Goal: Transaction & Acquisition: Purchase product/service

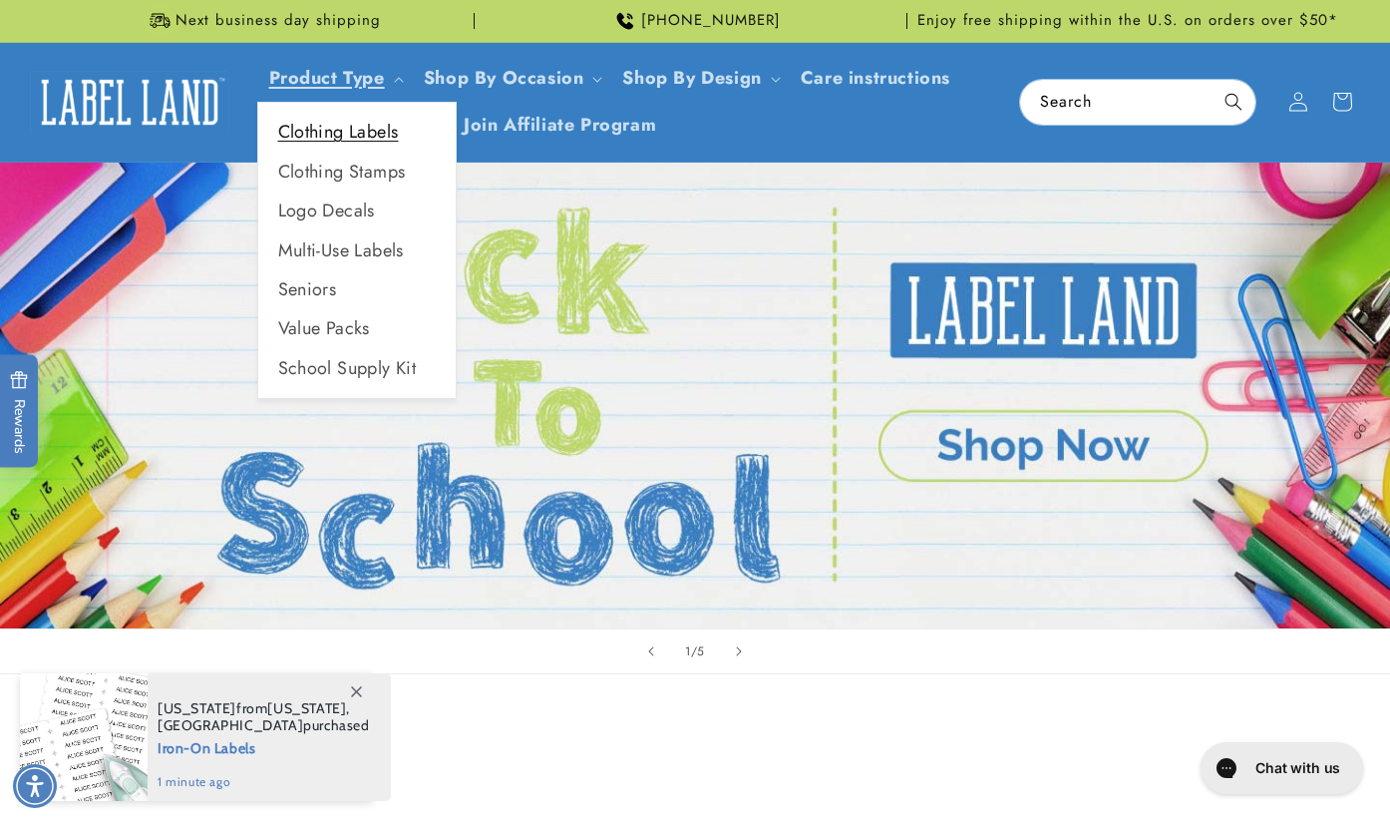
click at [357, 133] on link "Clothing Labels" at bounding box center [356, 132] width 197 height 39
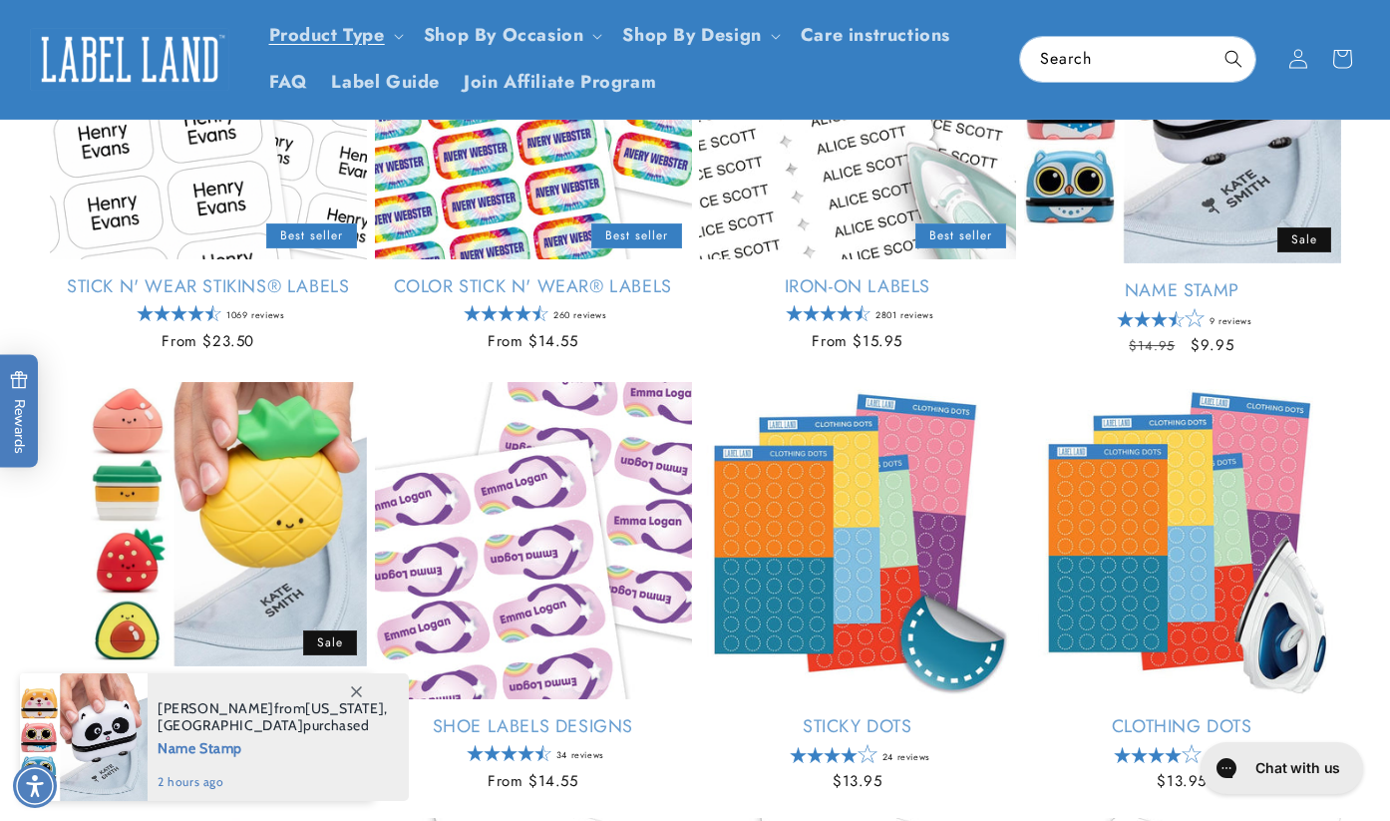
scroll to position [172, 0]
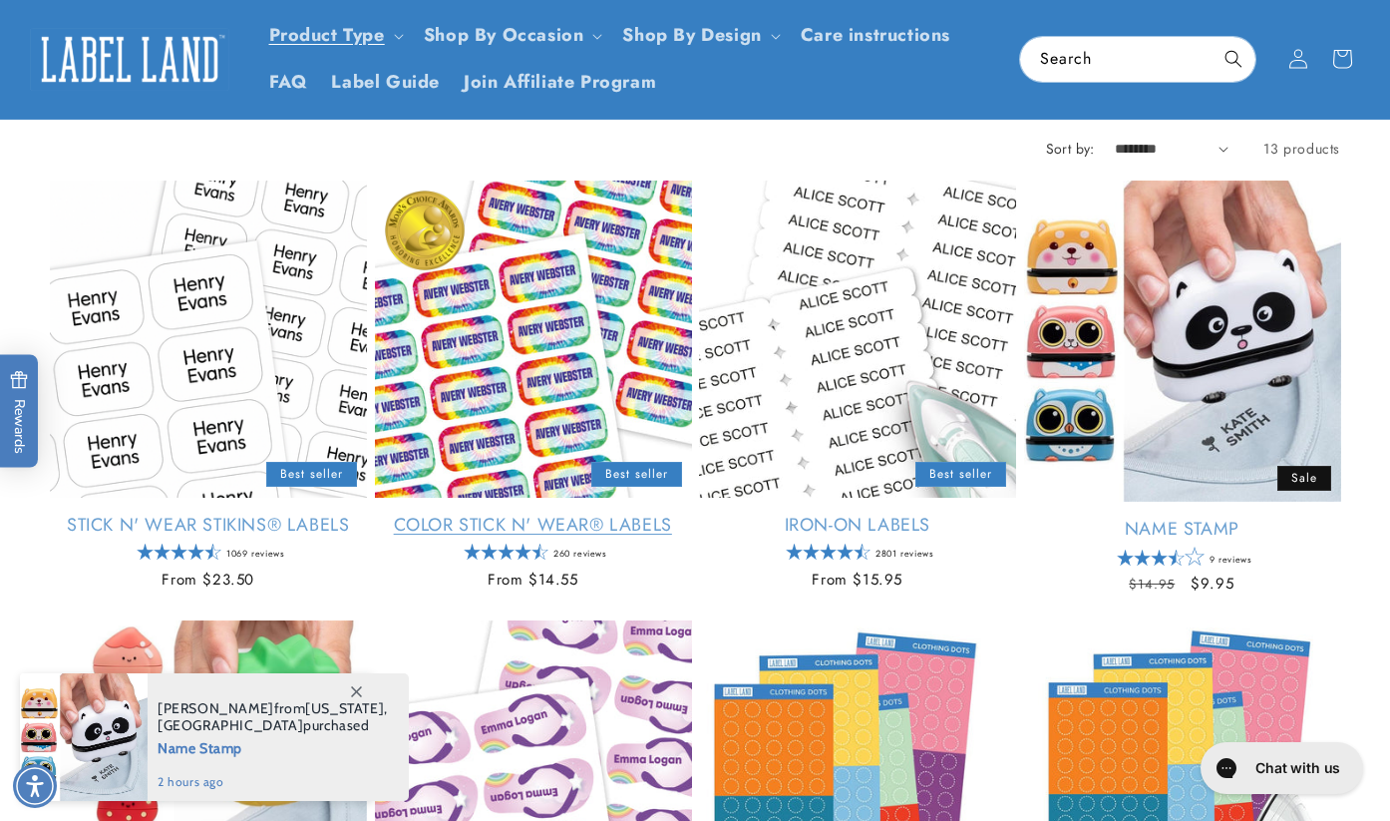
click at [561, 514] on link "Color Stick N' Wear® Labels" at bounding box center [533, 525] width 317 height 23
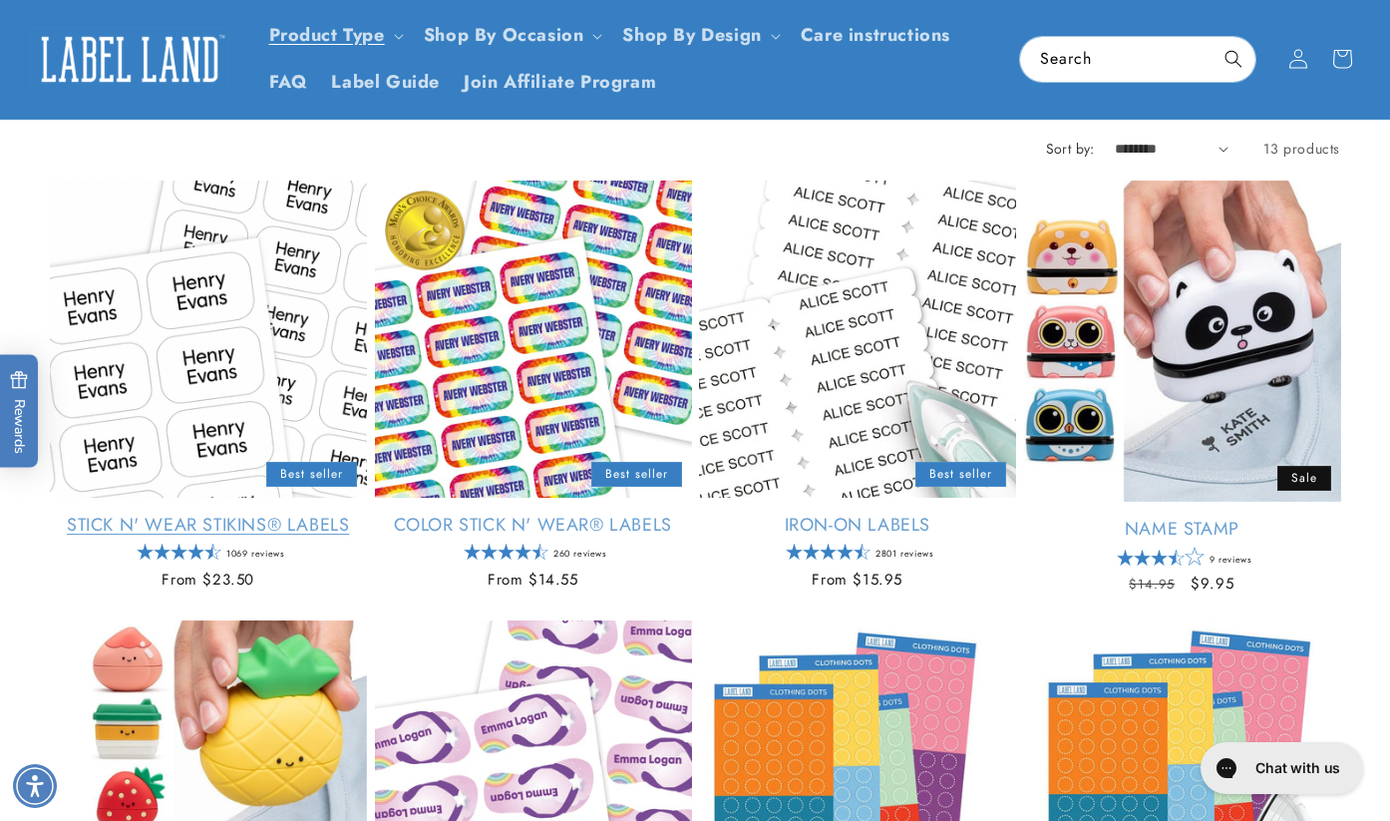
click at [208, 514] on link "Stick N' Wear Stikins® Labels" at bounding box center [208, 525] width 317 height 23
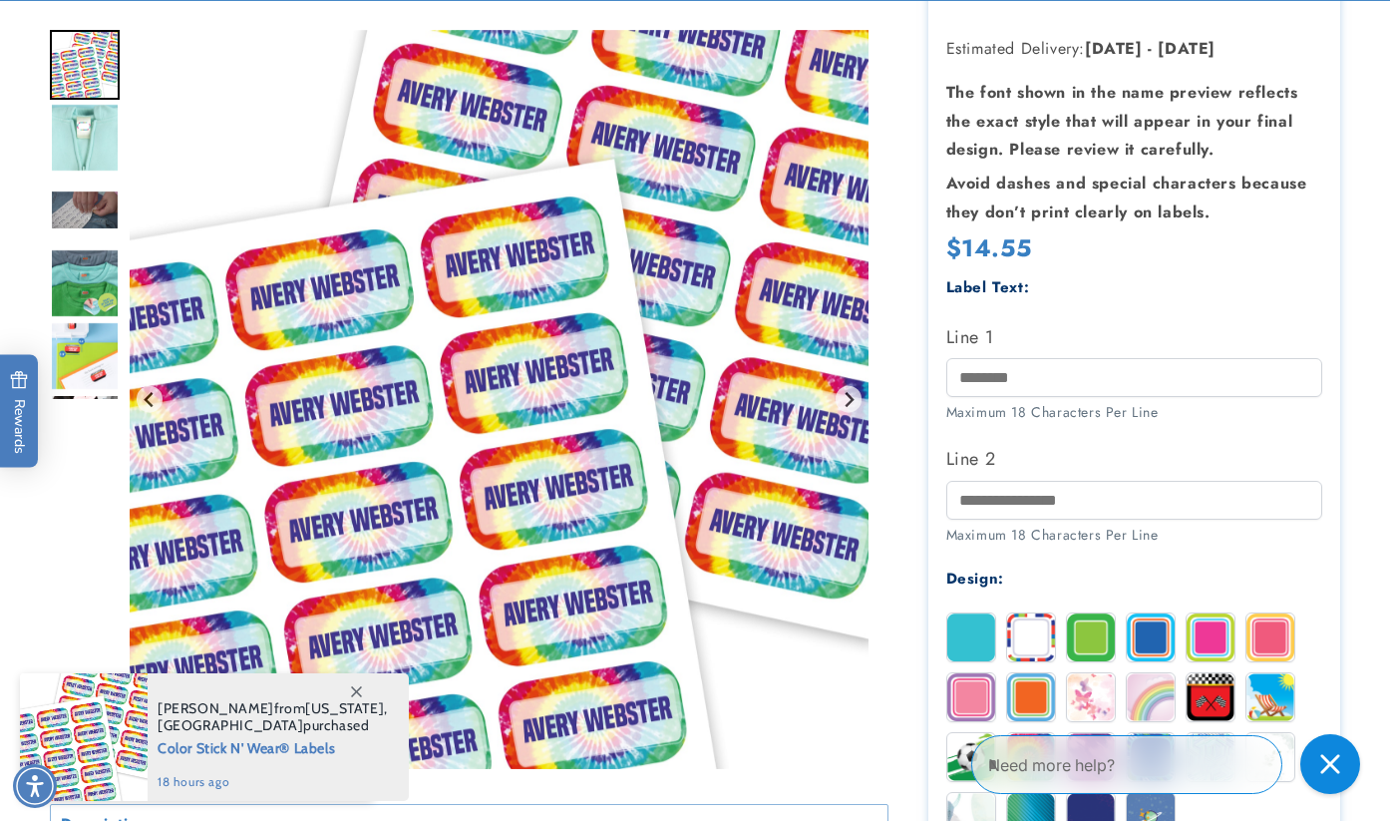
scroll to position [592, 0]
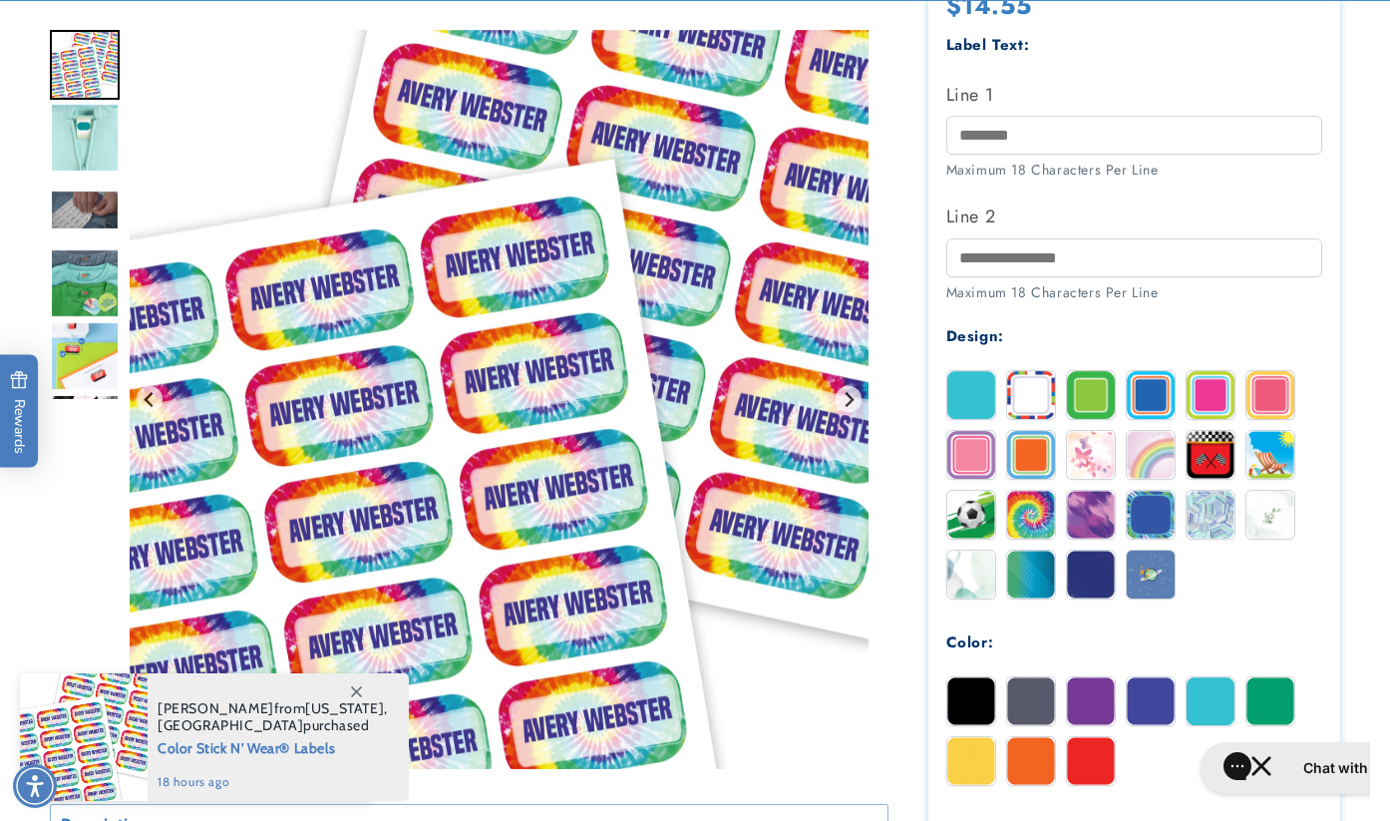
click at [1154, 396] on img at bounding box center [1151, 395] width 48 height 48
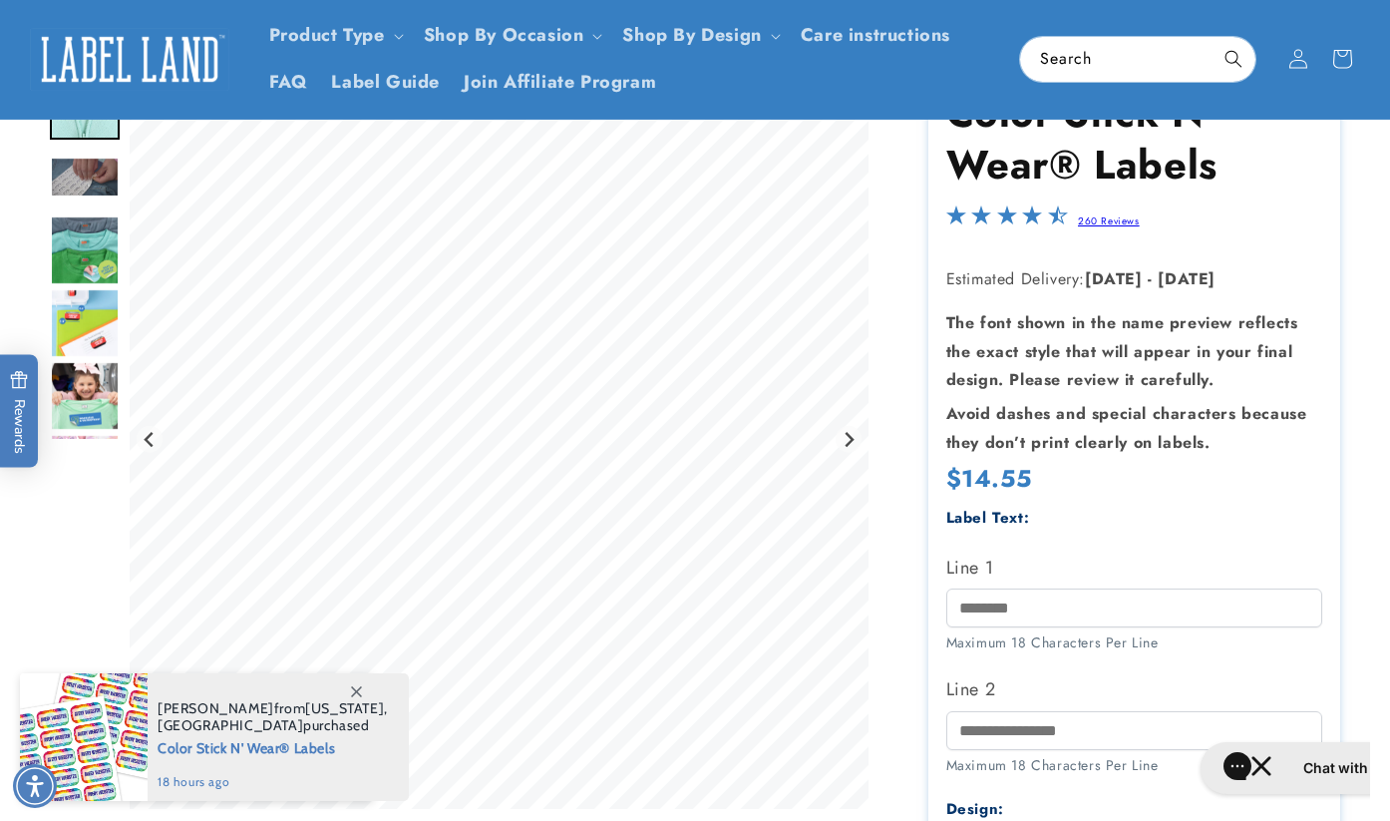
scroll to position [100, 0]
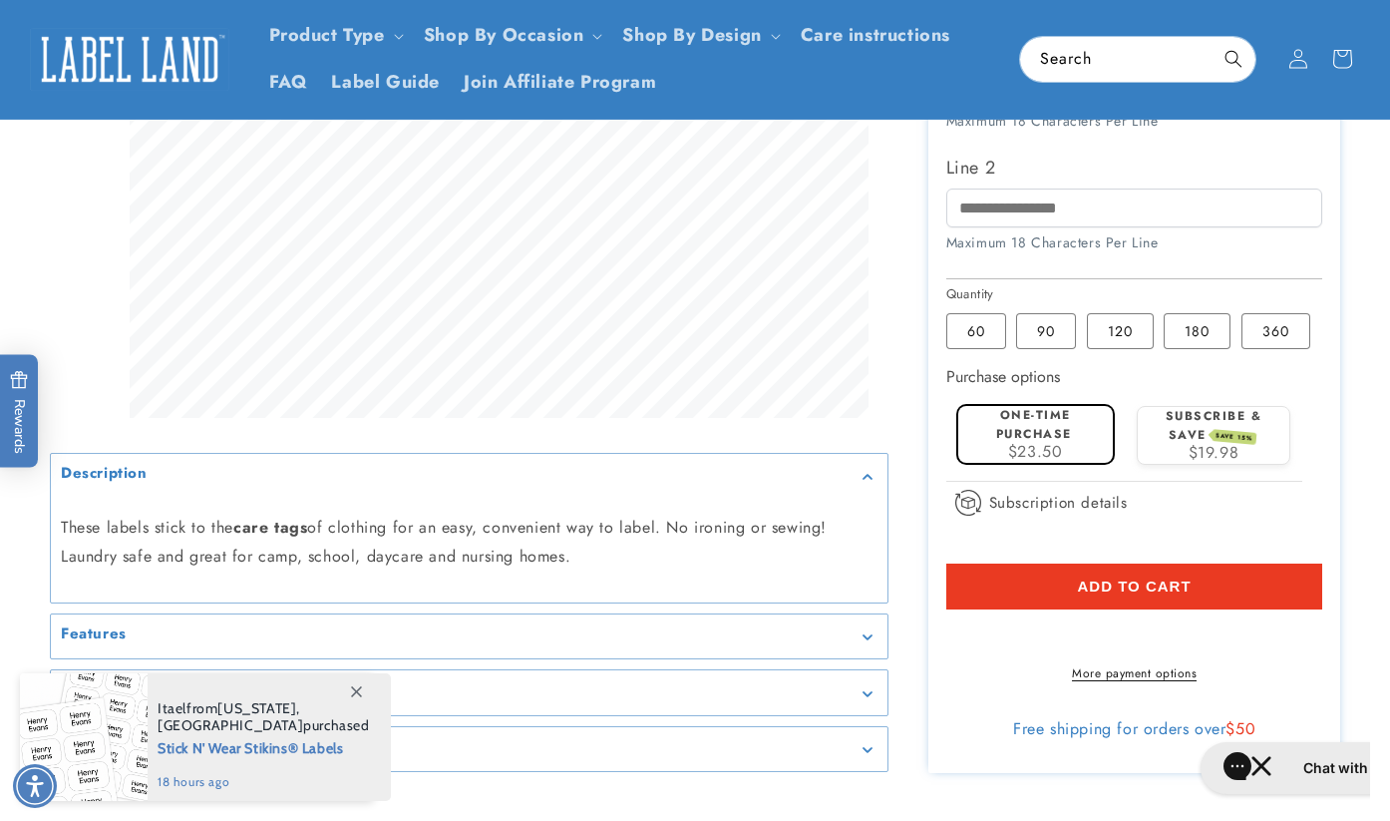
scroll to position [703, 0]
type input "**********"
click at [1110, 588] on span "Add to cart" at bounding box center [1135, 588] width 114 height 18
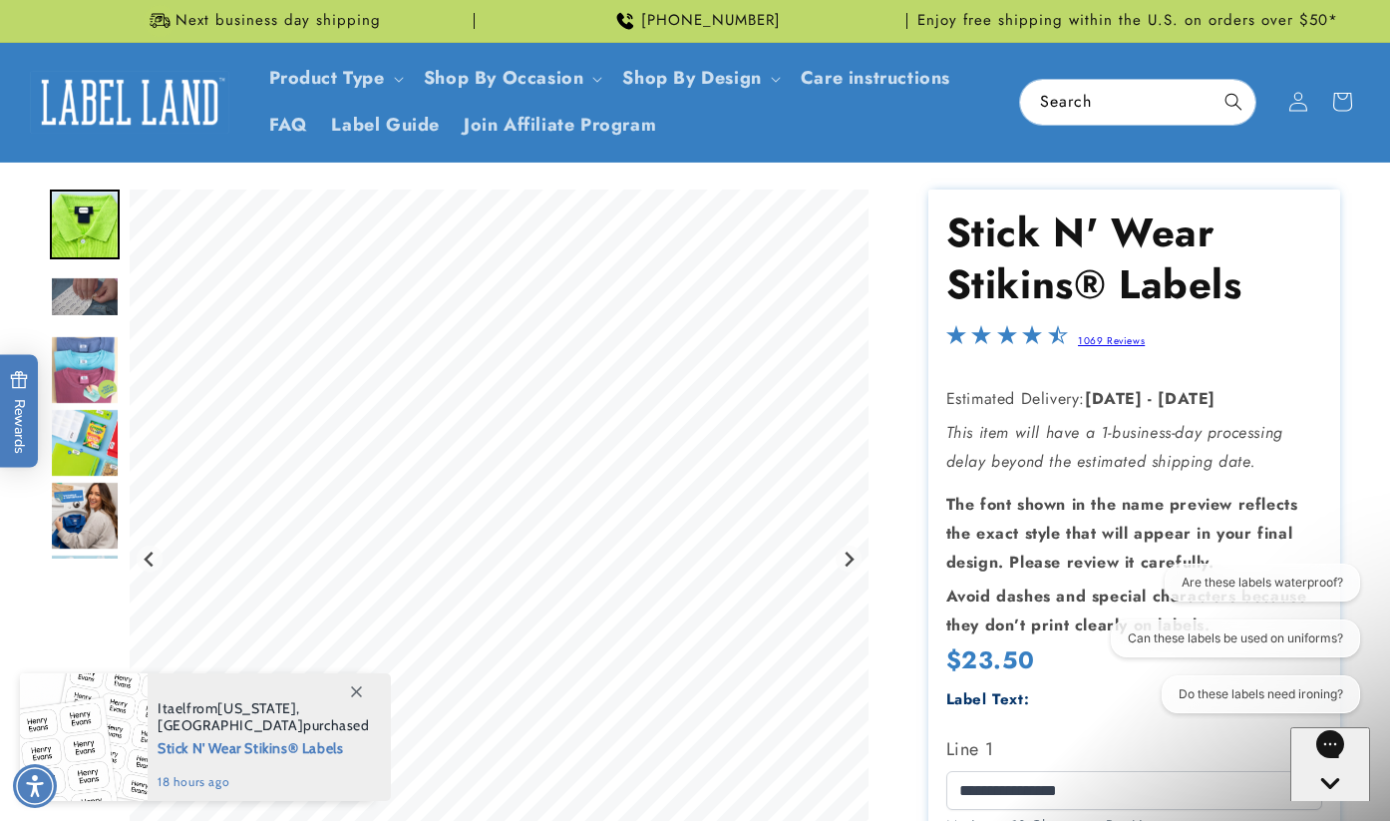
scroll to position [0, 0]
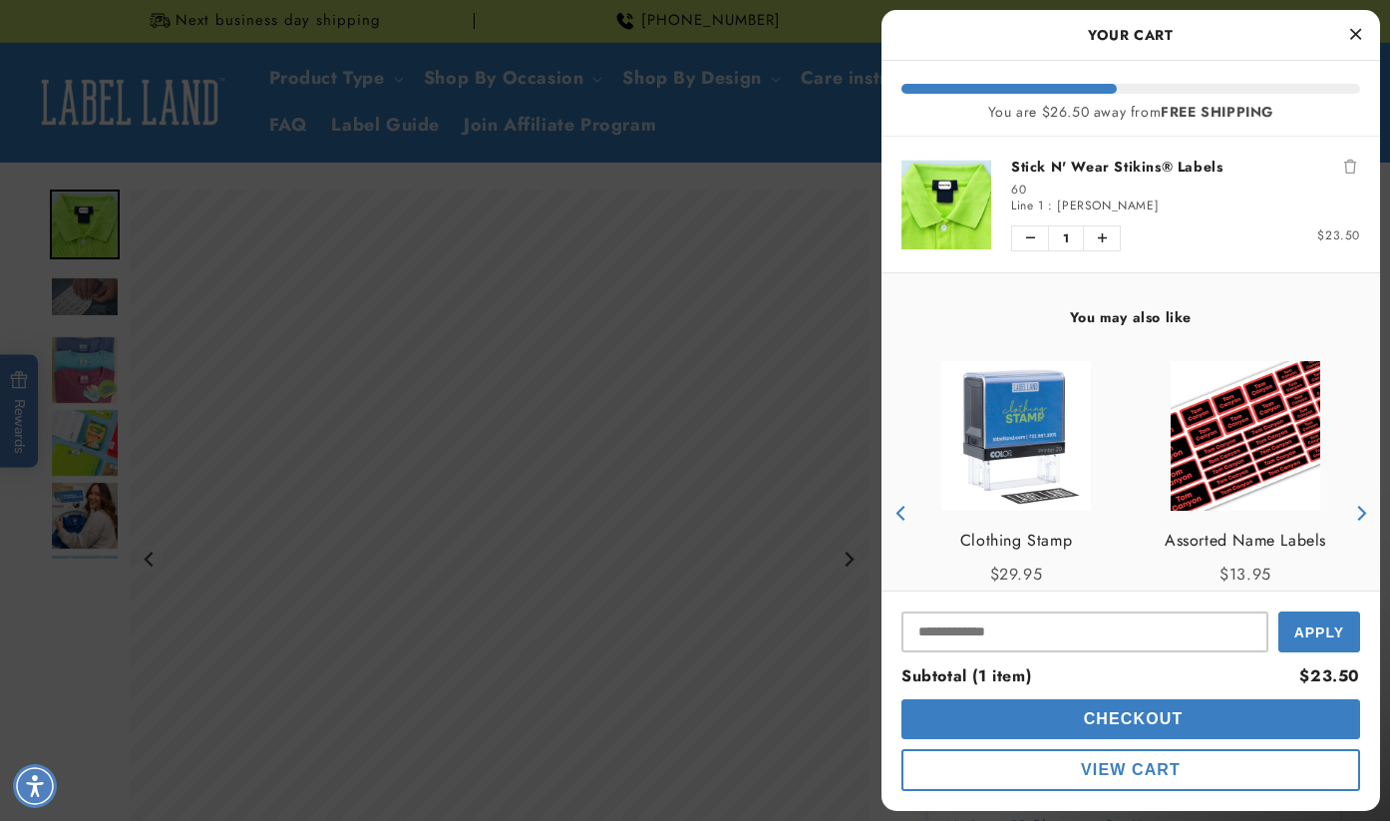
click at [1351, 32] on icon "Close Cart" at bounding box center [1356, 34] width 11 height 18
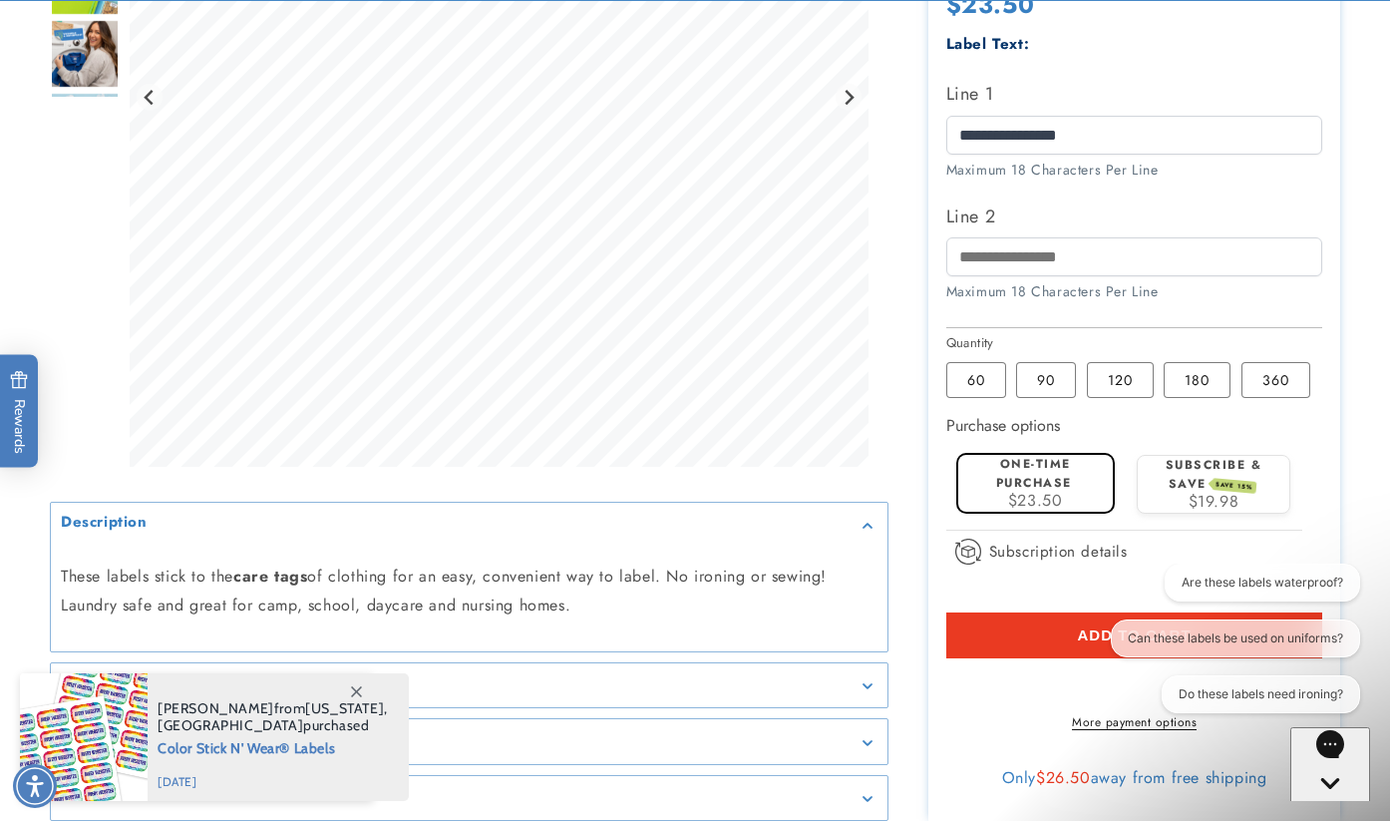
scroll to position [659, 0]
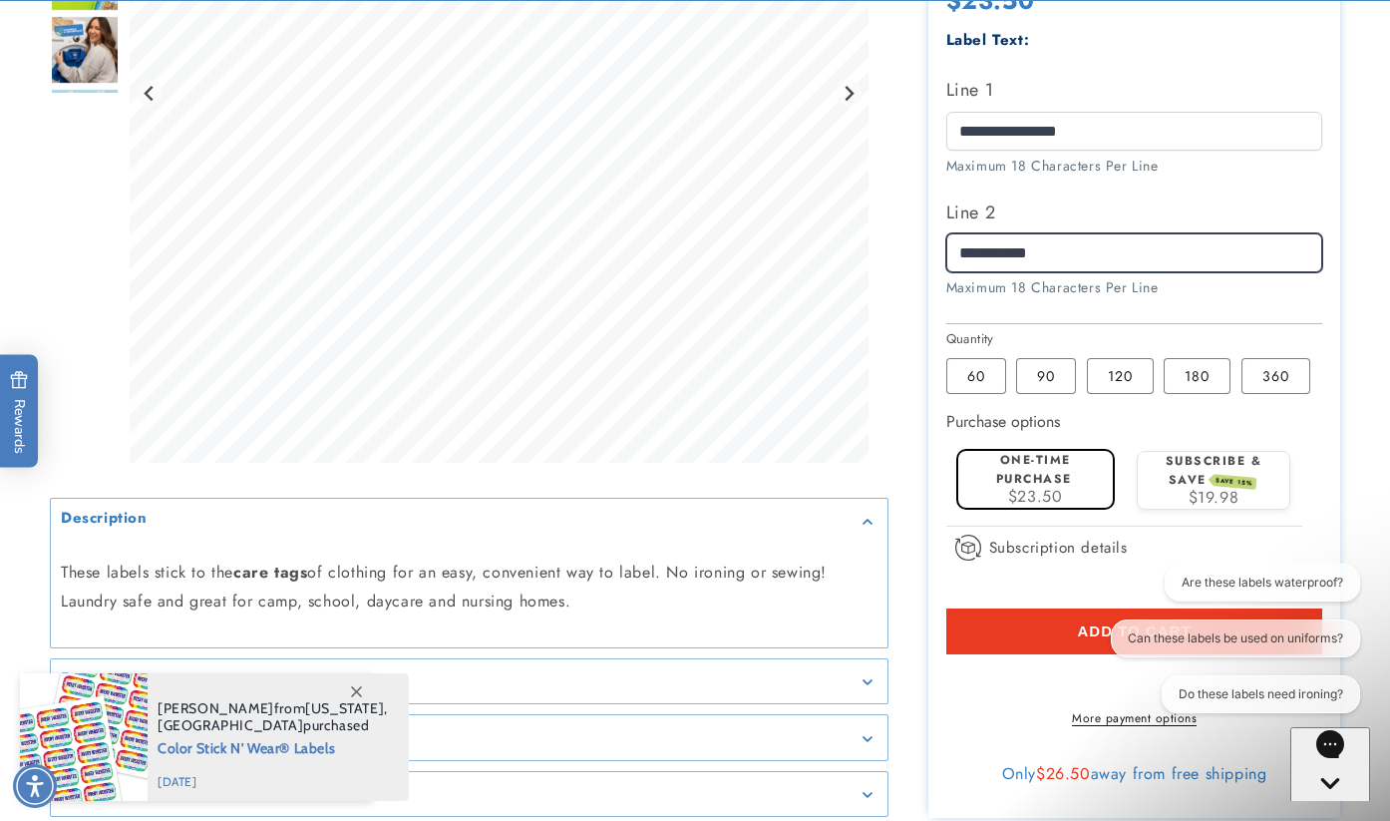
type input "**********"
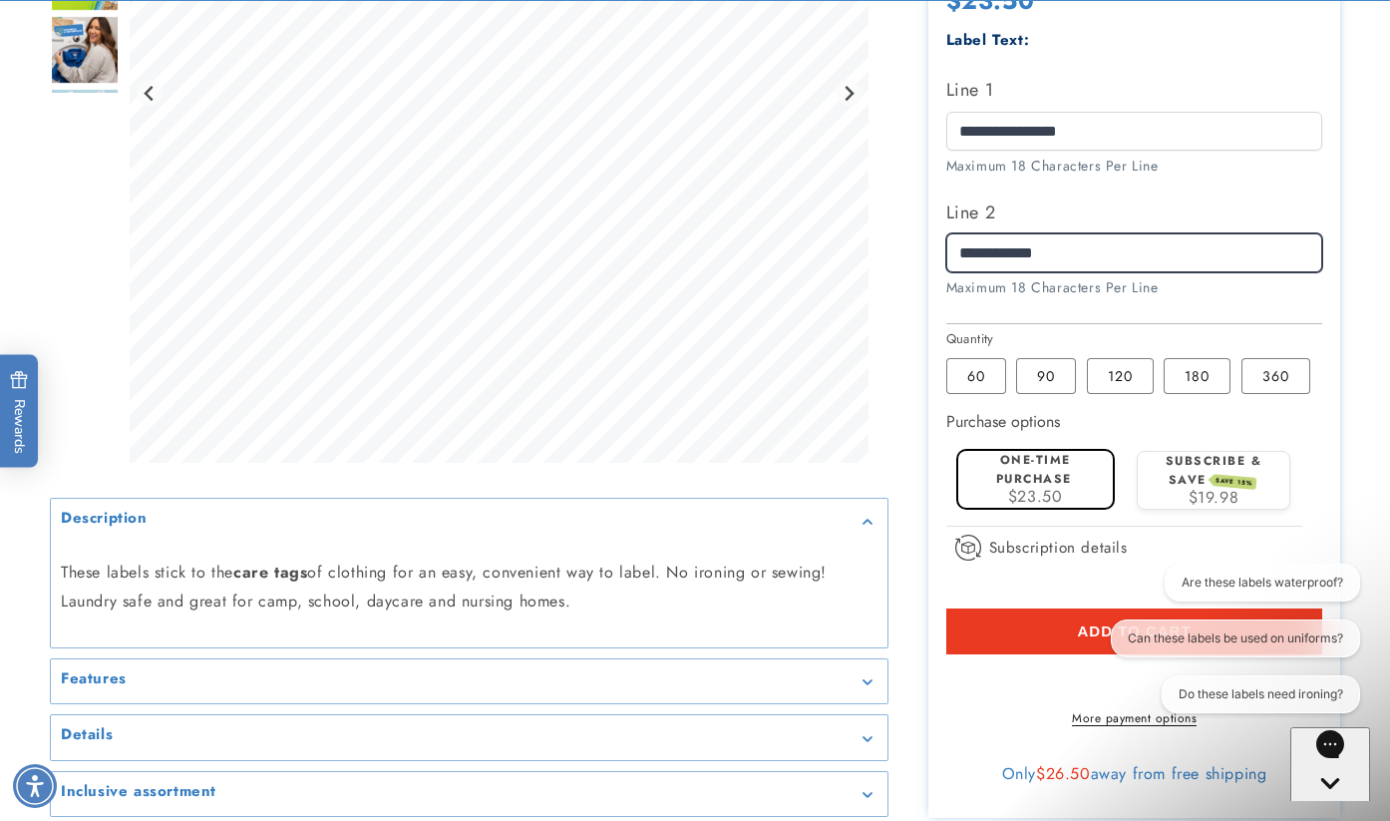
drag, startPoint x: 1084, startPoint y: 243, endPoint x: 959, endPoint y: 242, distance: 125.7
click at [959, 242] on input "**********" at bounding box center [1135, 252] width 377 height 39
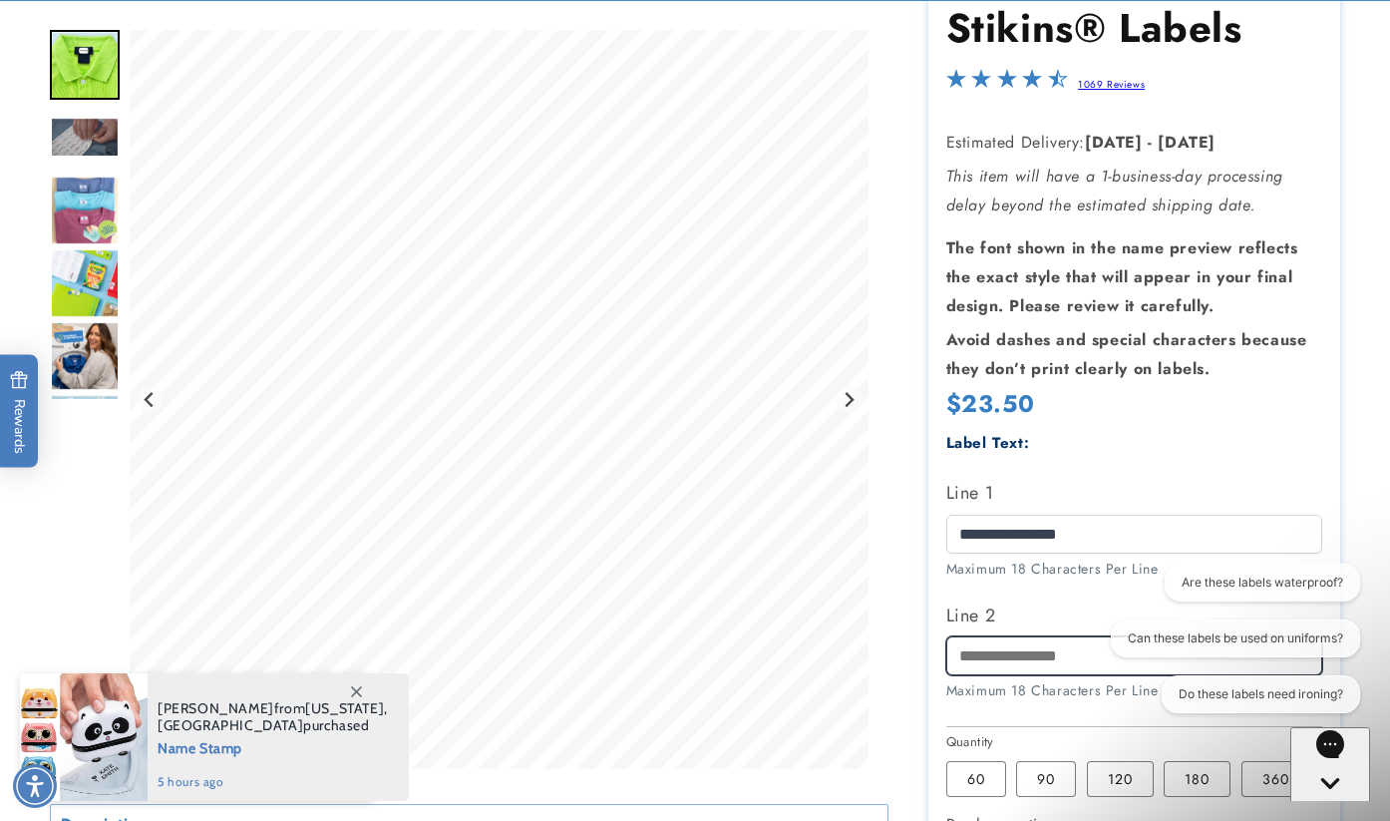
scroll to position [271, 0]
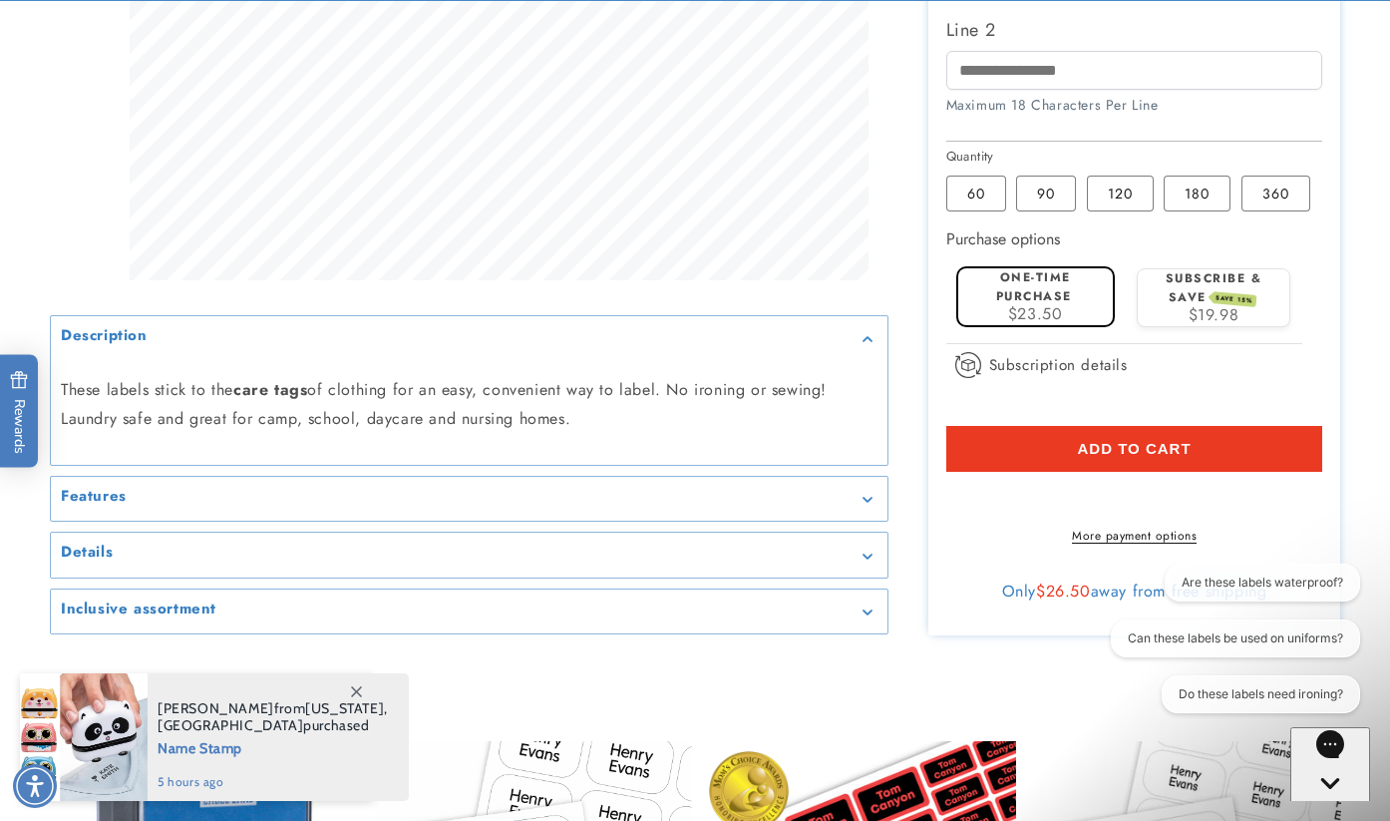
click at [1121, 380] on span "Subscription details How subscriptions work By signing up to this subscription …" at bounding box center [1042, 372] width 173 height 41
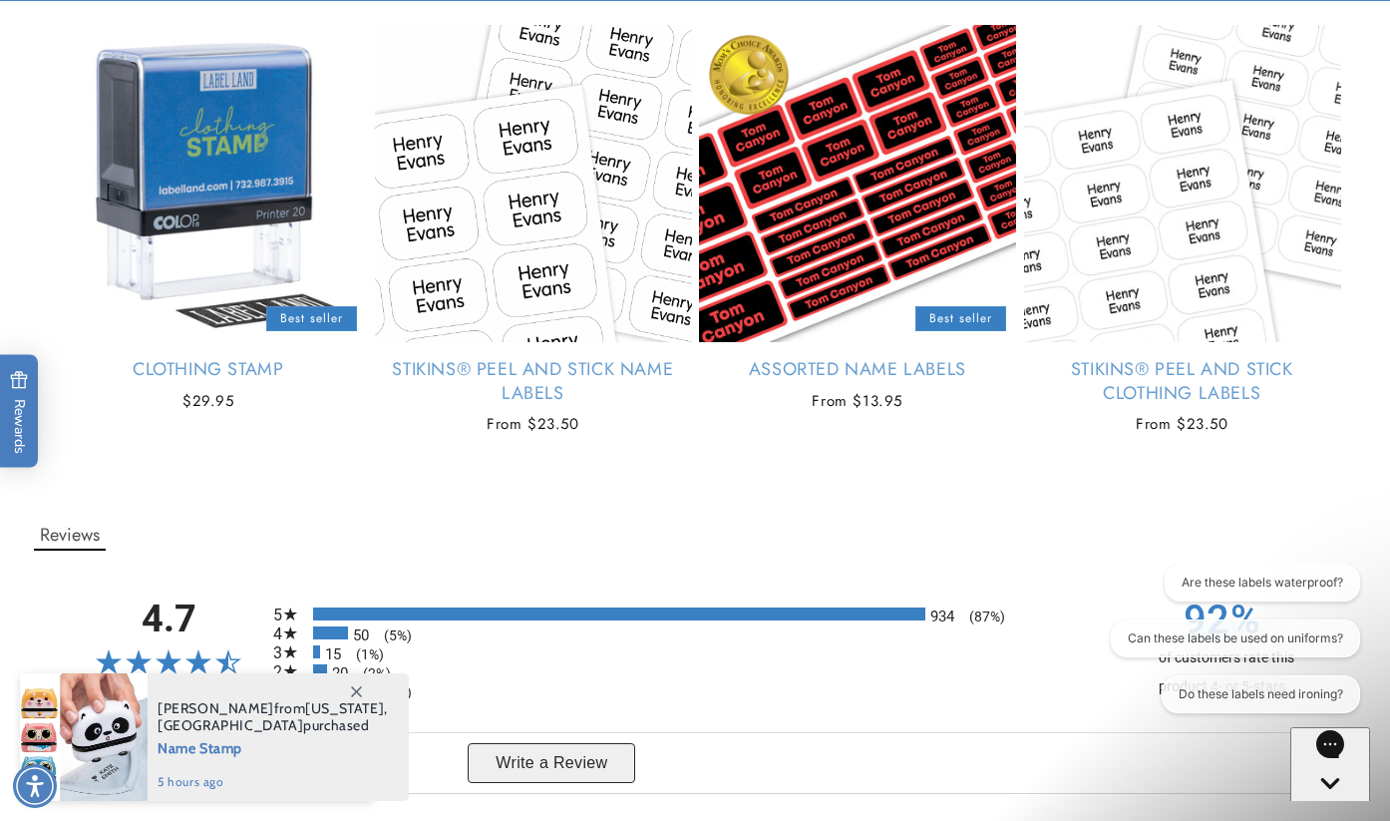
scroll to position [1578, 0]
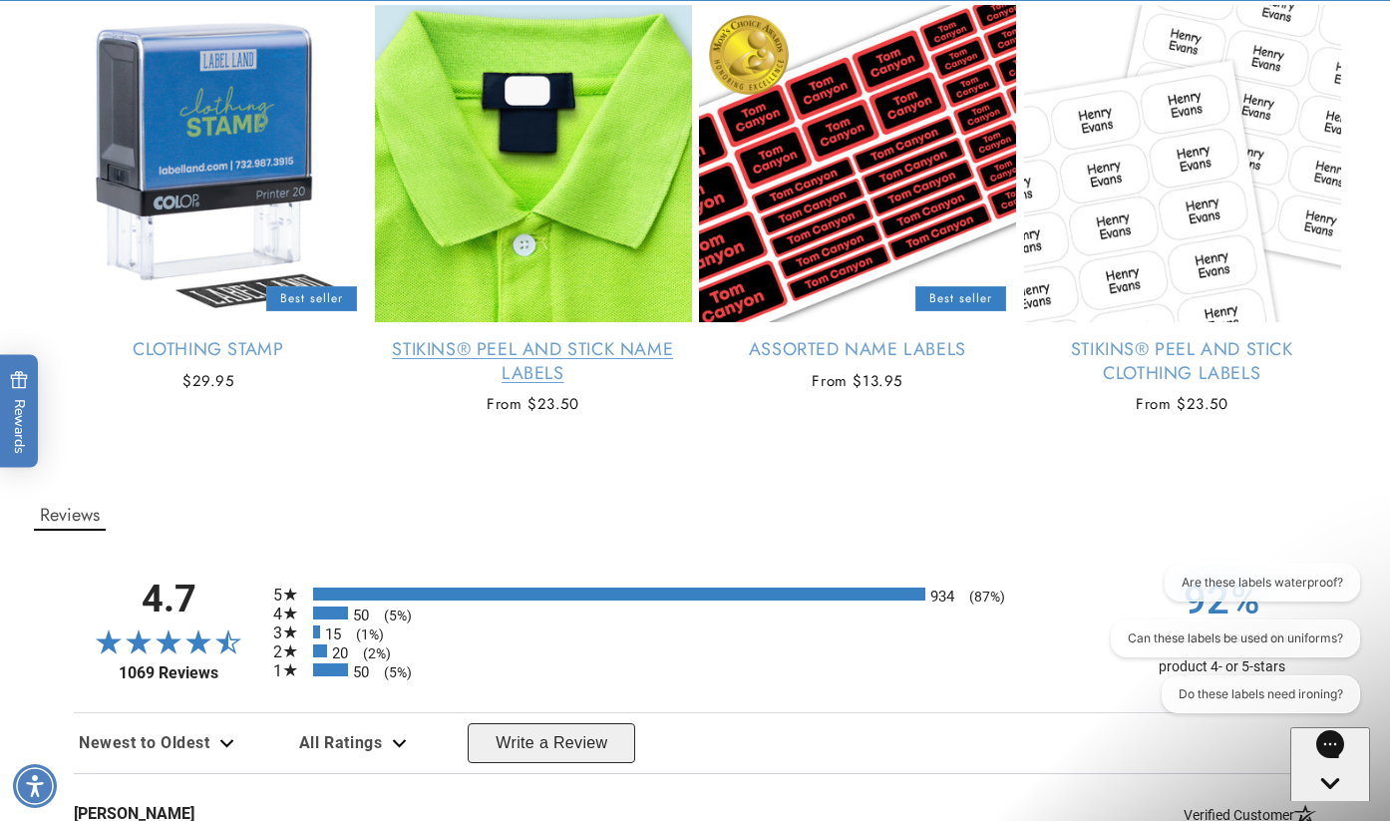
click at [537, 364] on link "Stikins® Peel and Stick Name Labels" at bounding box center [533, 361] width 317 height 47
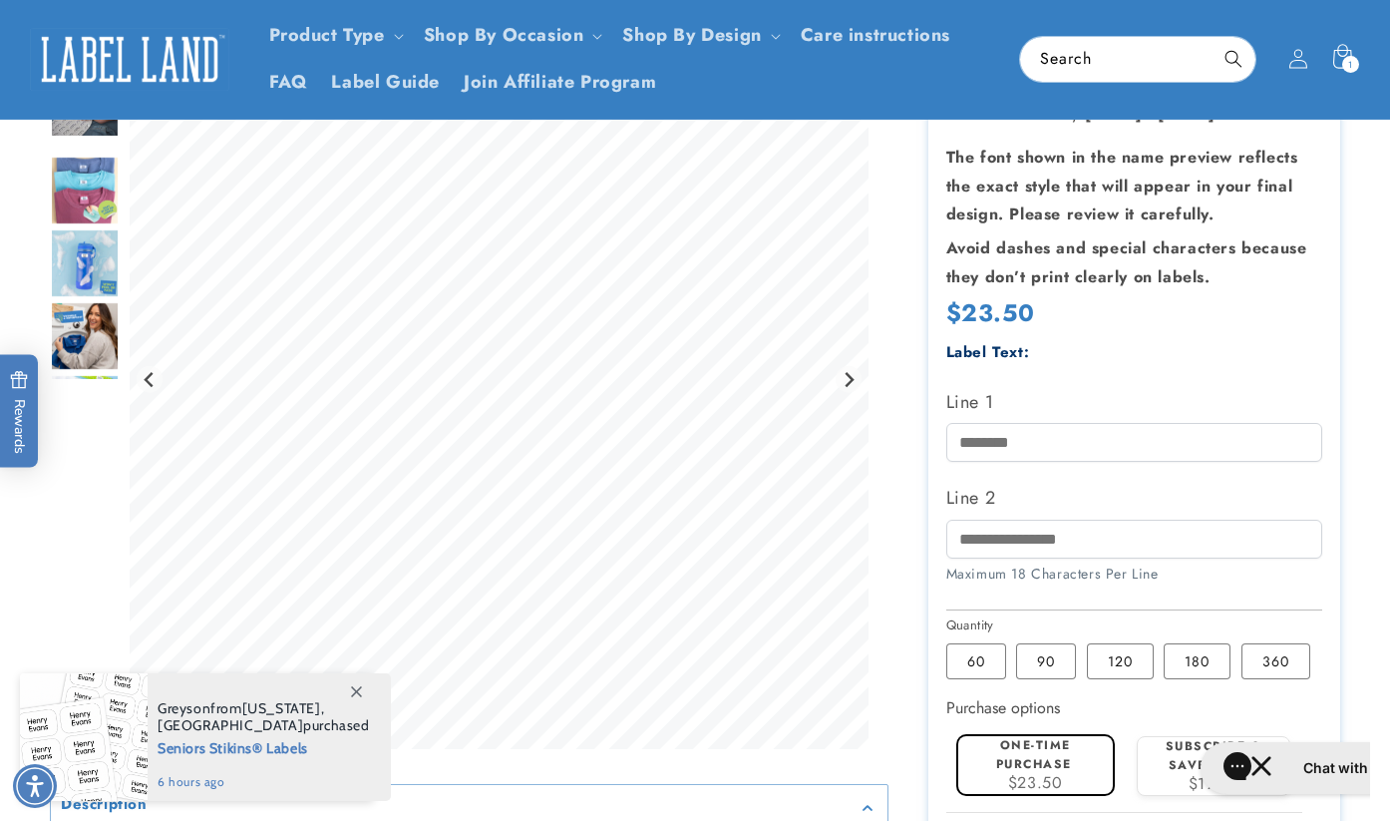
scroll to position [269, 0]
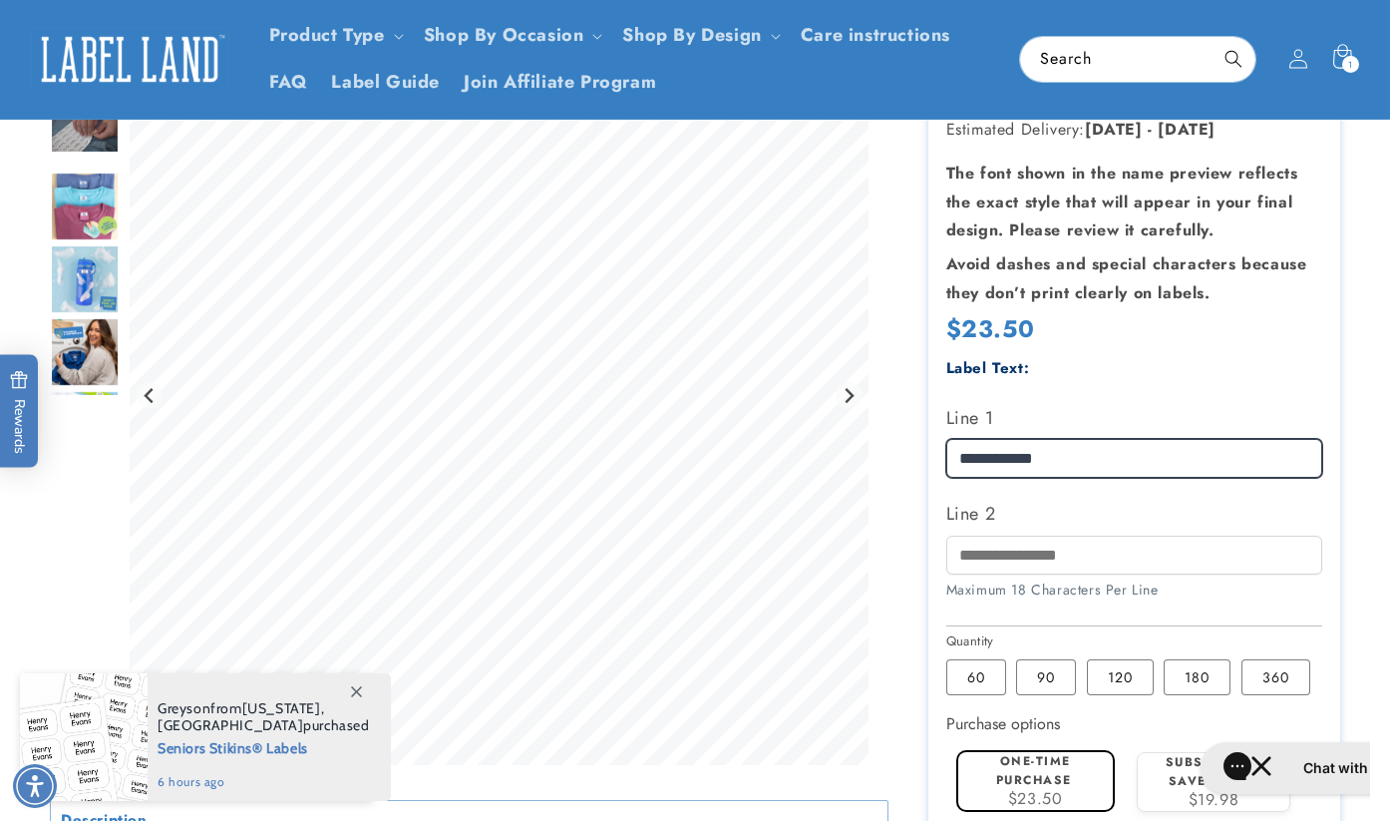
type input "**********"
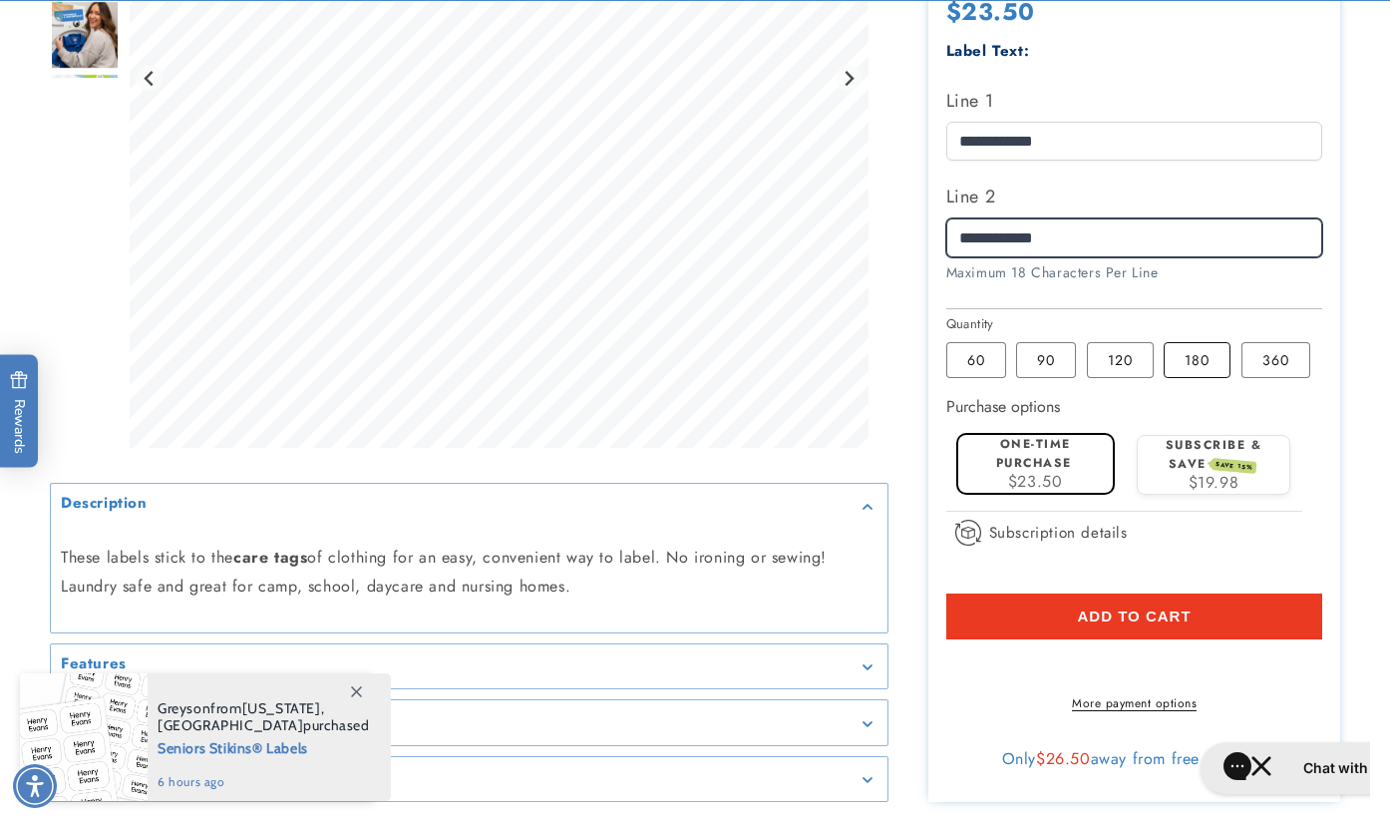
scroll to position [610, 0]
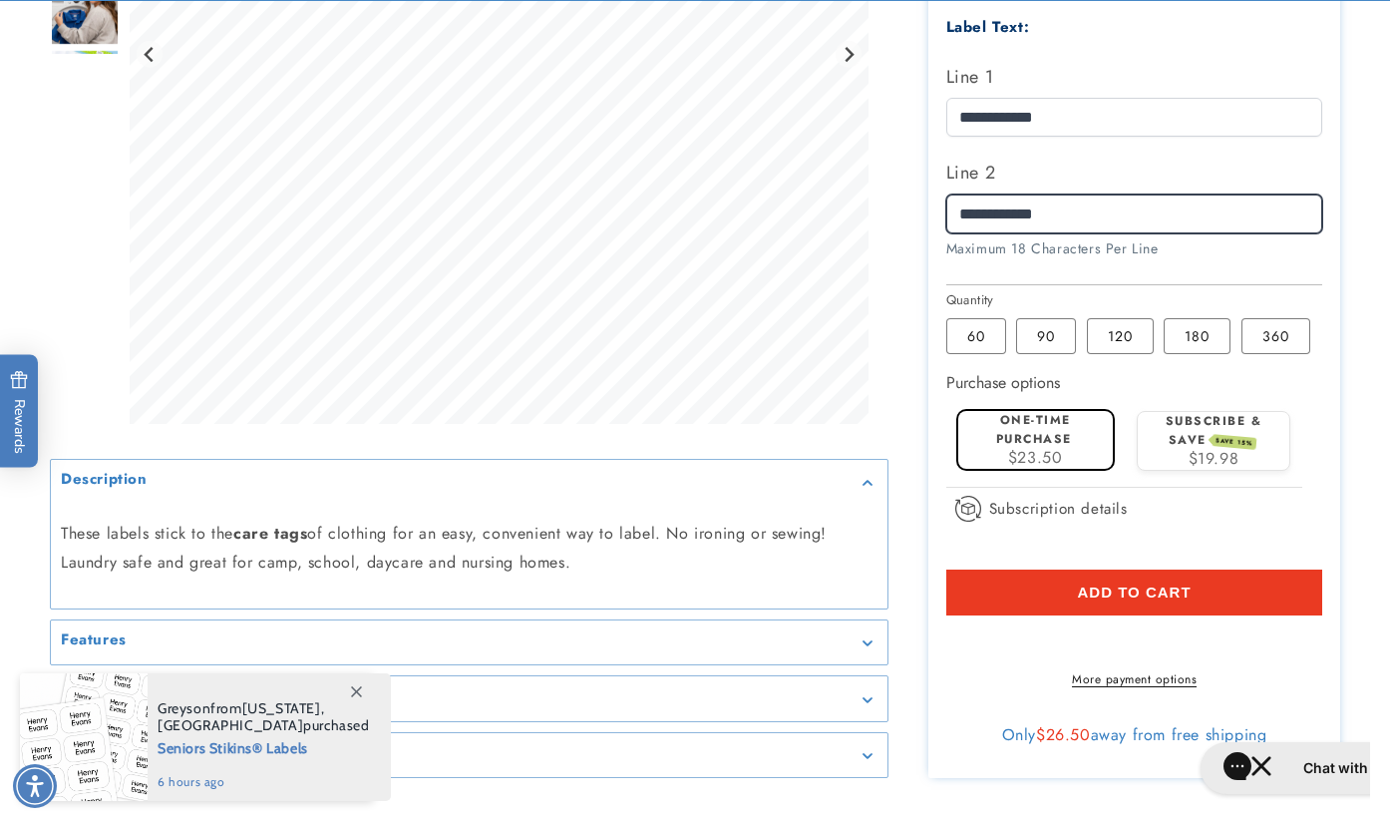
type input "**********"
click at [1144, 576] on button "Add to cart" at bounding box center [1135, 593] width 377 height 46
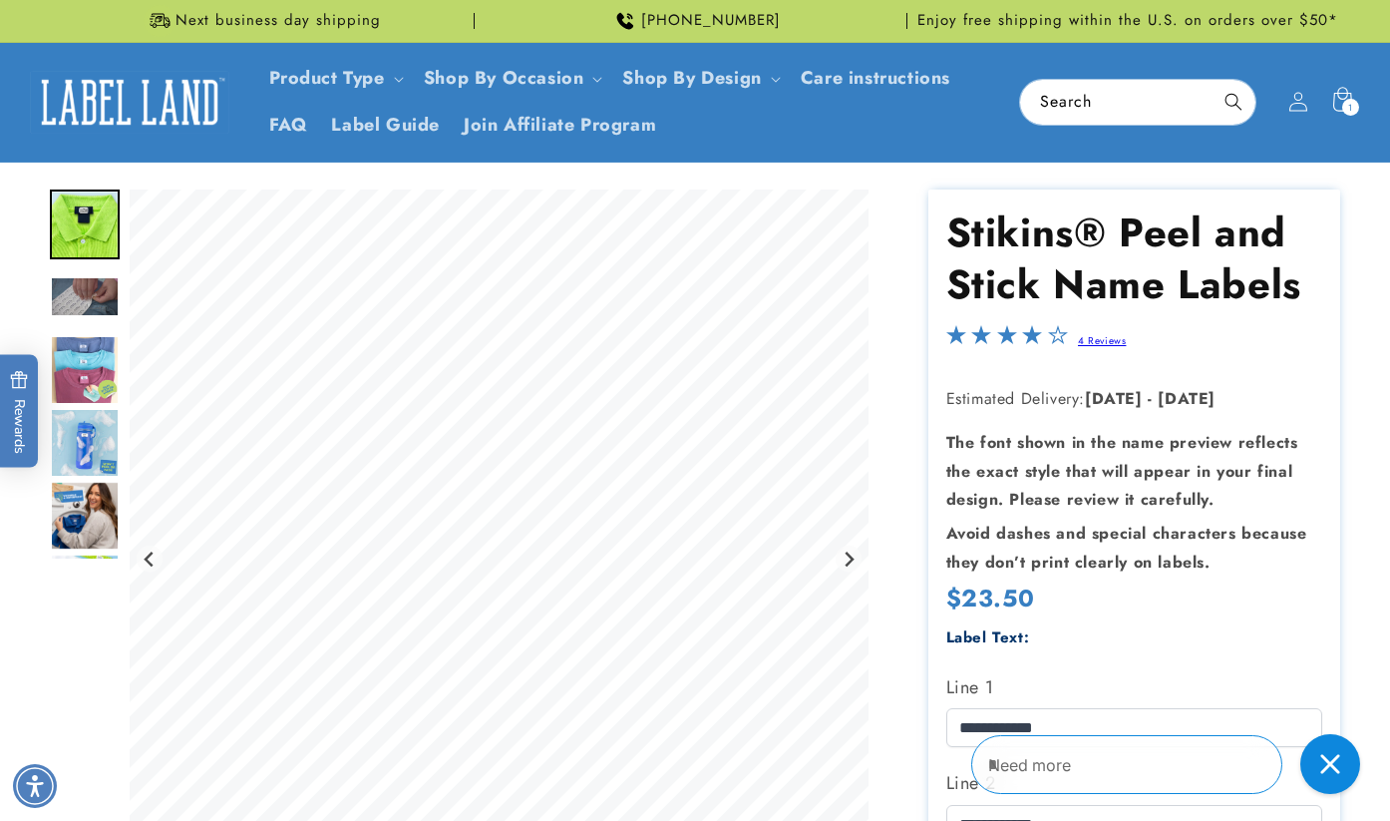
scroll to position [0, 0]
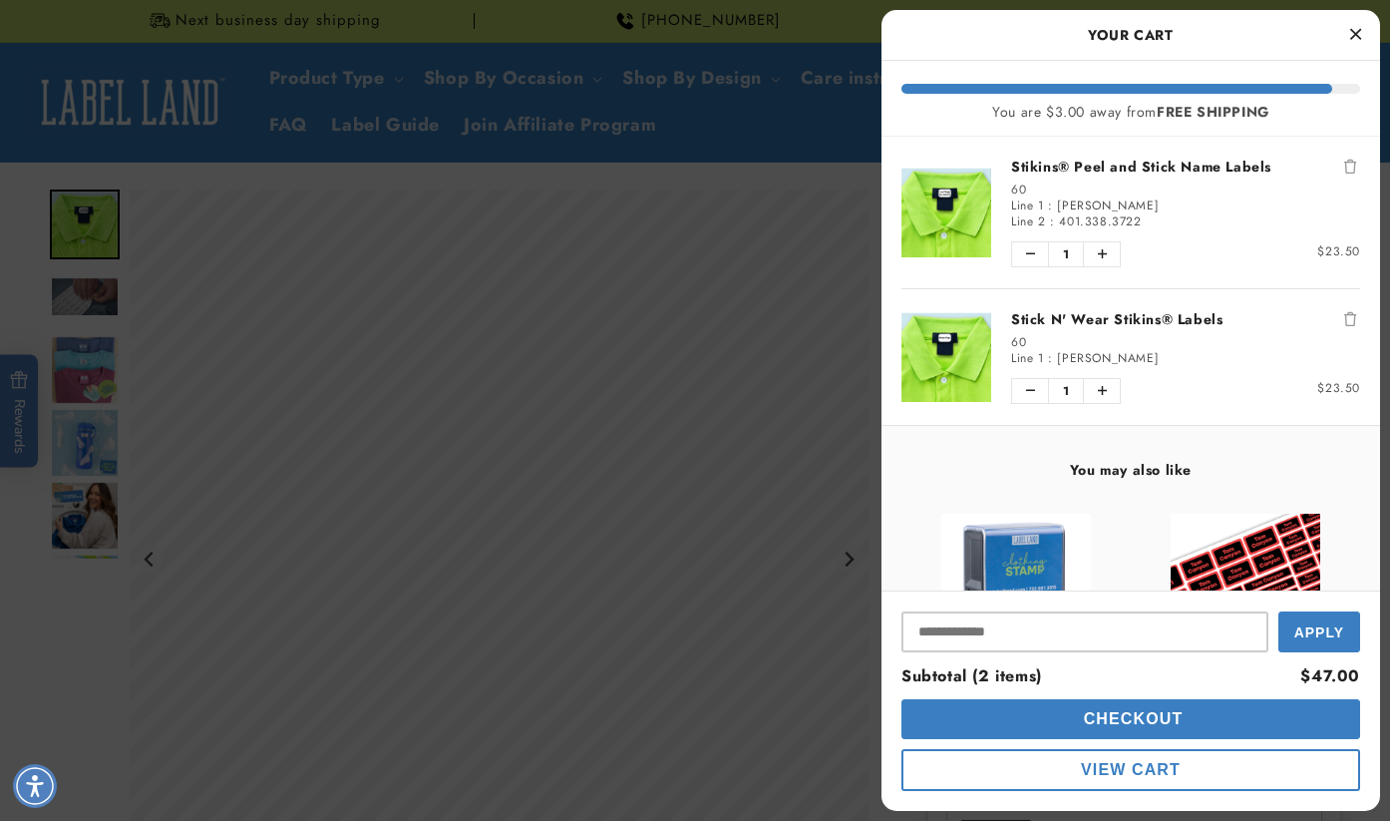
click at [1126, 163] on link "Stikins® Peel and Stick Name Labels" at bounding box center [1185, 167] width 349 height 20
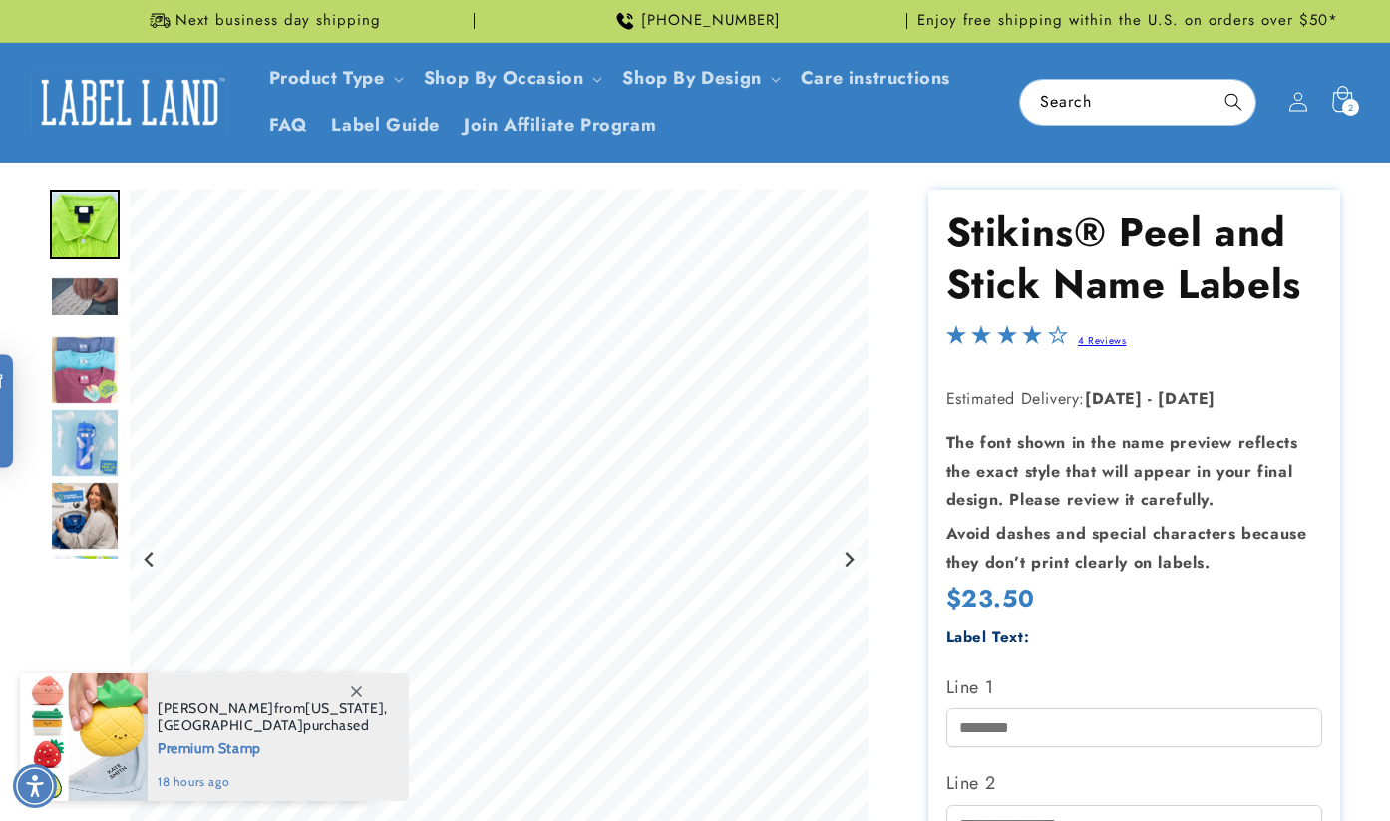
click at [1356, 113] on div "2 2 items" at bounding box center [1351, 107] width 17 height 17
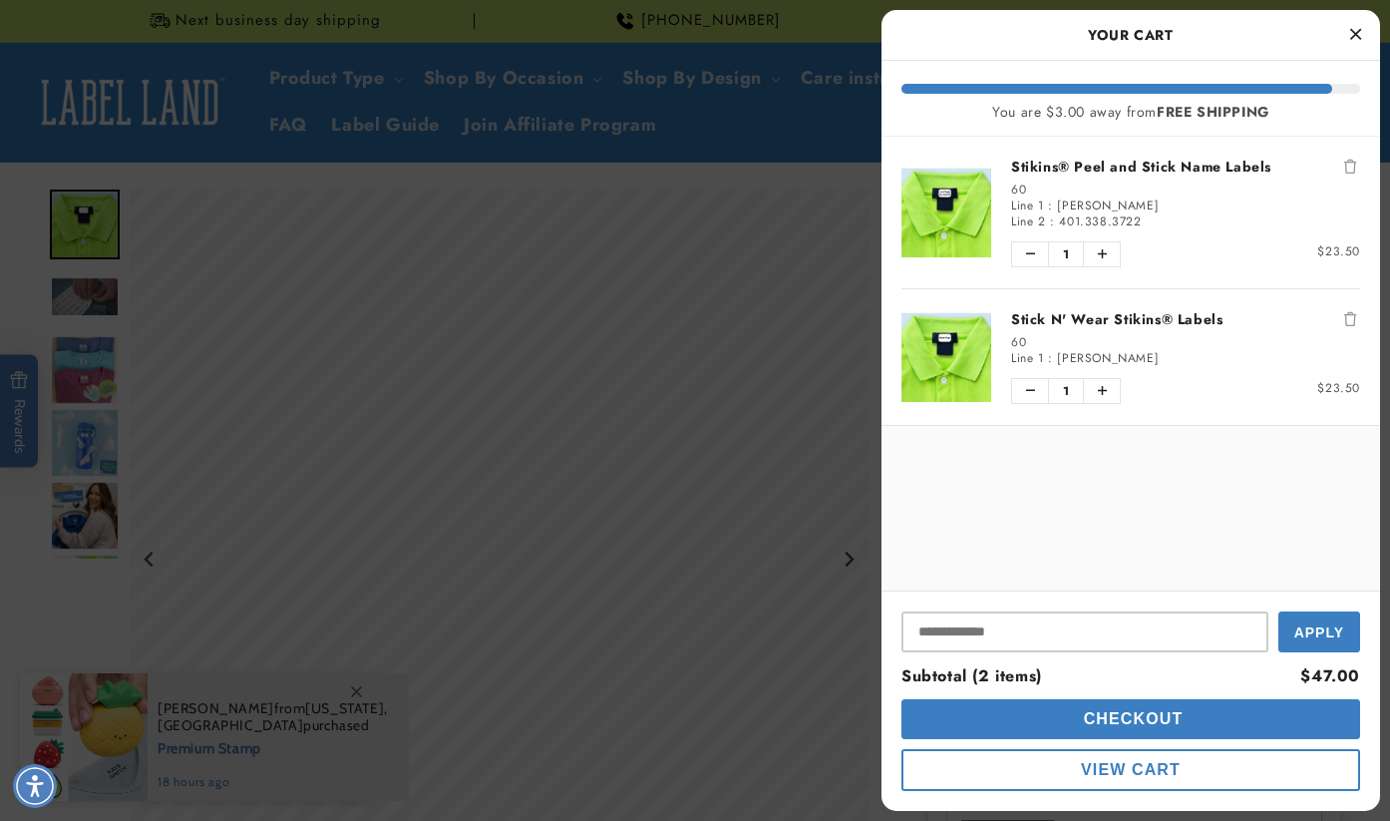
click at [1163, 165] on link "Stikins® Peel and Stick Name Labels" at bounding box center [1185, 167] width 349 height 20
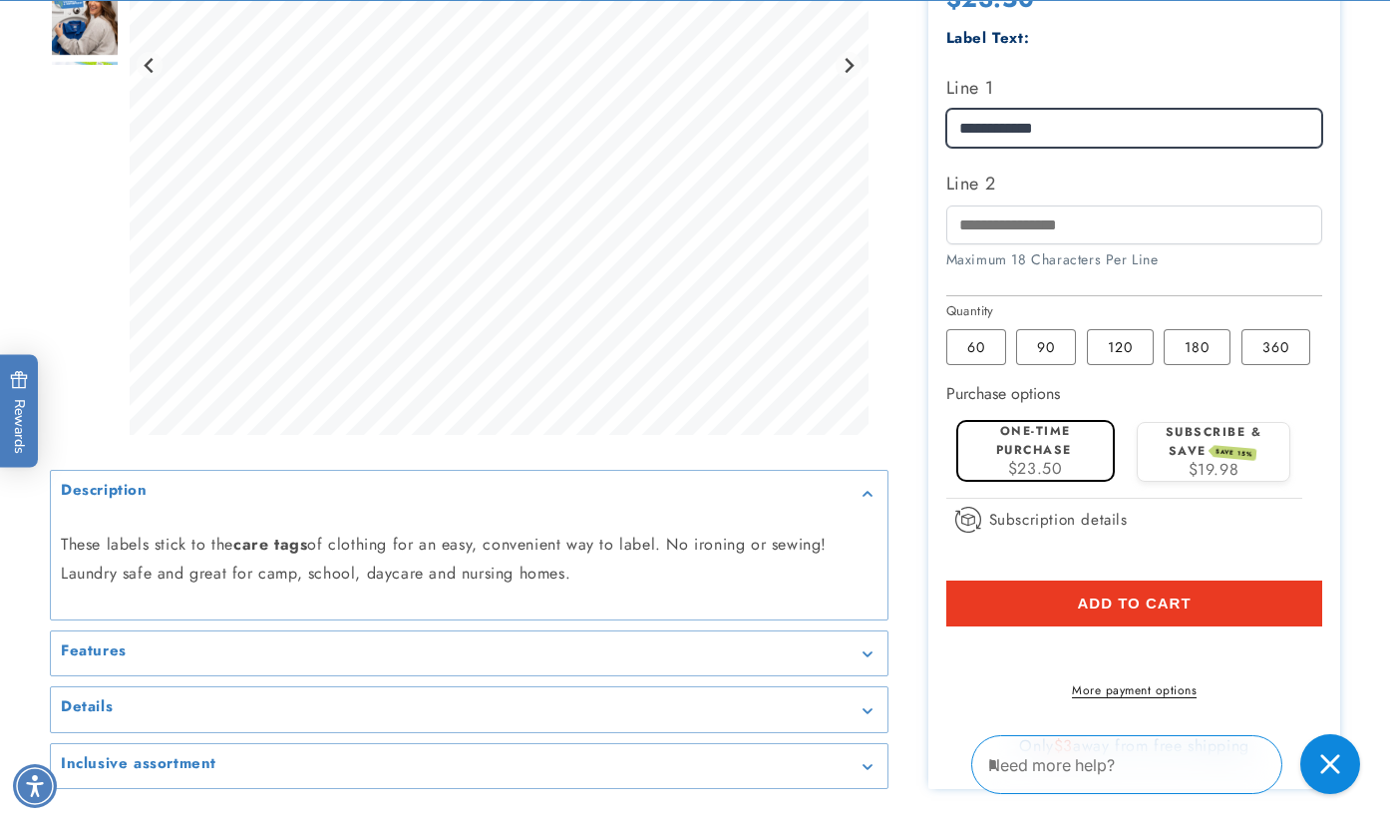
scroll to position [685, 0]
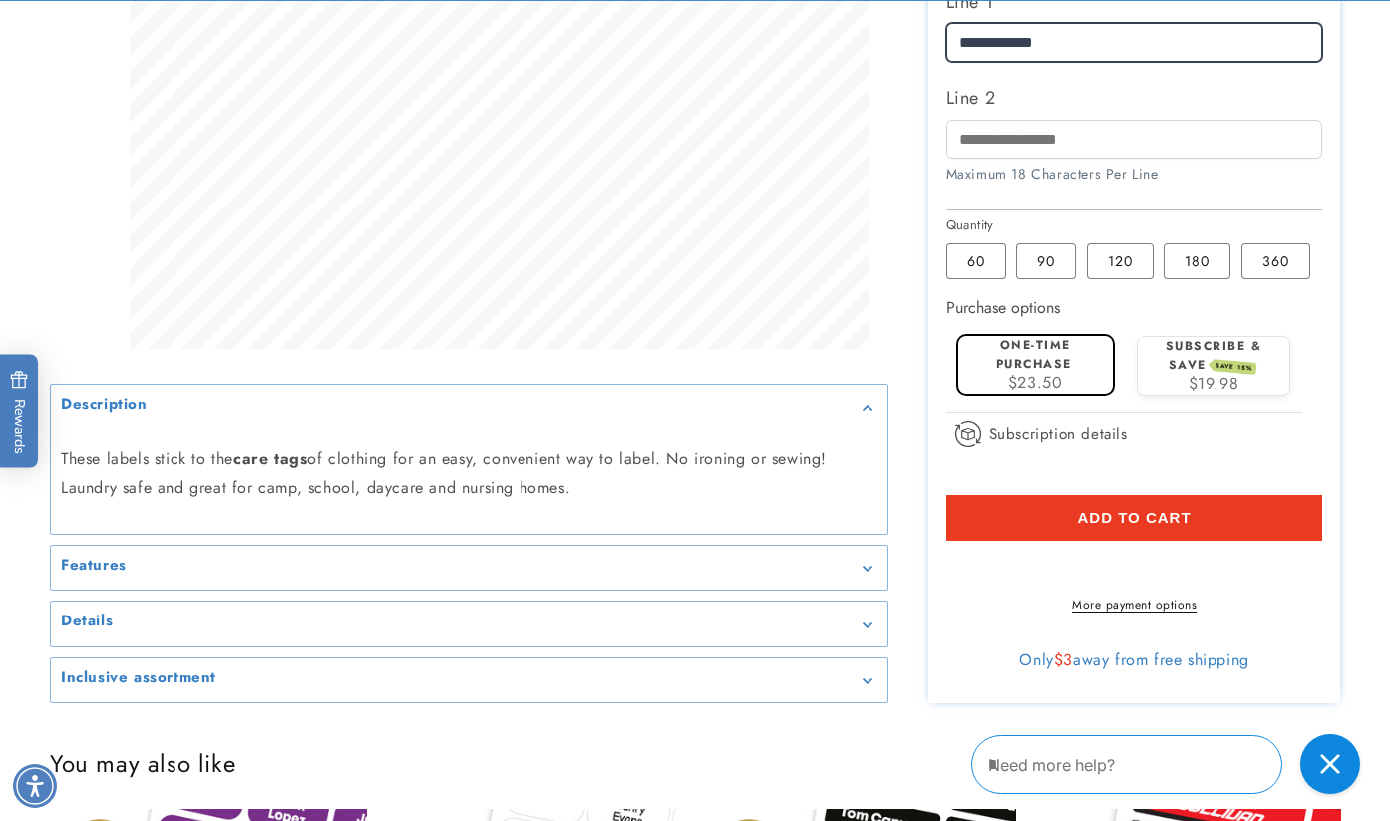
type input "**********"
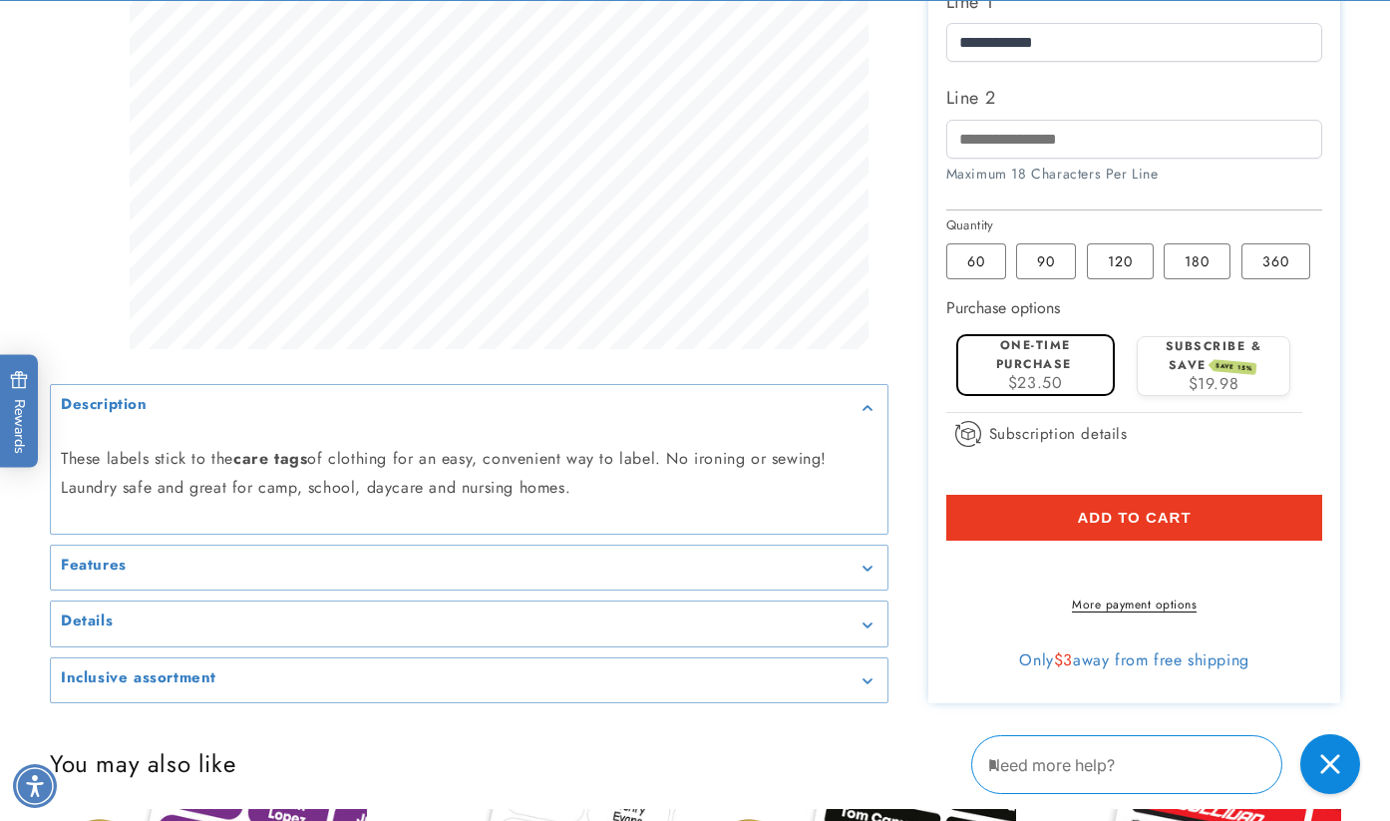
click at [1126, 515] on span "Add to cart" at bounding box center [1135, 518] width 114 height 18
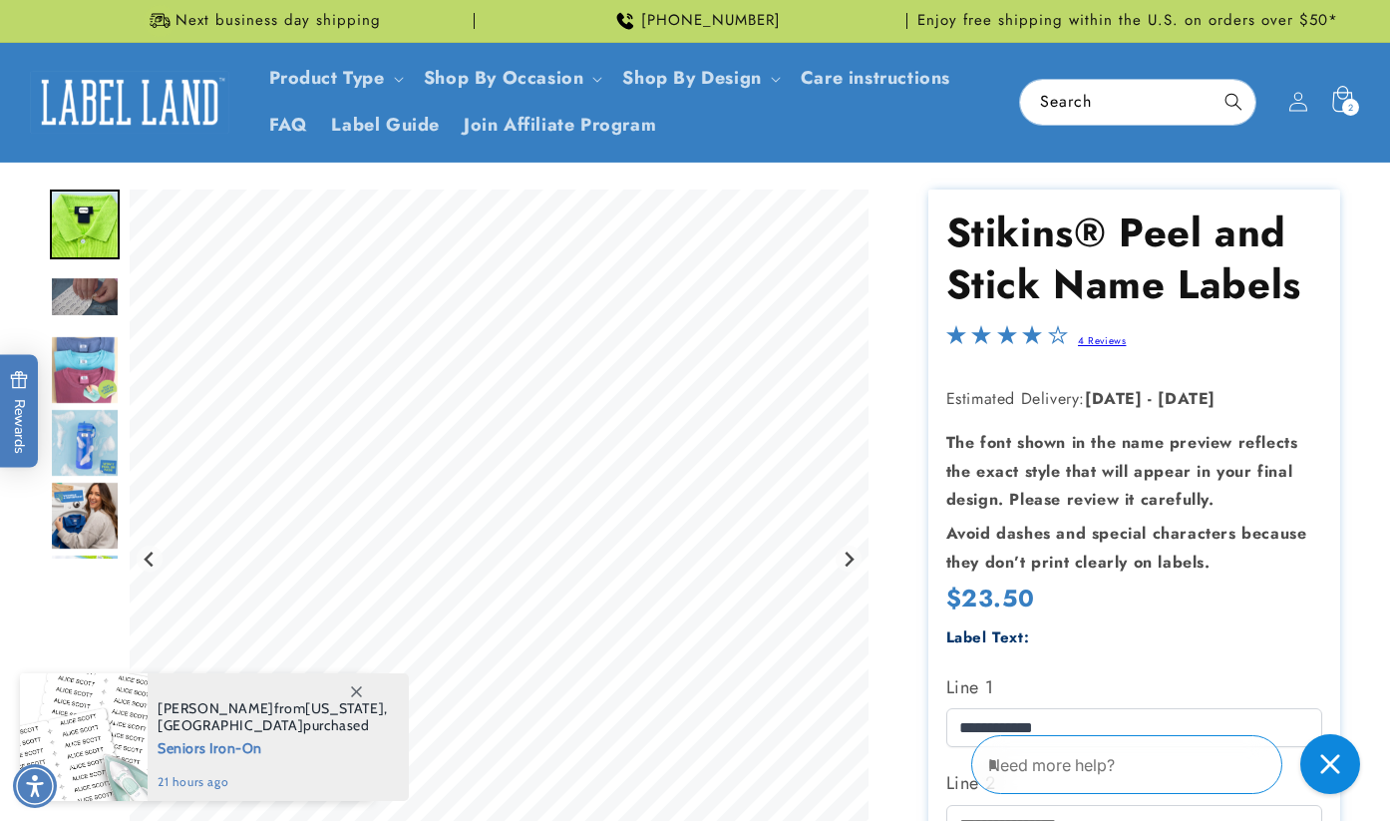
scroll to position [-1, 0]
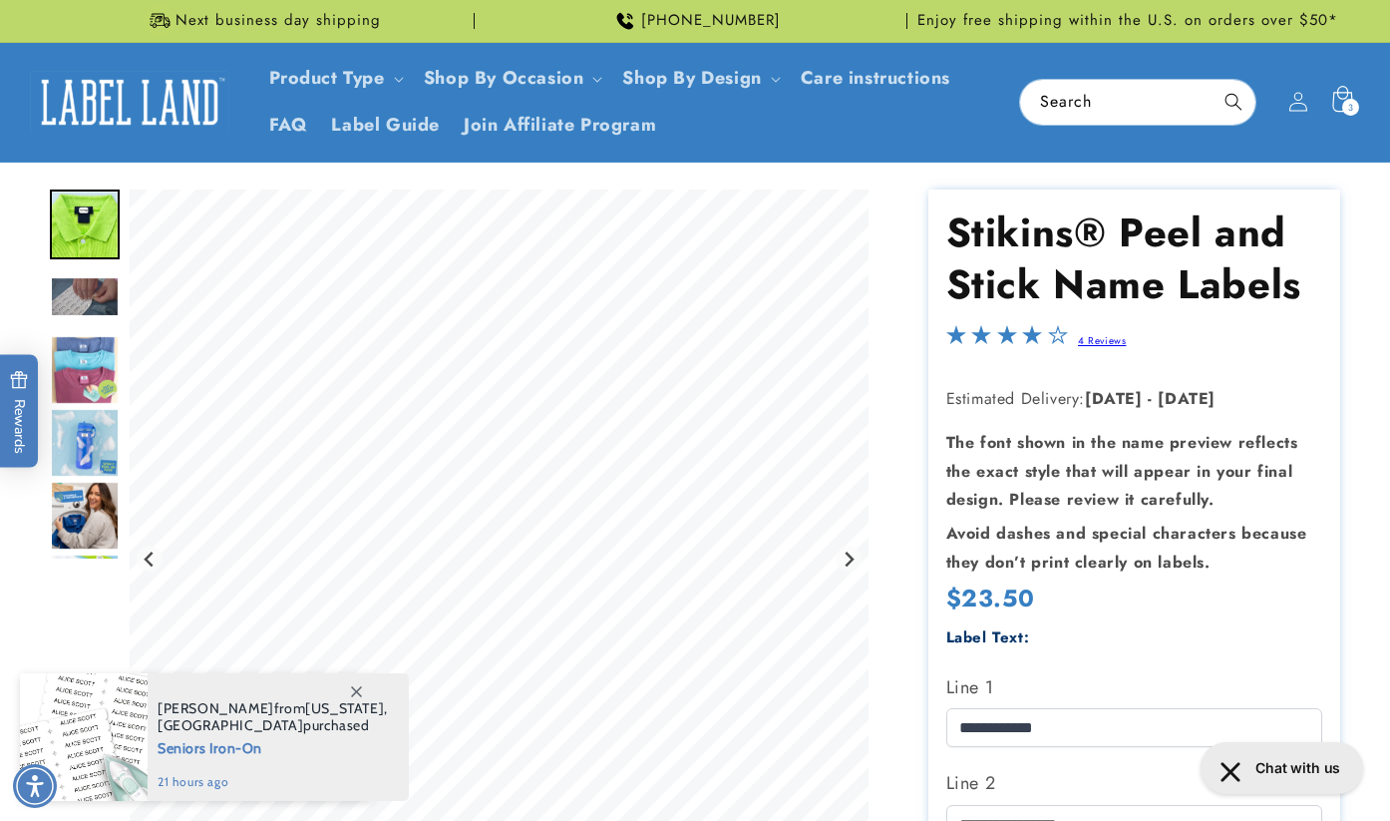
click at [1349, 109] on span "3" at bounding box center [1352, 107] width 6 height 17
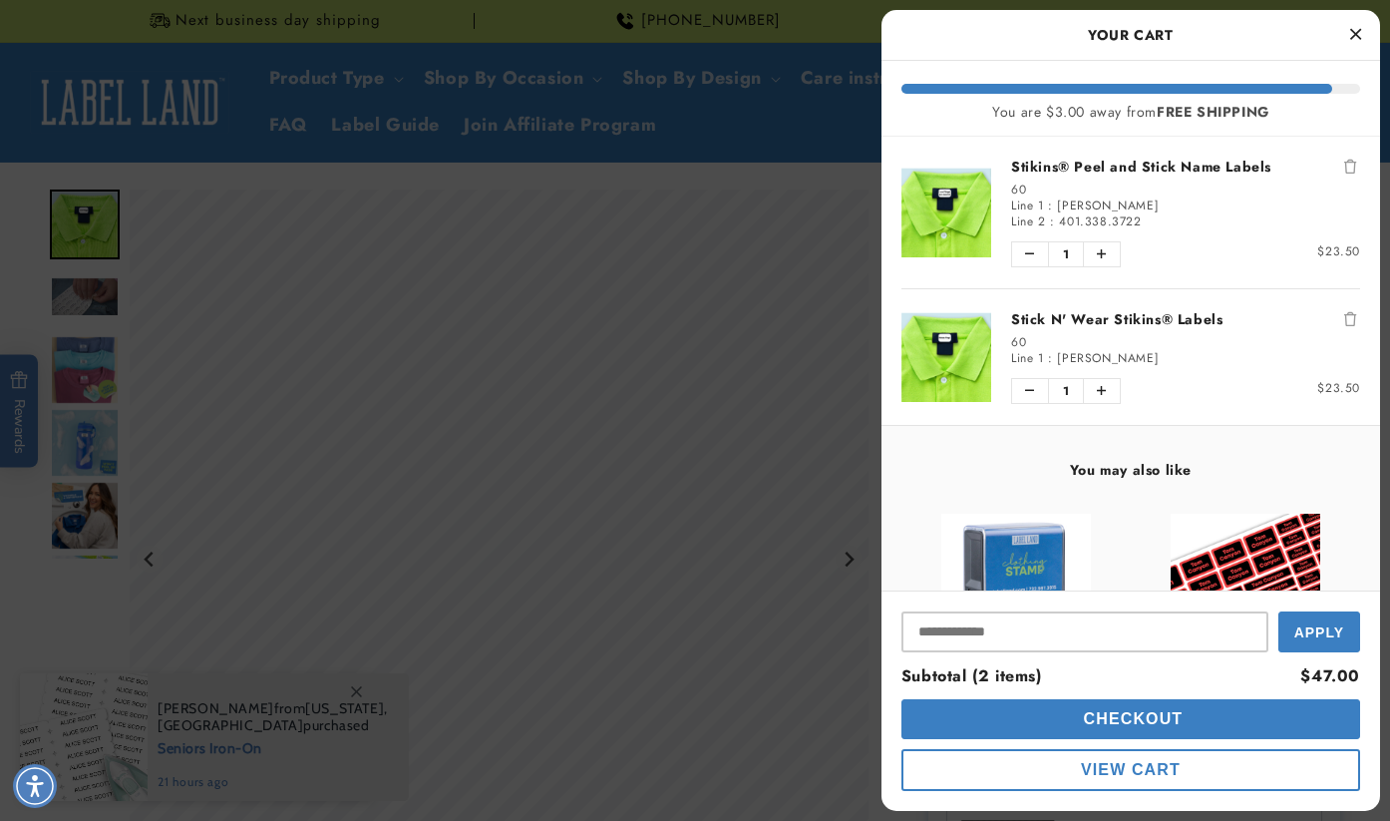
scroll to position [0, 0]
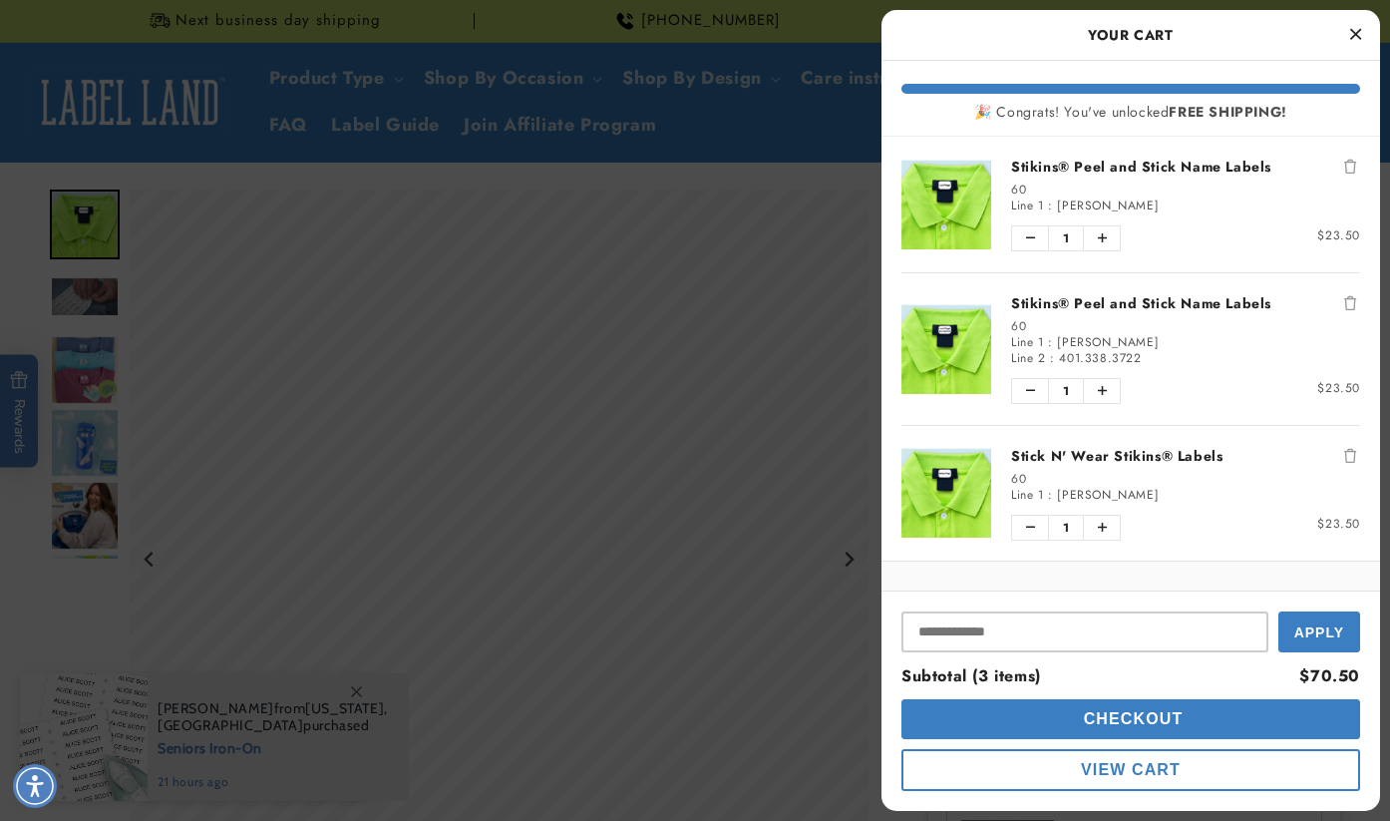
click at [1354, 299] on icon "Remove Stikins® Peel and Stick Name Labels" at bounding box center [1351, 303] width 12 height 14
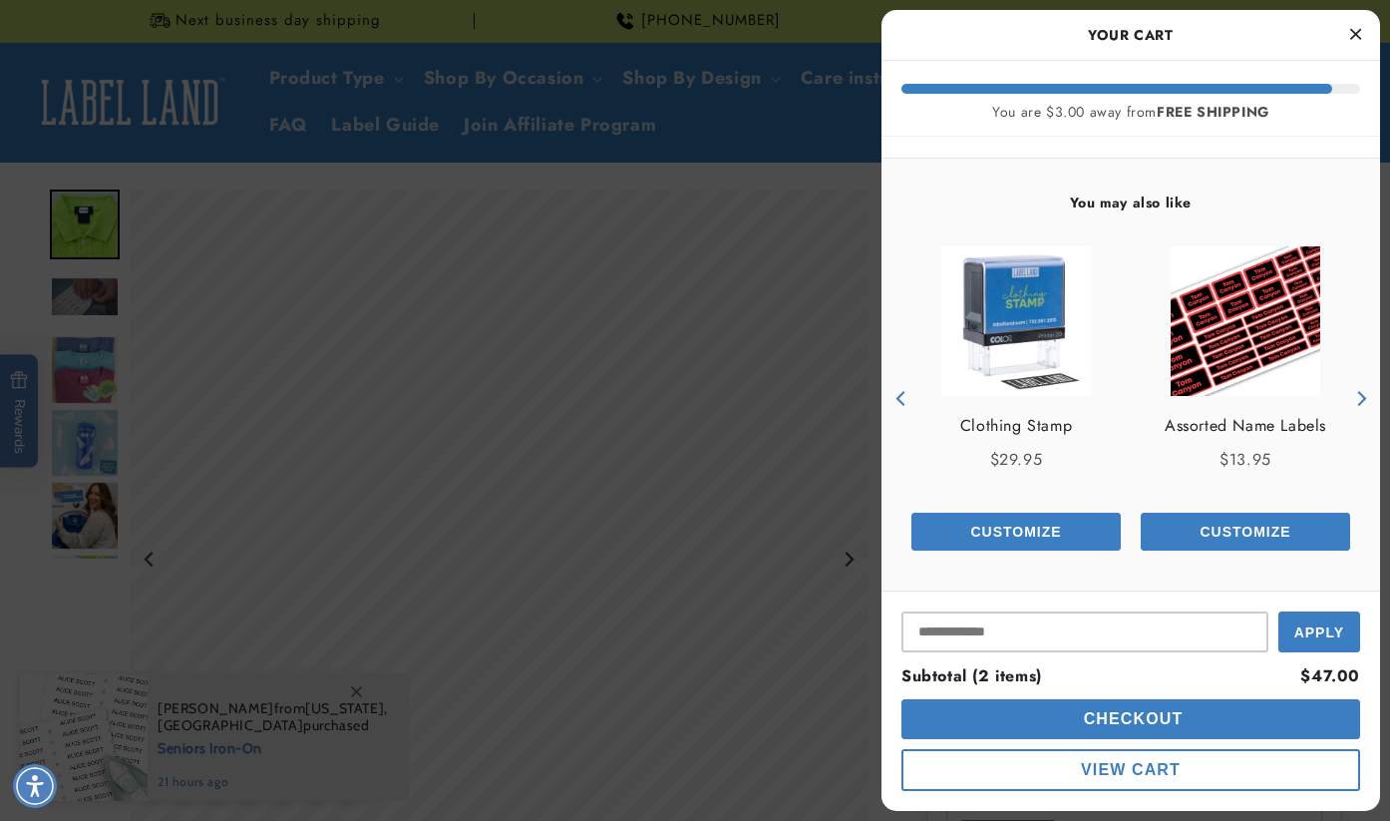
scroll to position [248, 0]
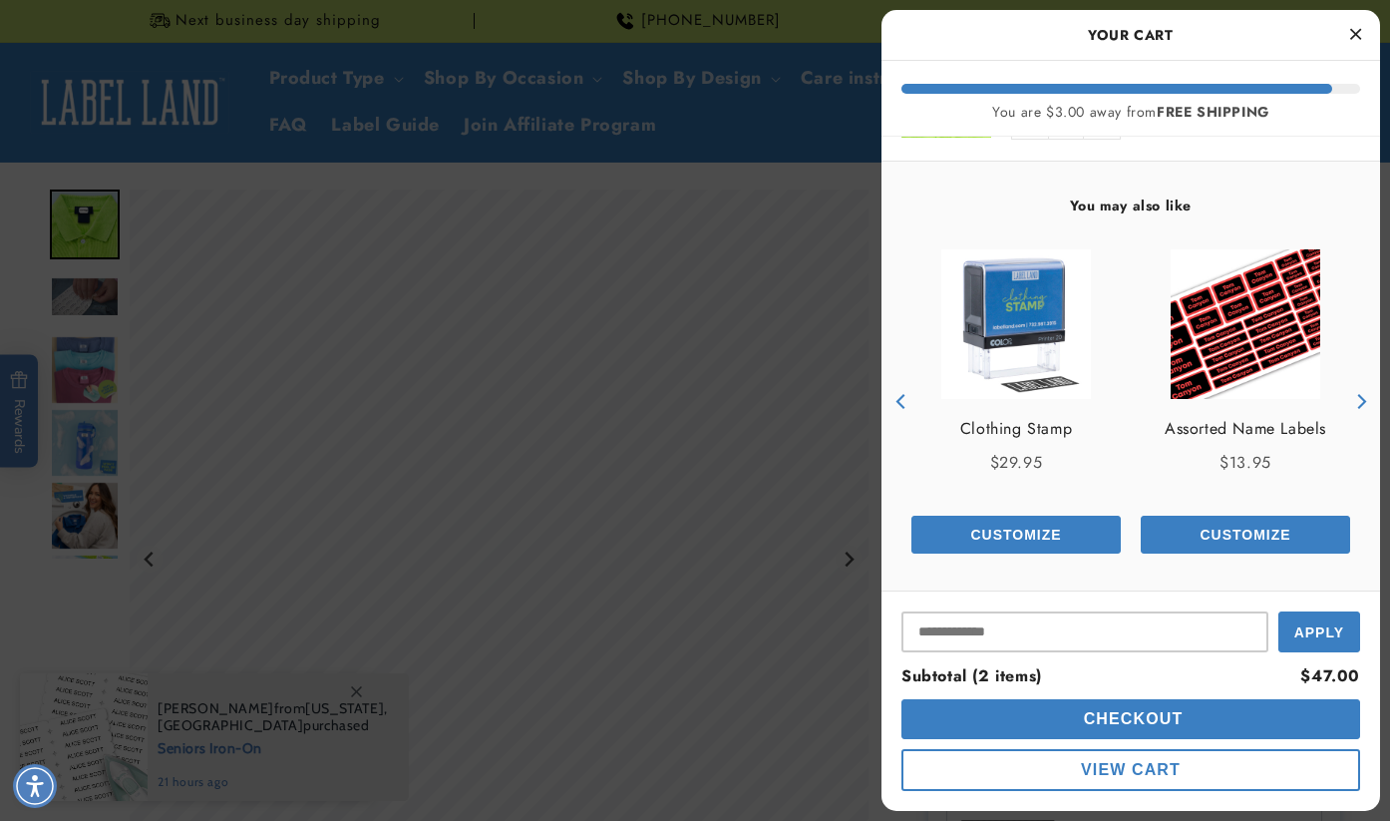
click at [1219, 432] on link "Assorted Name Labels" at bounding box center [1246, 429] width 162 height 20
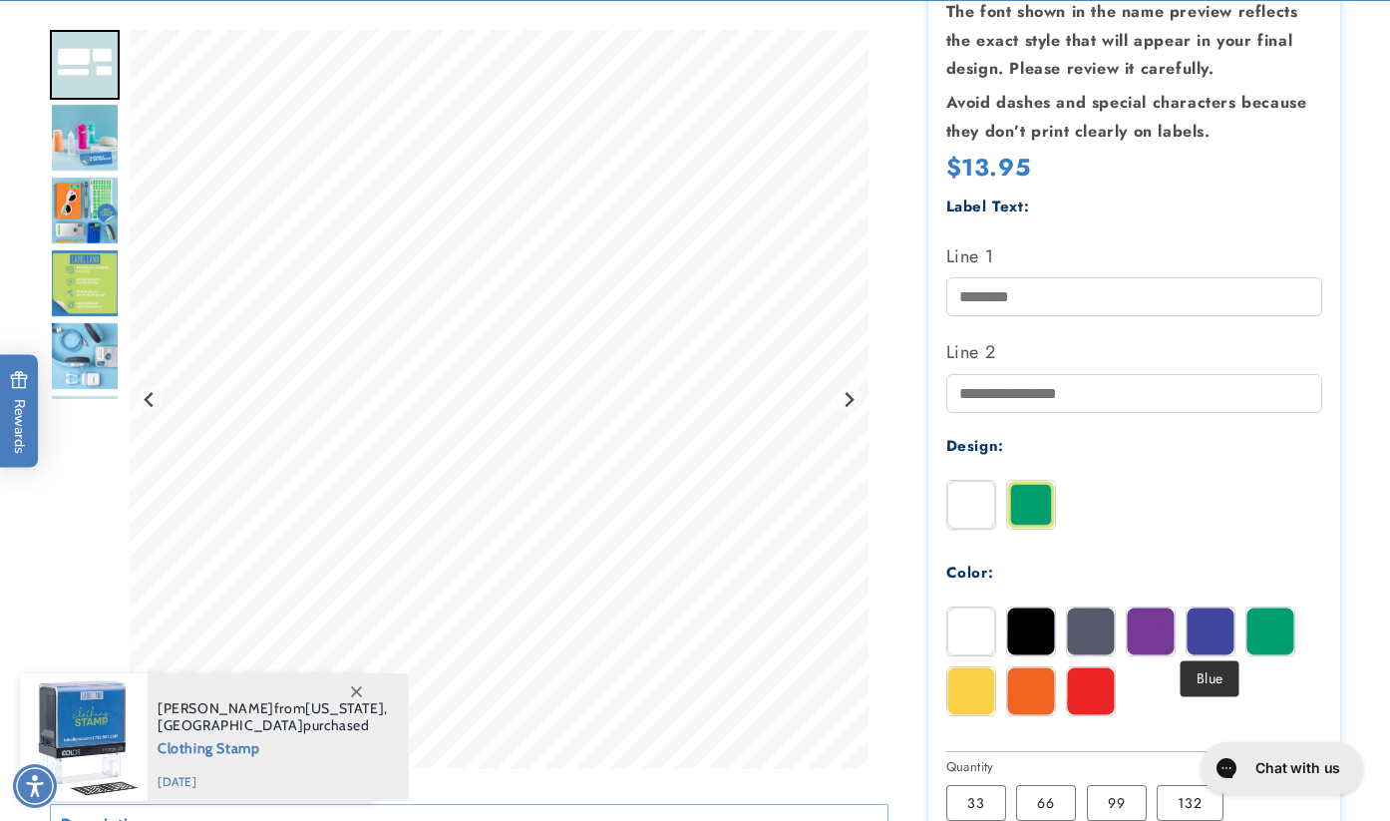
click at [1213, 634] on img at bounding box center [1211, 631] width 48 height 48
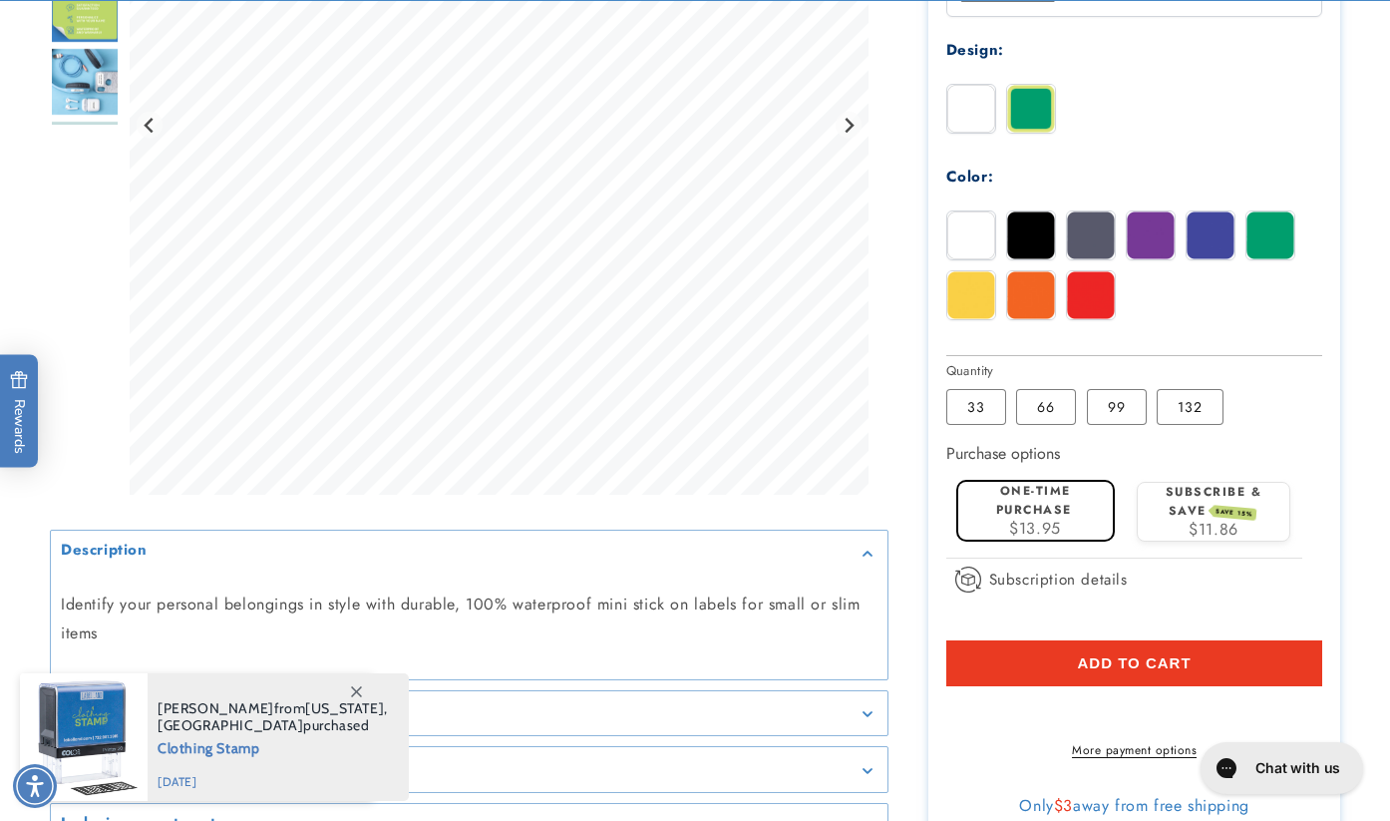
scroll to position [836, 0]
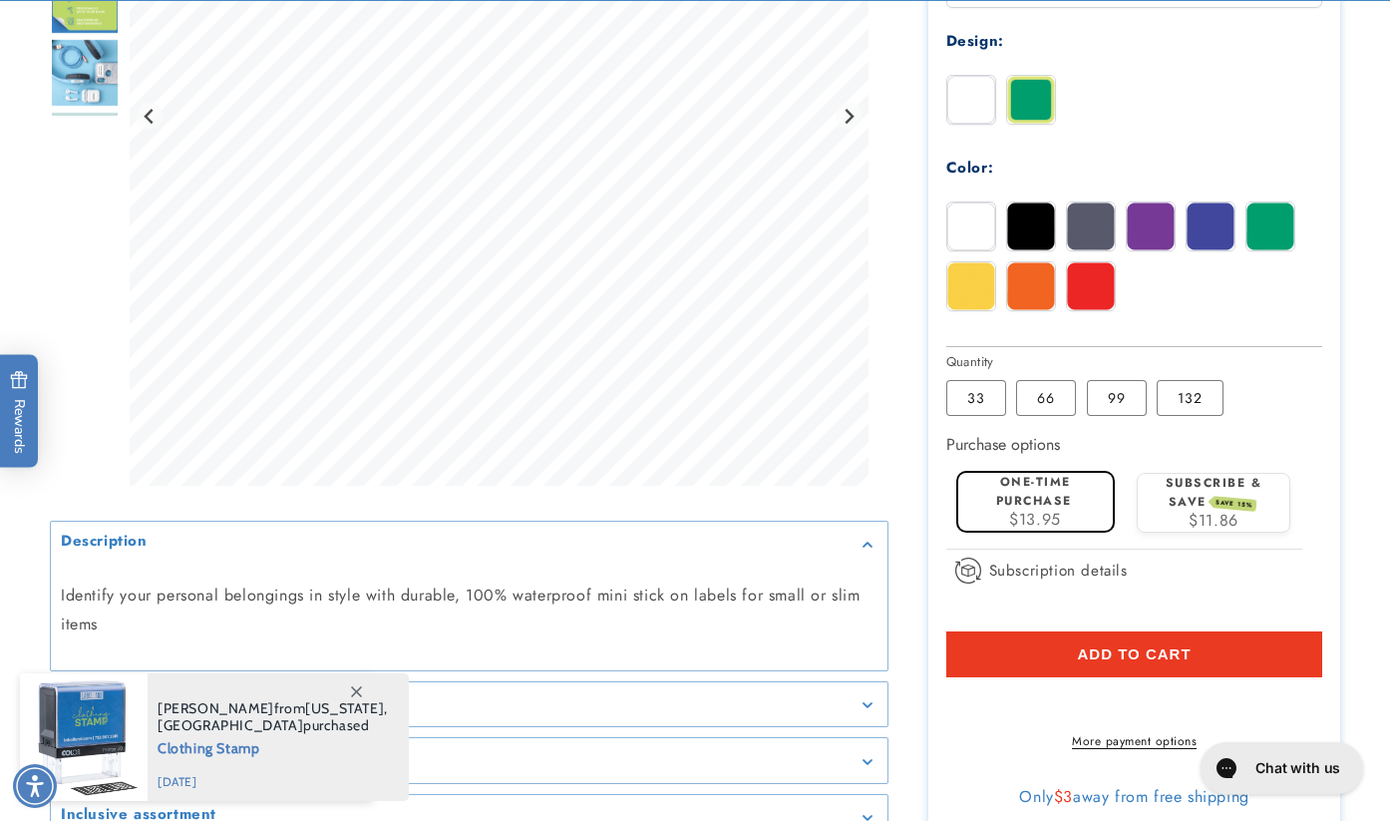
click at [1153, 646] on span "Add to cart" at bounding box center [1135, 654] width 114 height 18
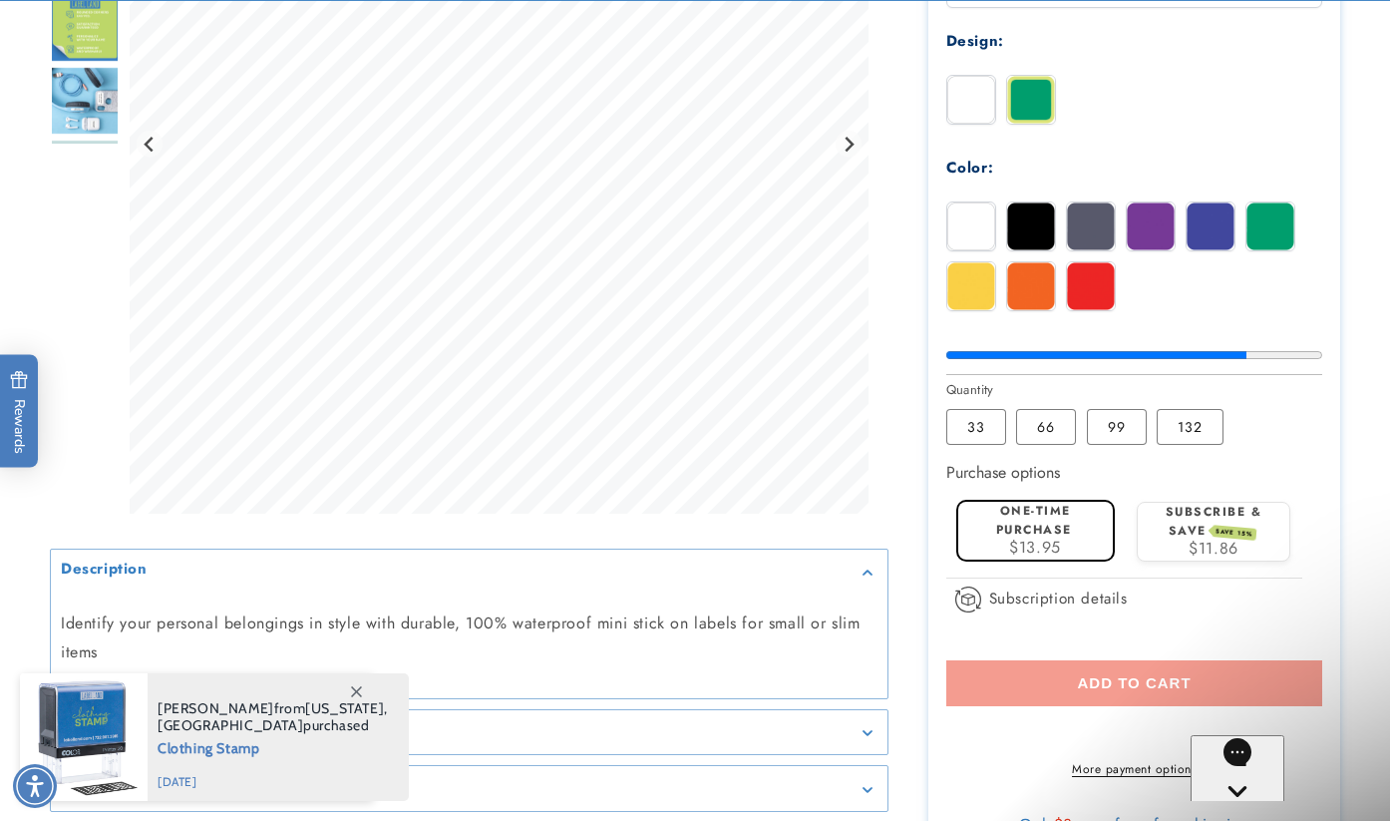
scroll to position [0, 0]
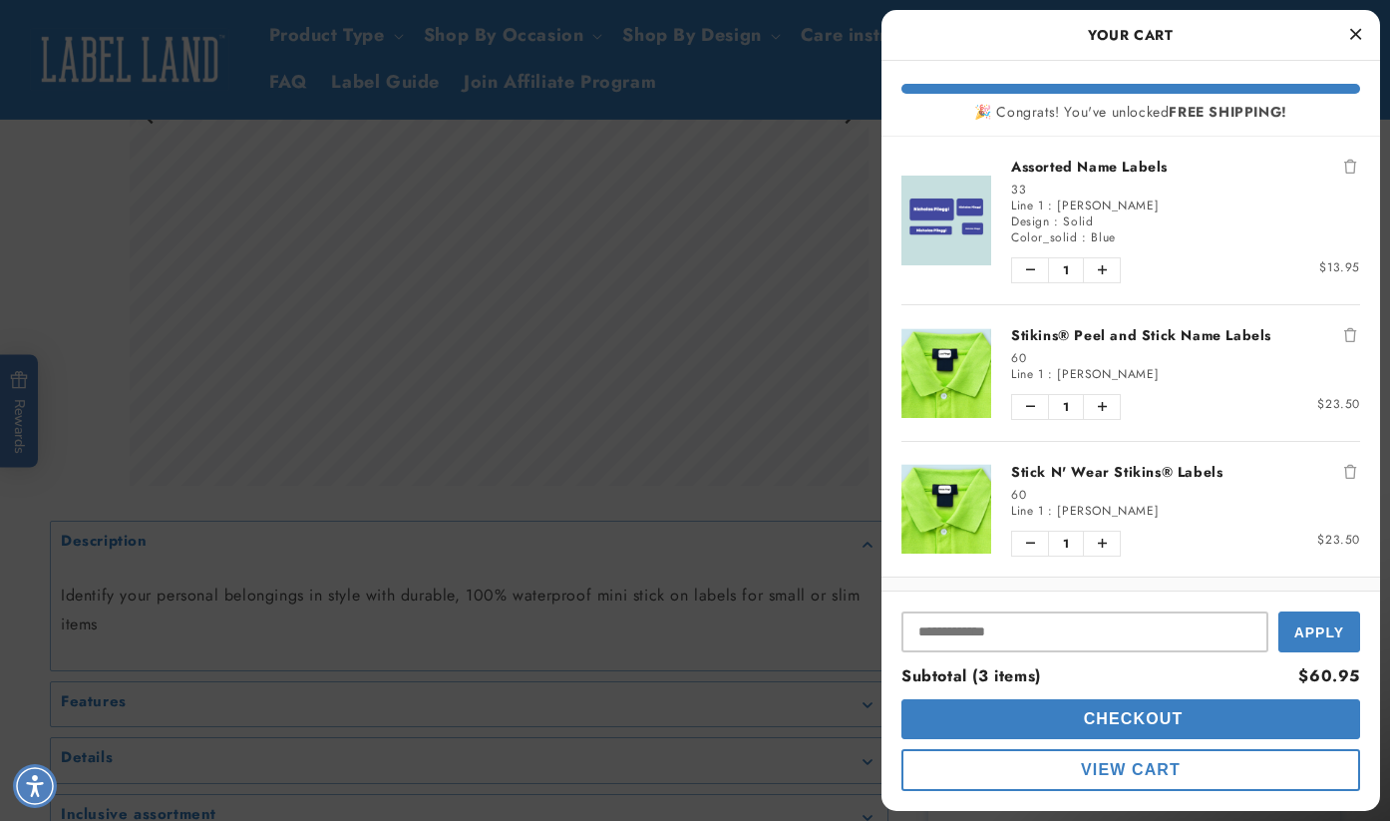
click at [1362, 33] on button "Close Cart" at bounding box center [1356, 35] width 30 height 30
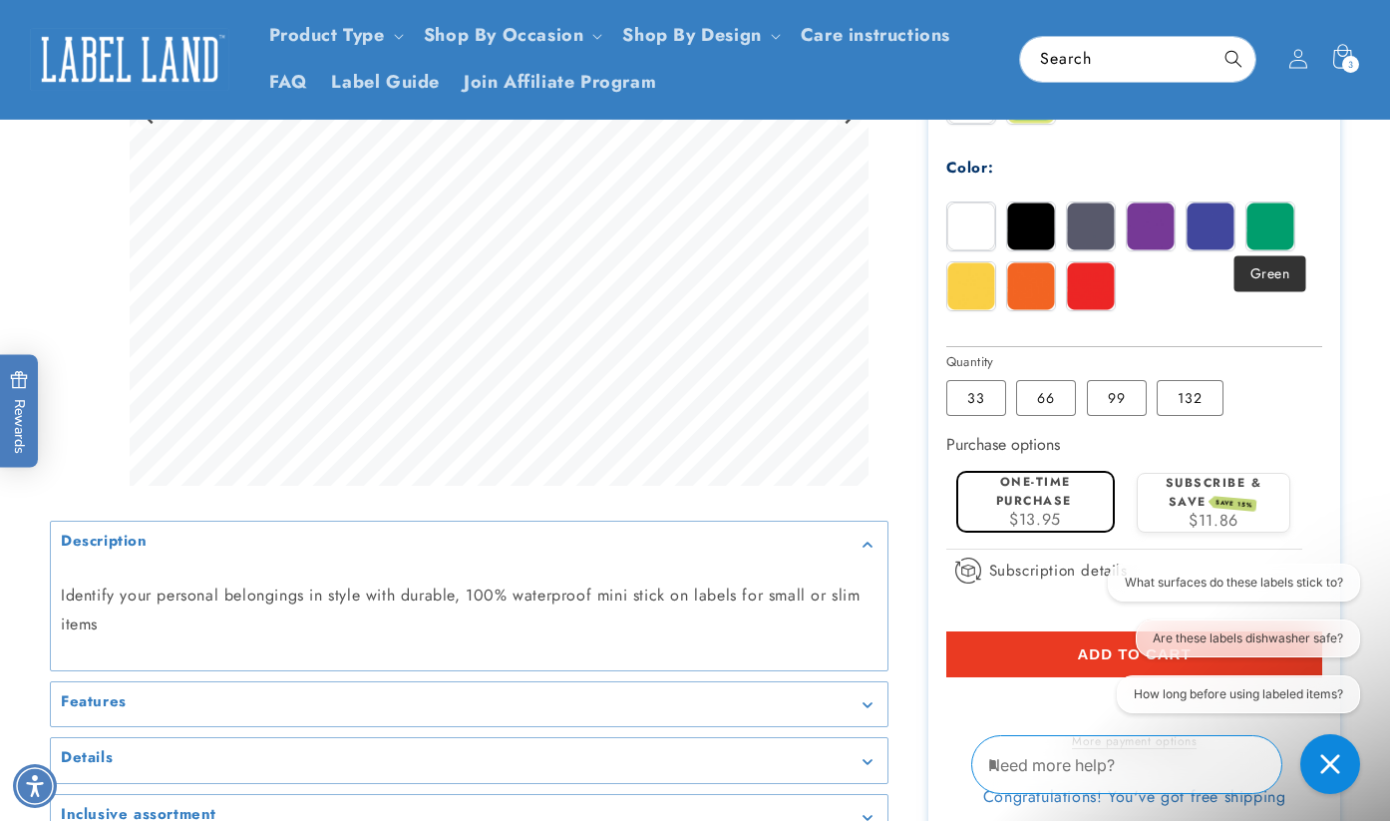
click at [1265, 237] on img at bounding box center [1271, 226] width 48 height 48
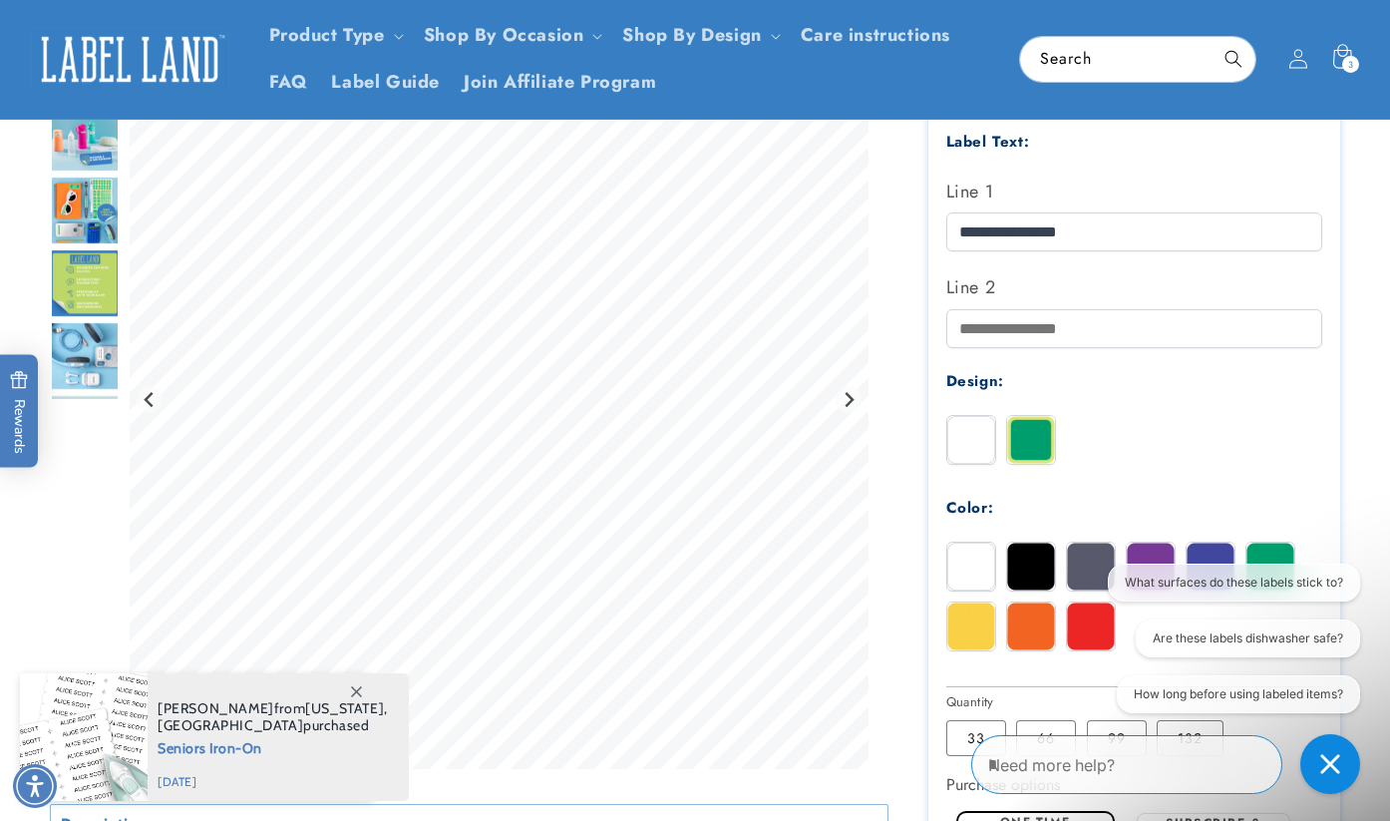
scroll to position [480, 0]
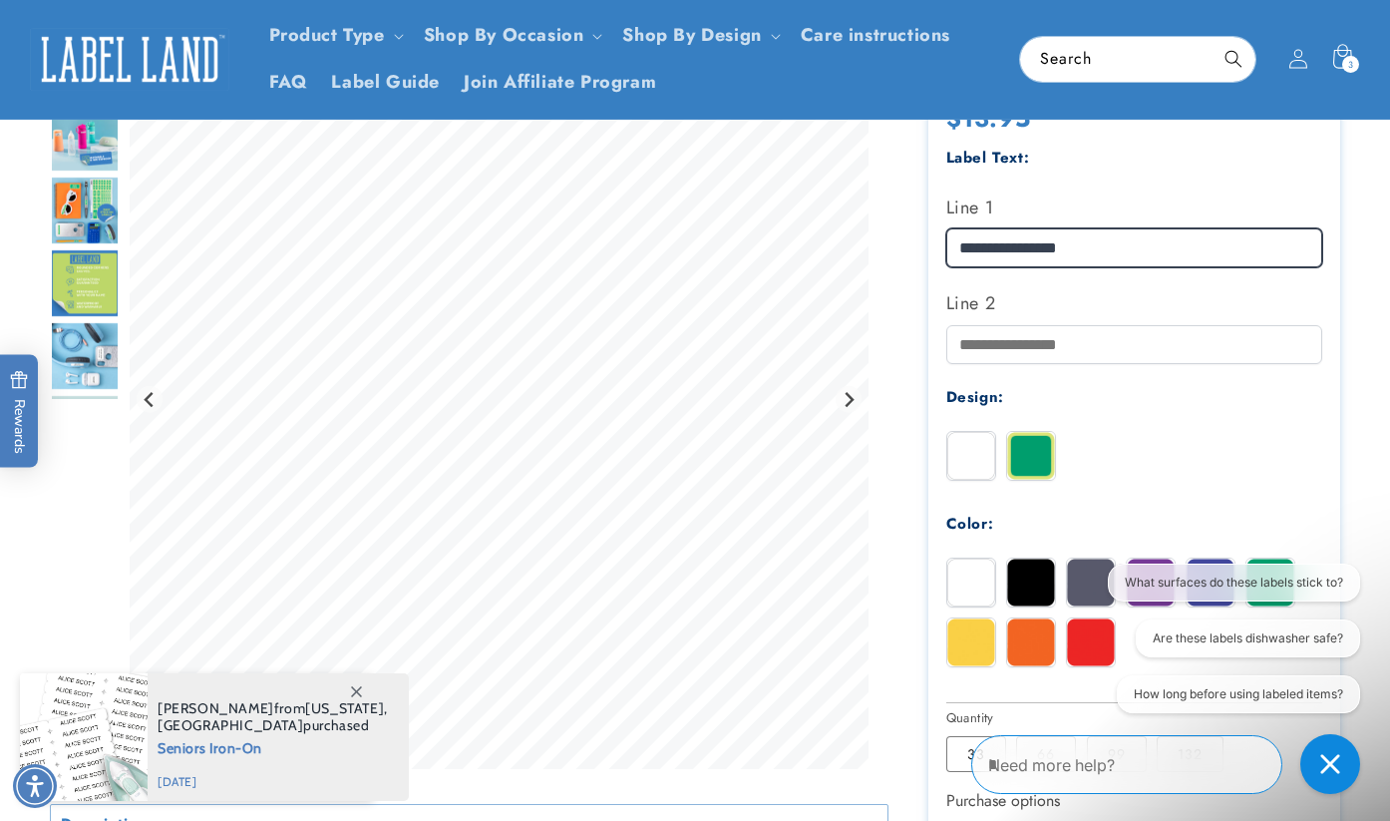
drag, startPoint x: 1023, startPoint y: 237, endPoint x: 956, endPoint y: 237, distance: 67.8
click at [956, 237] on input "**********" at bounding box center [1135, 247] width 377 height 39
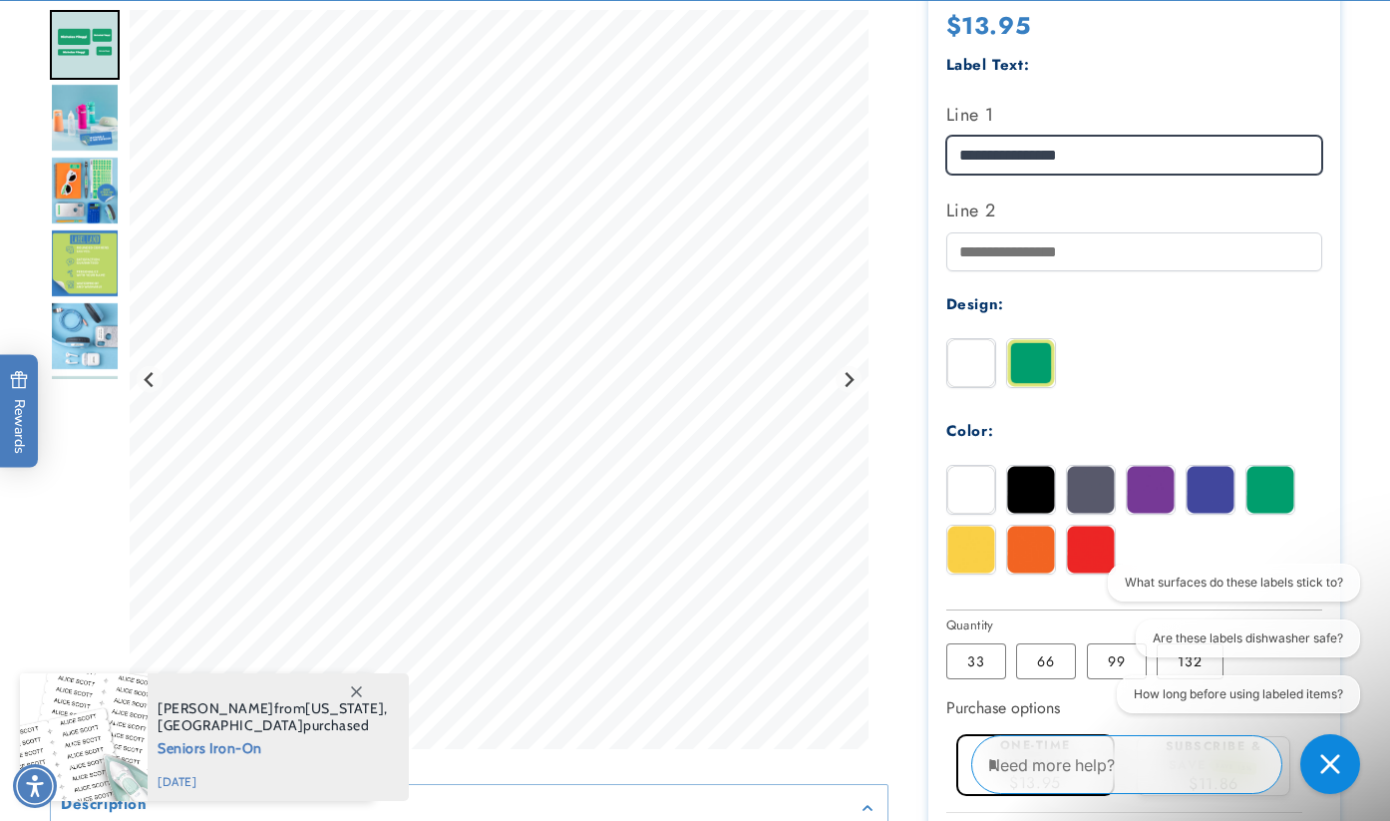
scroll to position [576, 0]
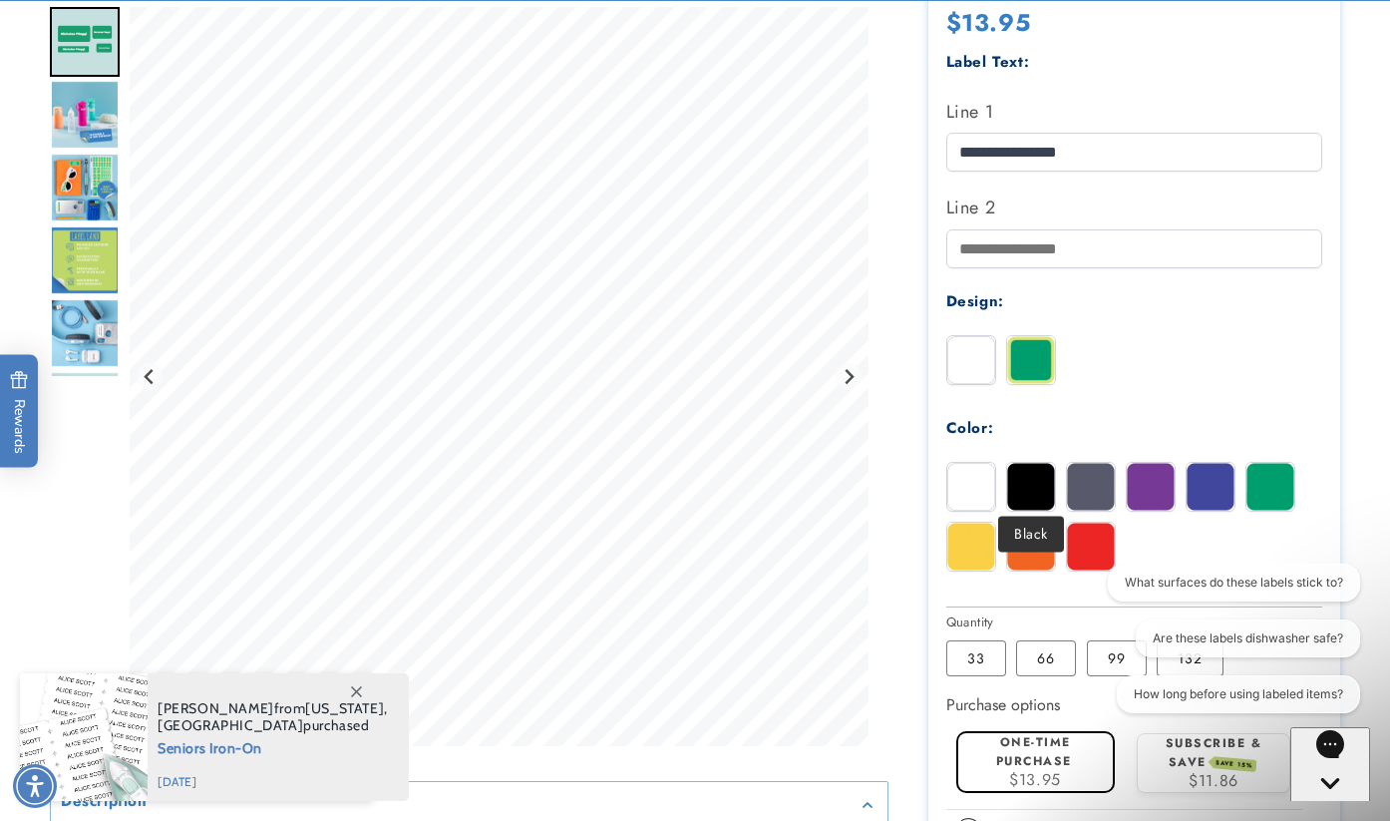
click at [1042, 485] on img at bounding box center [1031, 487] width 48 height 48
click at [1279, 483] on img at bounding box center [1271, 487] width 48 height 48
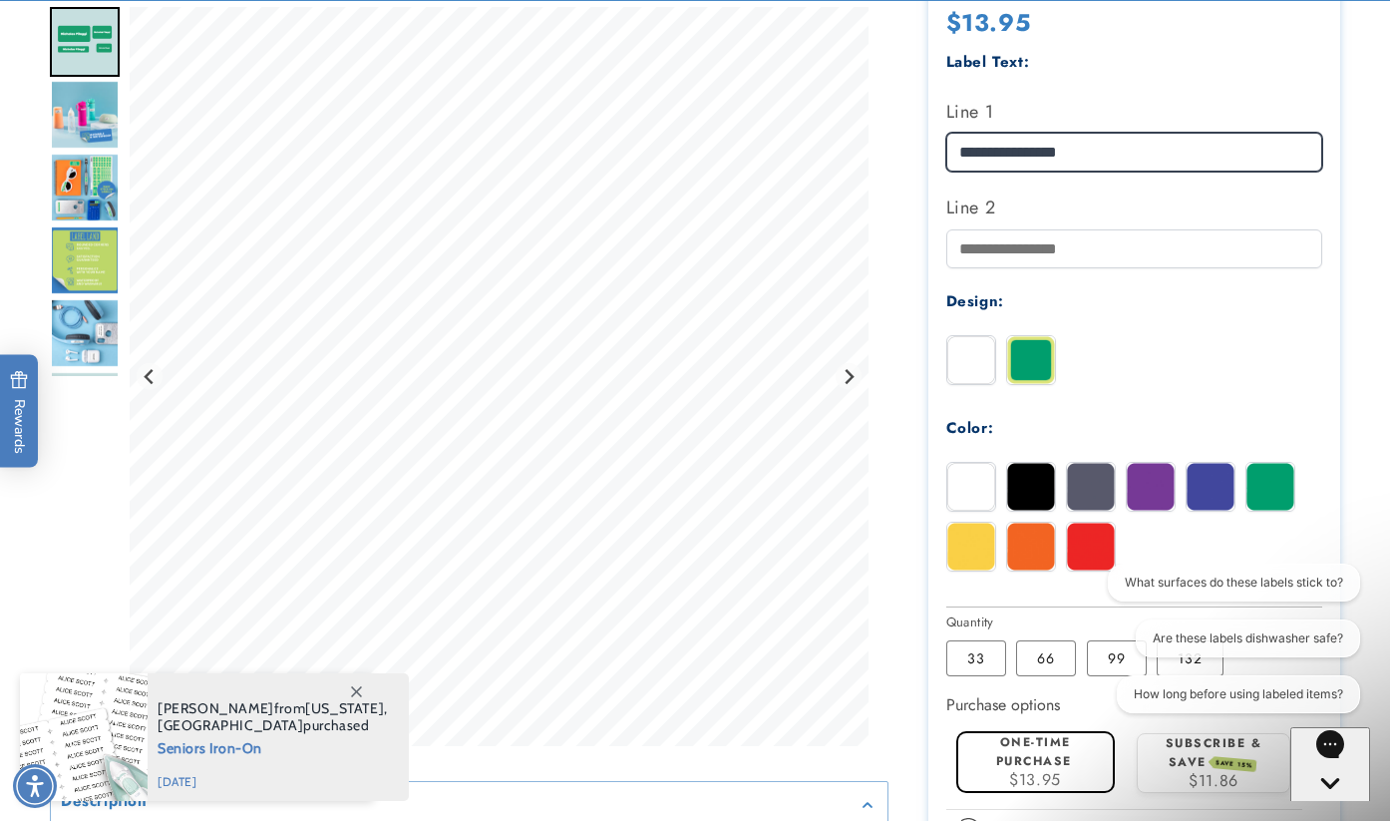
drag, startPoint x: 1018, startPoint y: 145, endPoint x: 957, endPoint y: 145, distance: 61.8
click at [957, 145] on input "**********" at bounding box center [1135, 152] width 377 height 39
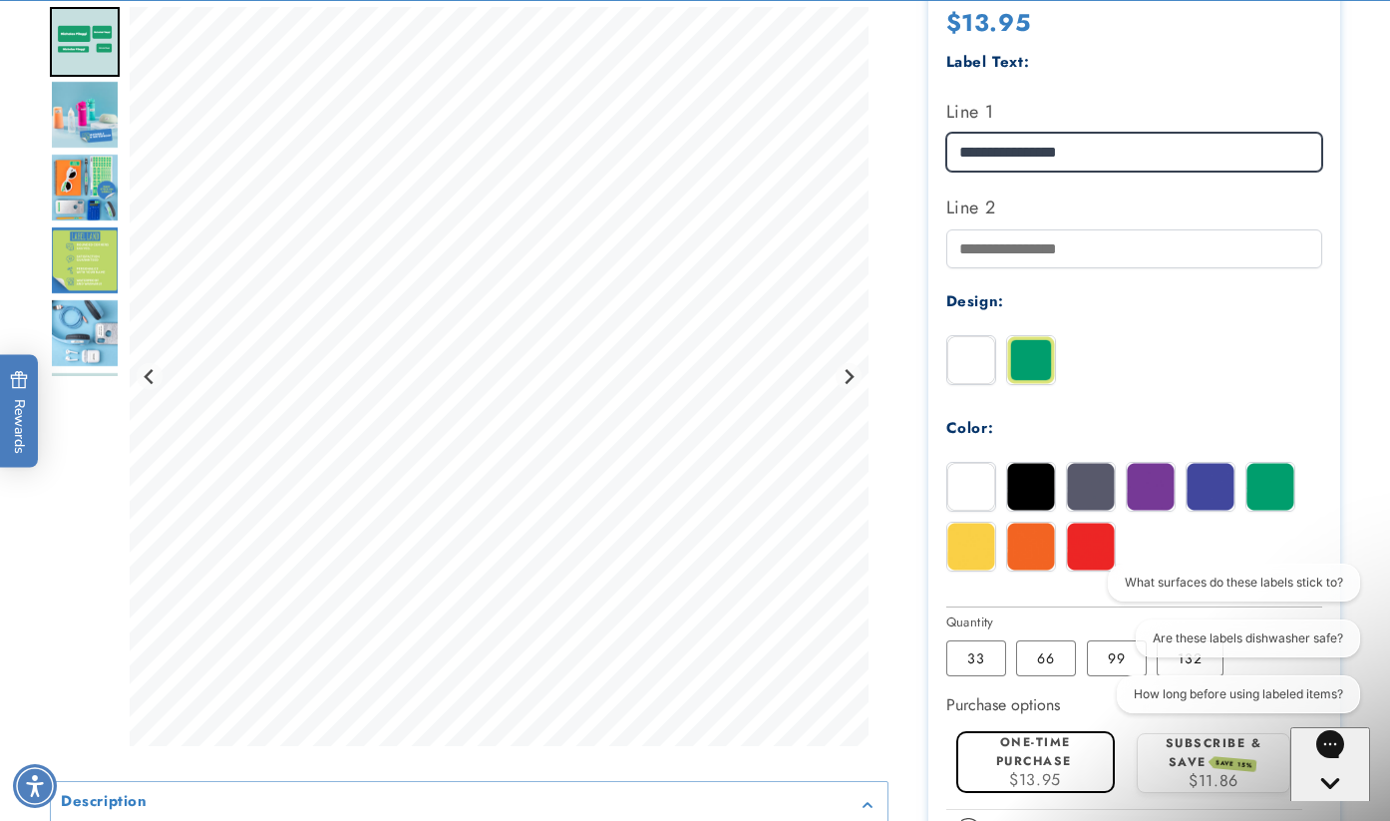
drag, startPoint x: 1020, startPoint y: 149, endPoint x: 963, endPoint y: 148, distance: 57.9
click at [963, 148] on input "**********" at bounding box center [1135, 152] width 377 height 39
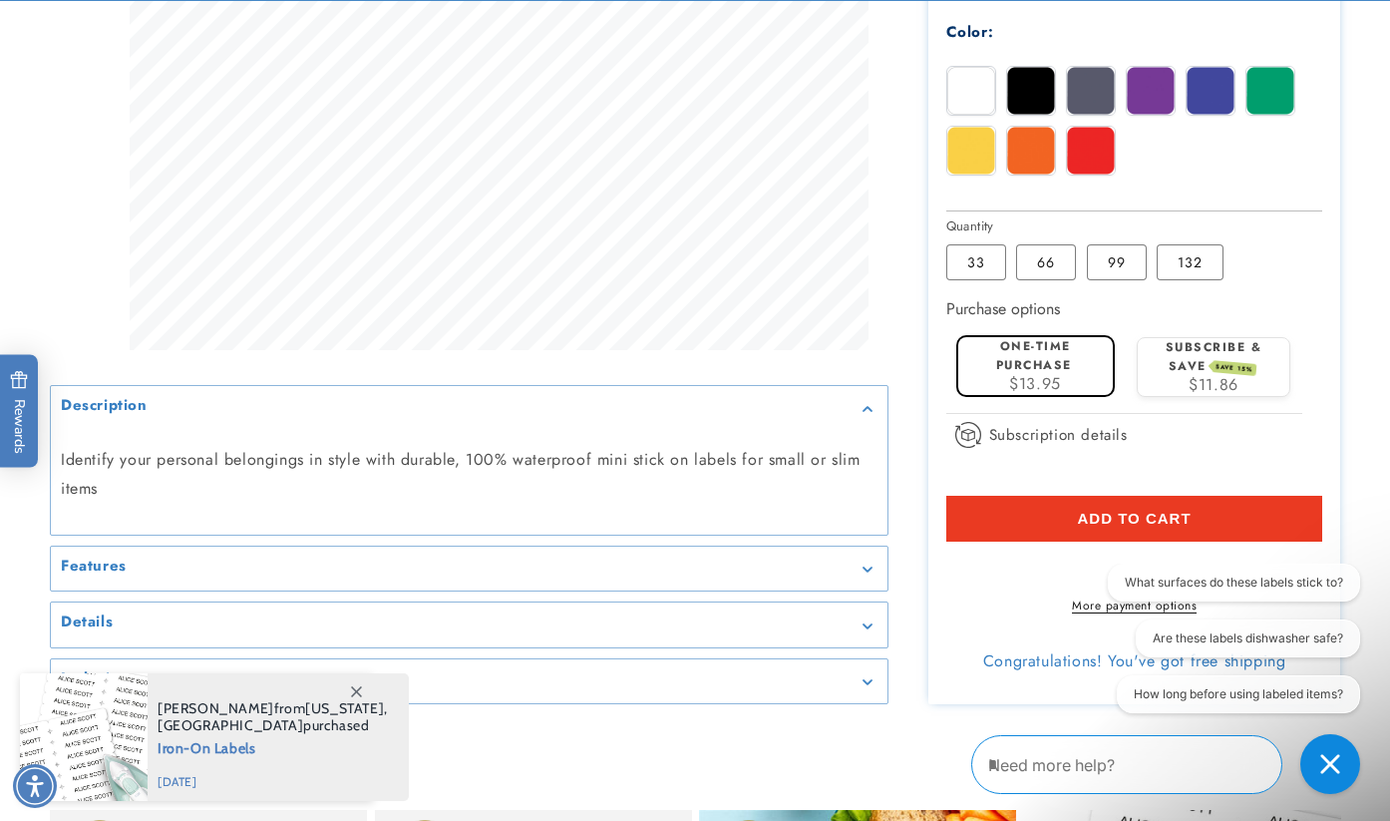
scroll to position [980, 0]
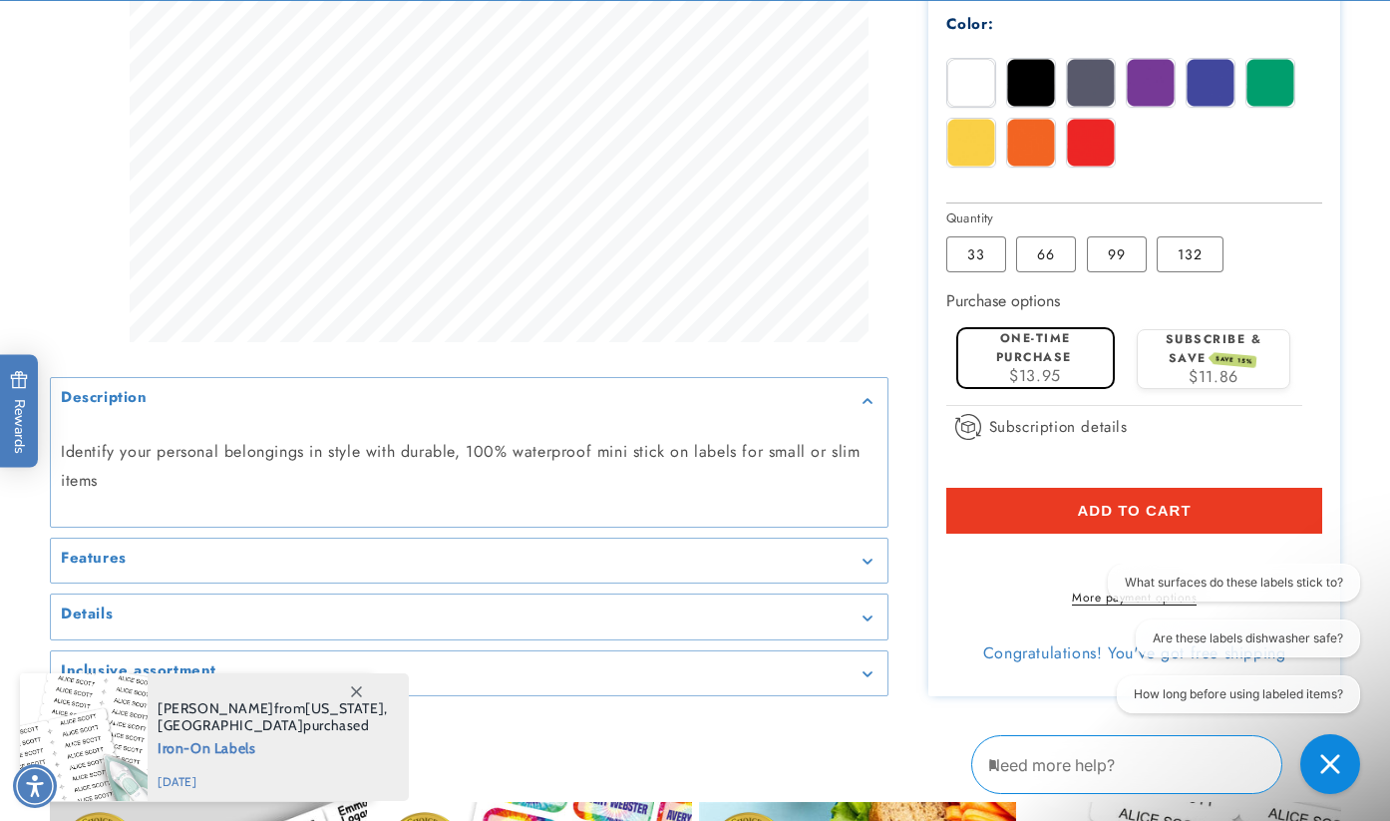
click at [1032, 502] on button "Add to cart" at bounding box center [1135, 511] width 377 height 46
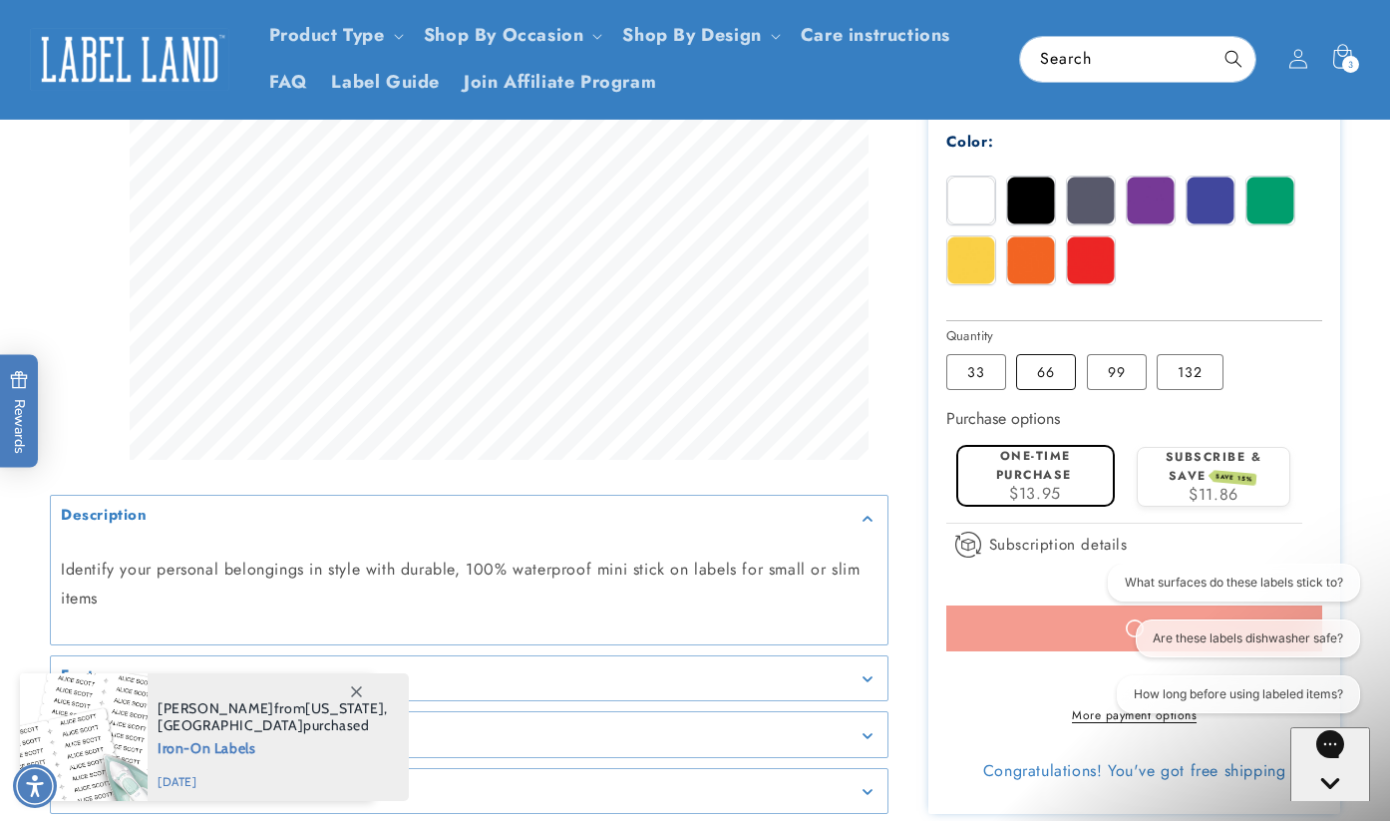
scroll to position [765, 0]
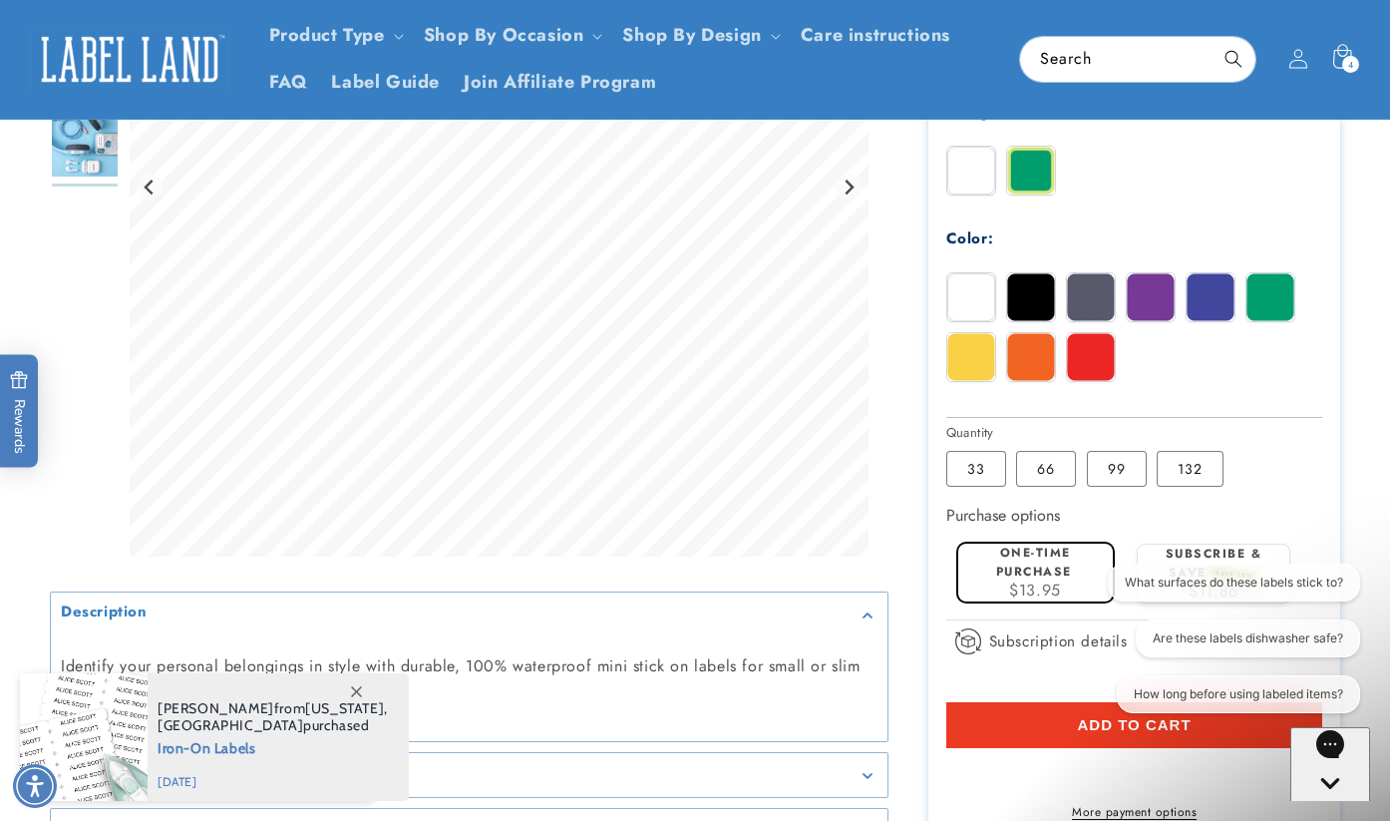
click at [976, 296] on img at bounding box center [972, 297] width 48 height 48
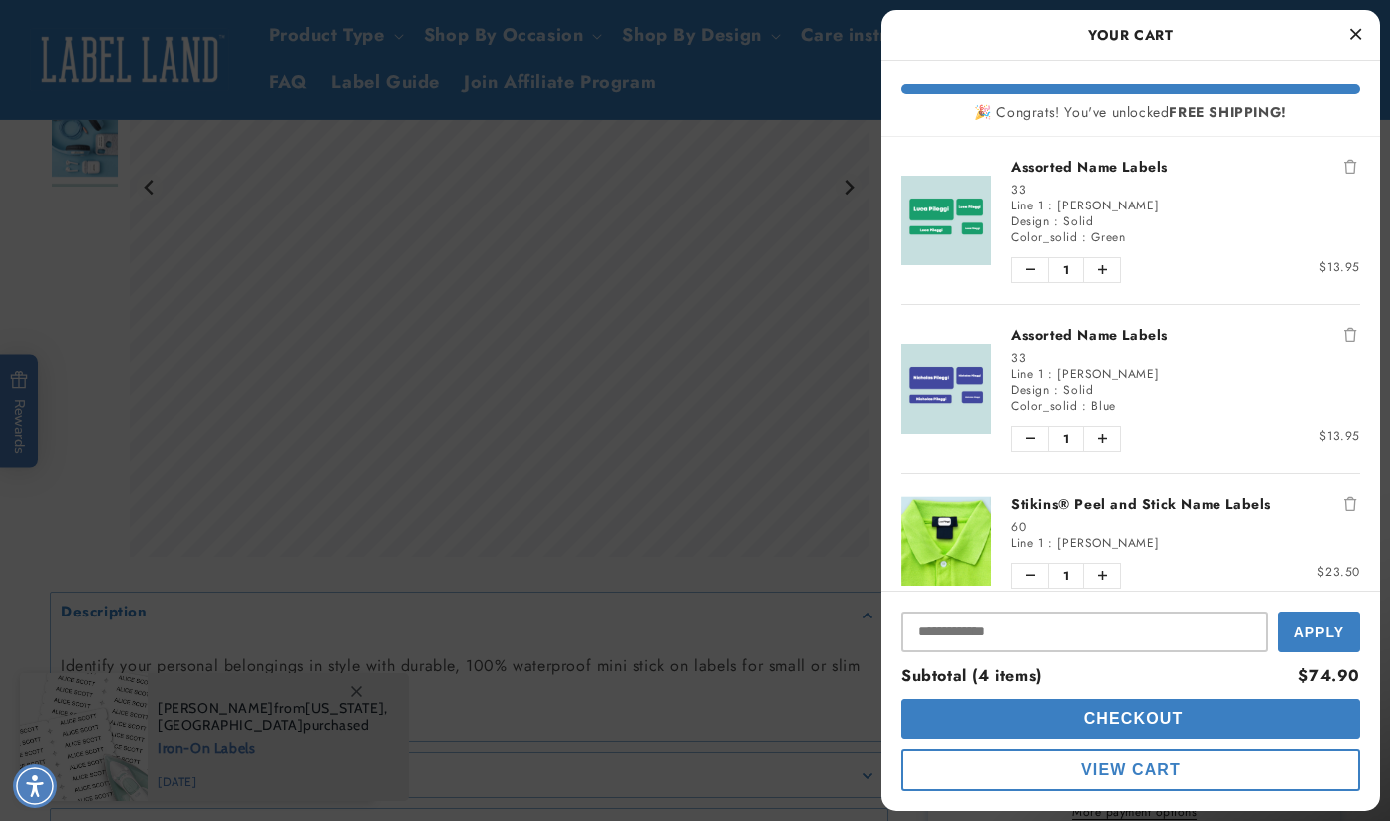
click at [1351, 35] on icon "Close Cart" at bounding box center [1356, 34] width 11 height 18
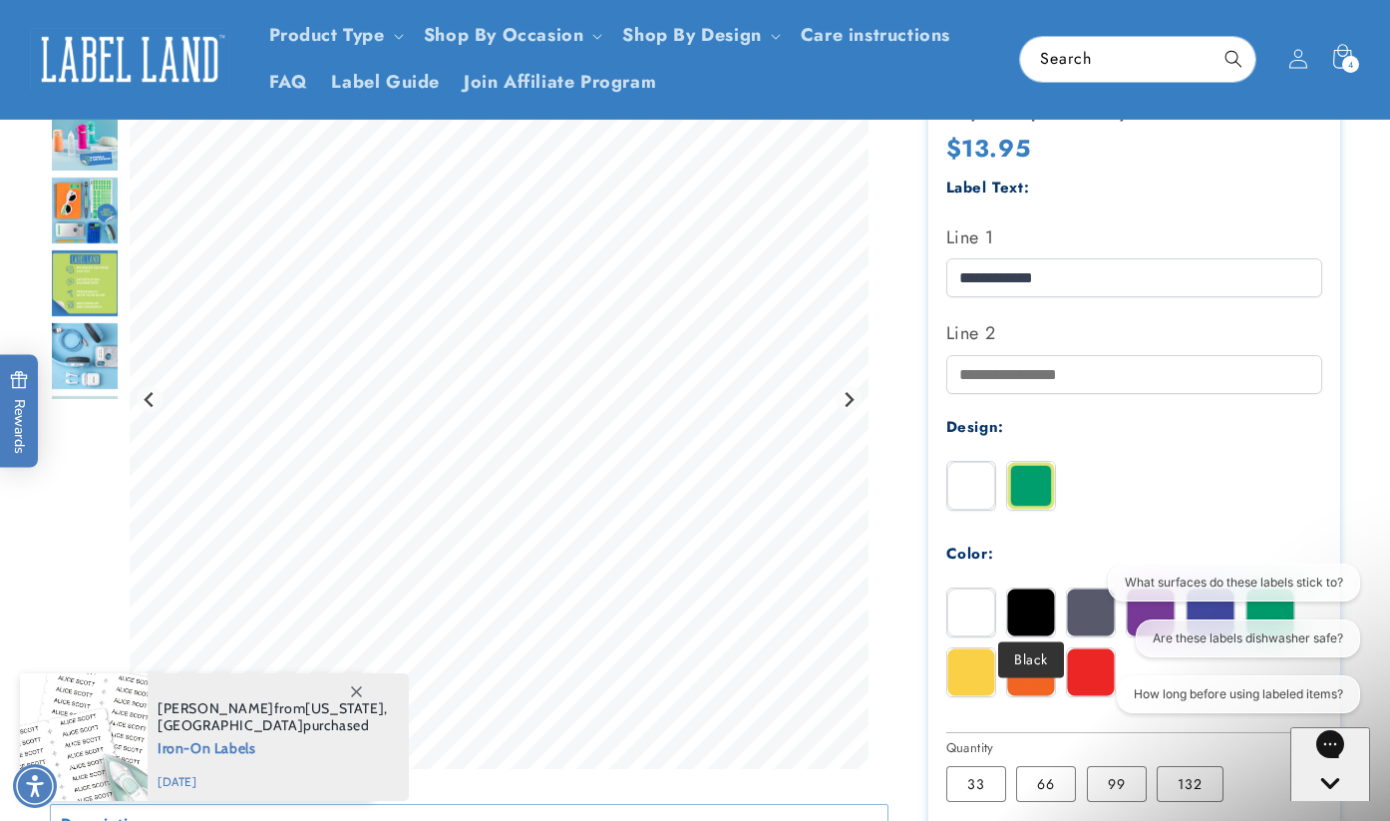
scroll to position [442, 0]
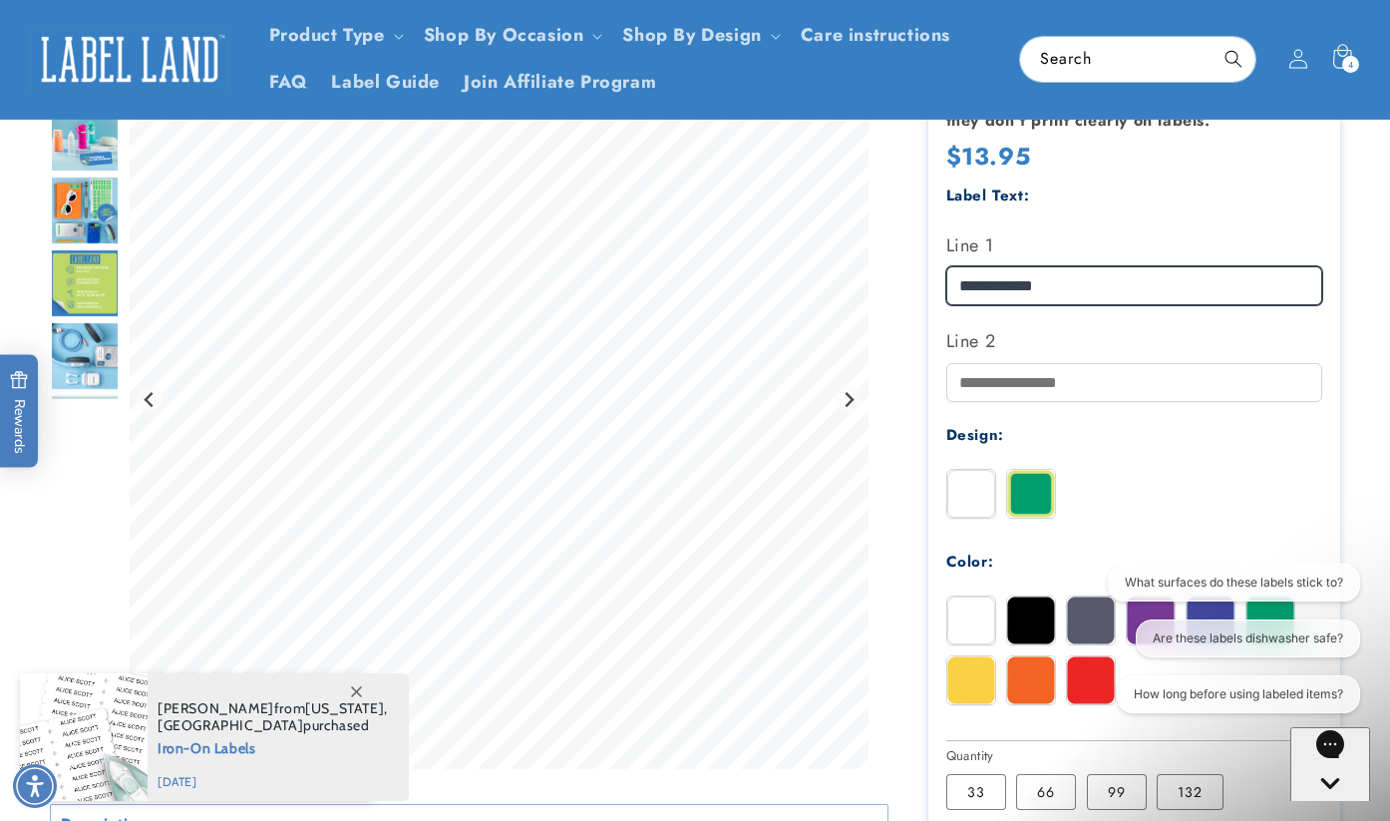
drag, startPoint x: 995, startPoint y: 285, endPoint x: 952, endPoint y: 285, distance: 43.9
click at [952, 285] on input "**********" at bounding box center [1135, 285] width 377 height 39
drag, startPoint x: 987, startPoint y: 281, endPoint x: 973, endPoint y: 281, distance: 15.0
click at [973, 281] on input "**********" at bounding box center [1135, 285] width 377 height 39
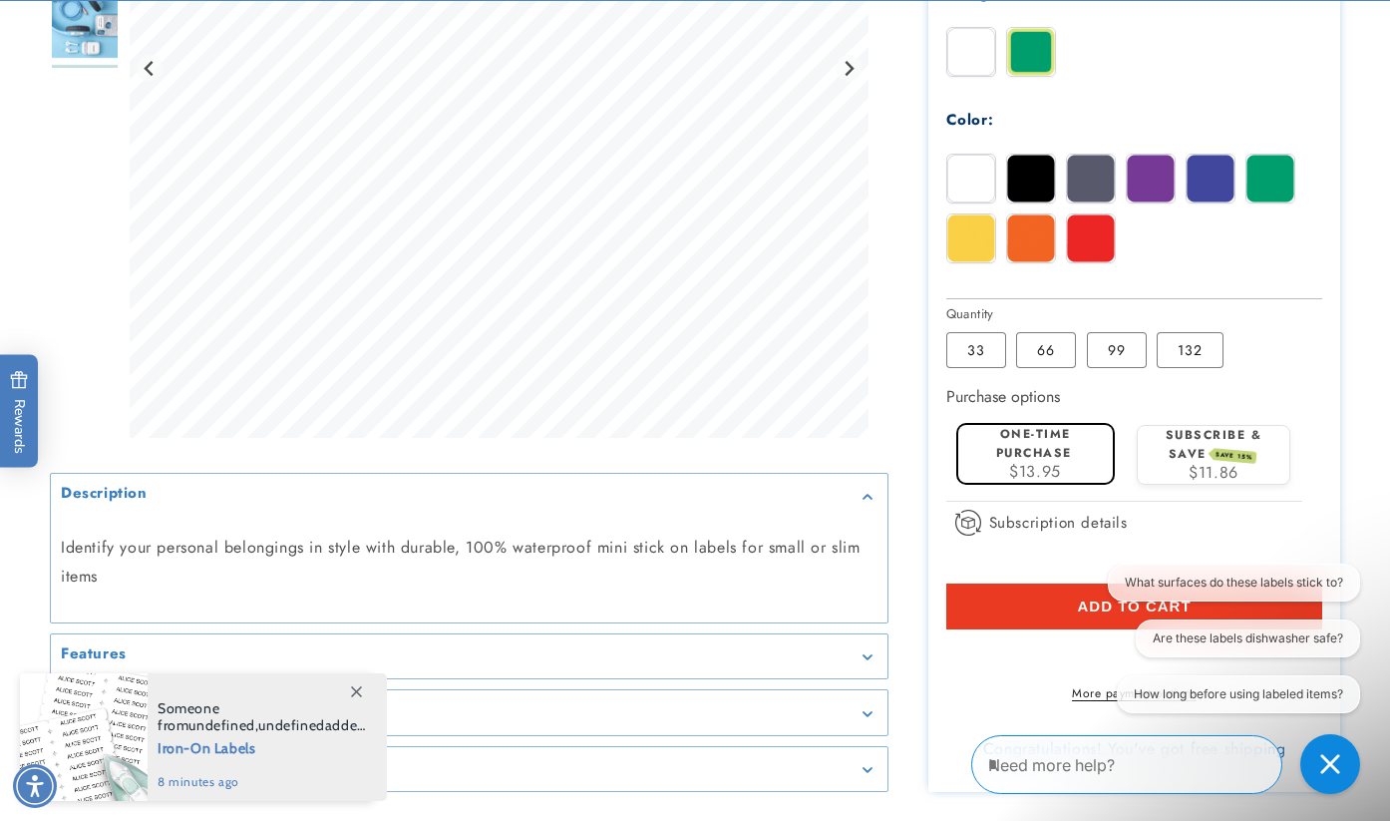
scroll to position [886, 0]
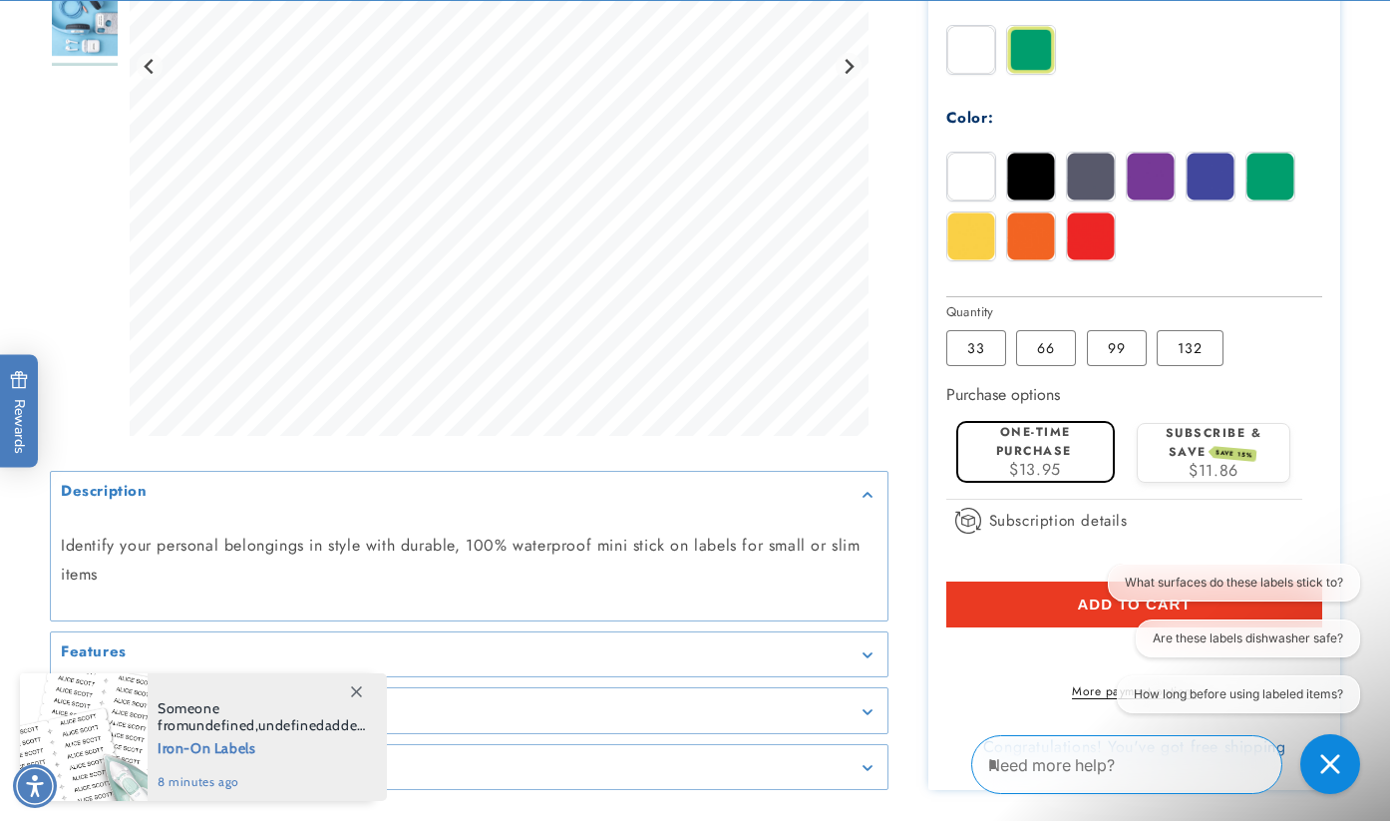
type input "**********"
click at [1048, 603] on button "Add to cart" at bounding box center [1135, 605] width 377 height 46
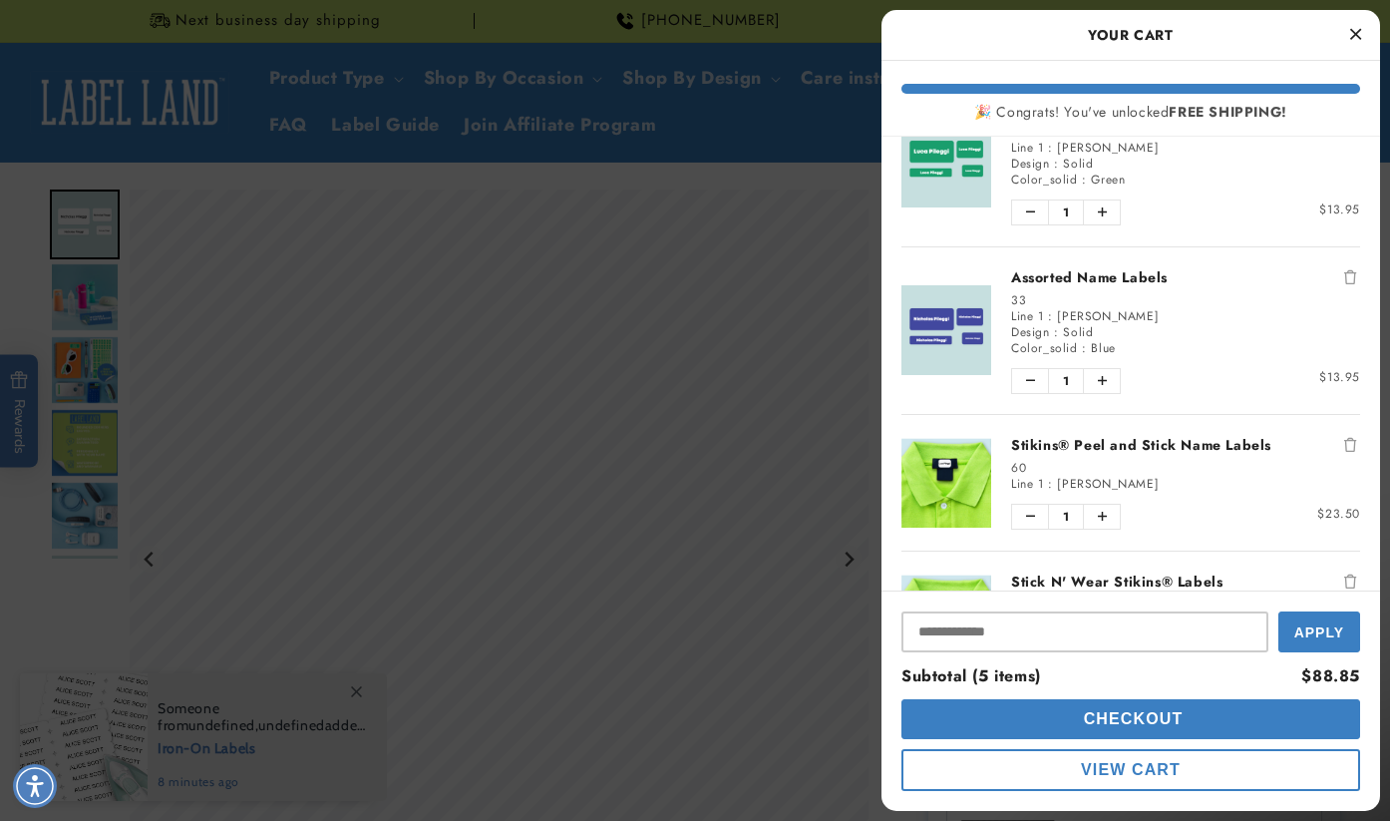
scroll to position [229, 0]
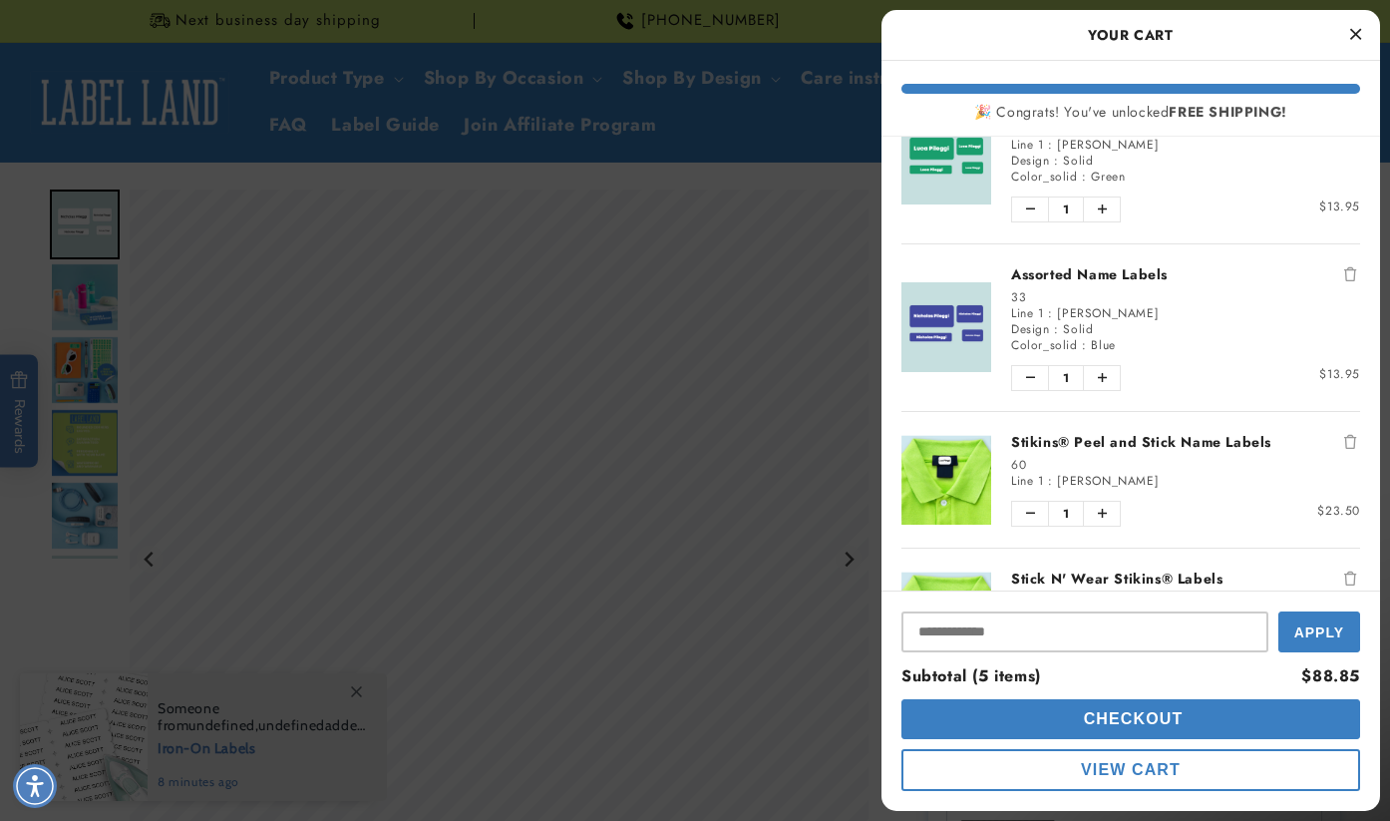
click at [1349, 439] on icon "Remove Stikins® Peel and Stick Name Labels" at bounding box center [1351, 442] width 12 height 14
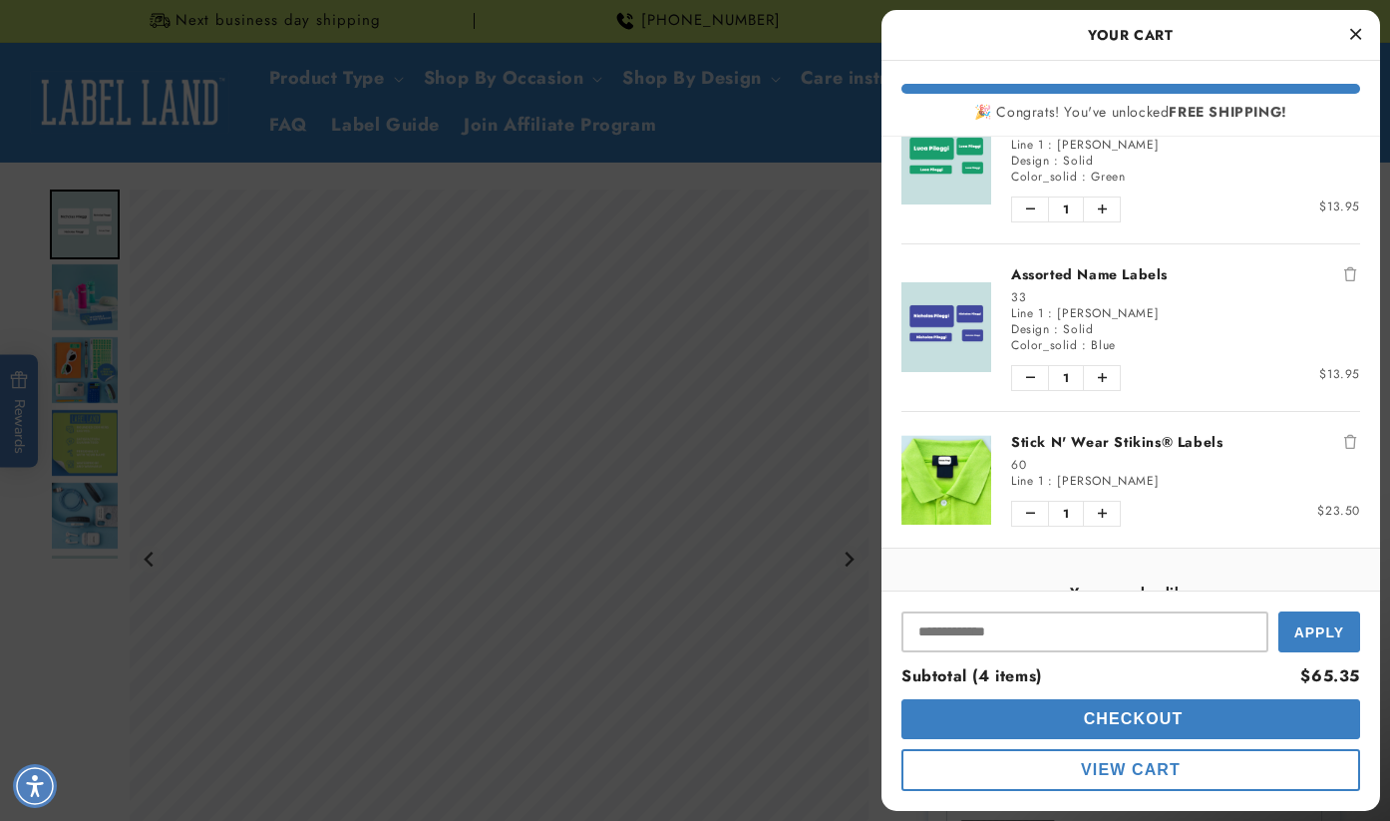
click at [1349, 441] on icon "Remove Stick N' Wear Stikins® Labels" at bounding box center [1351, 442] width 12 height 14
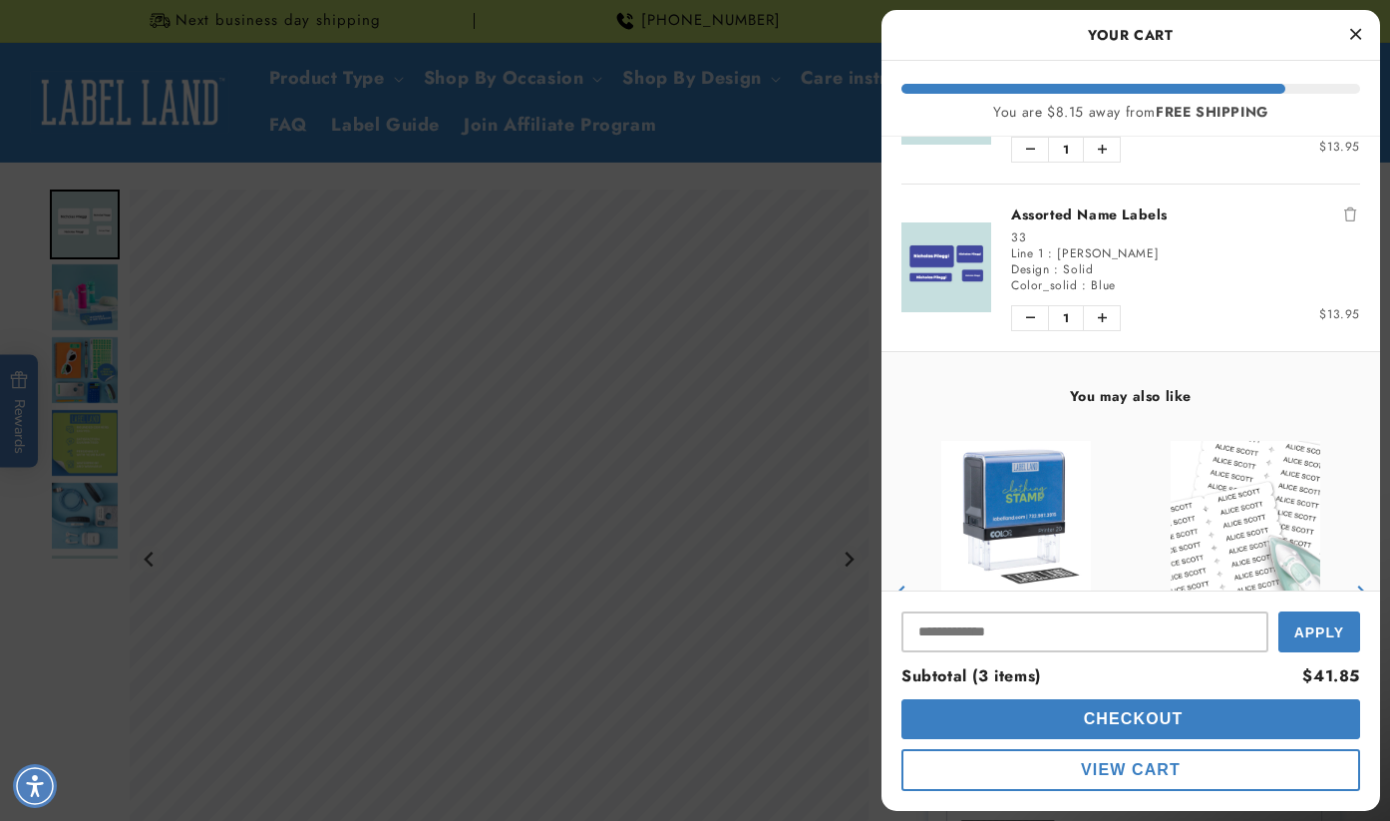
scroll to position [299, 0]
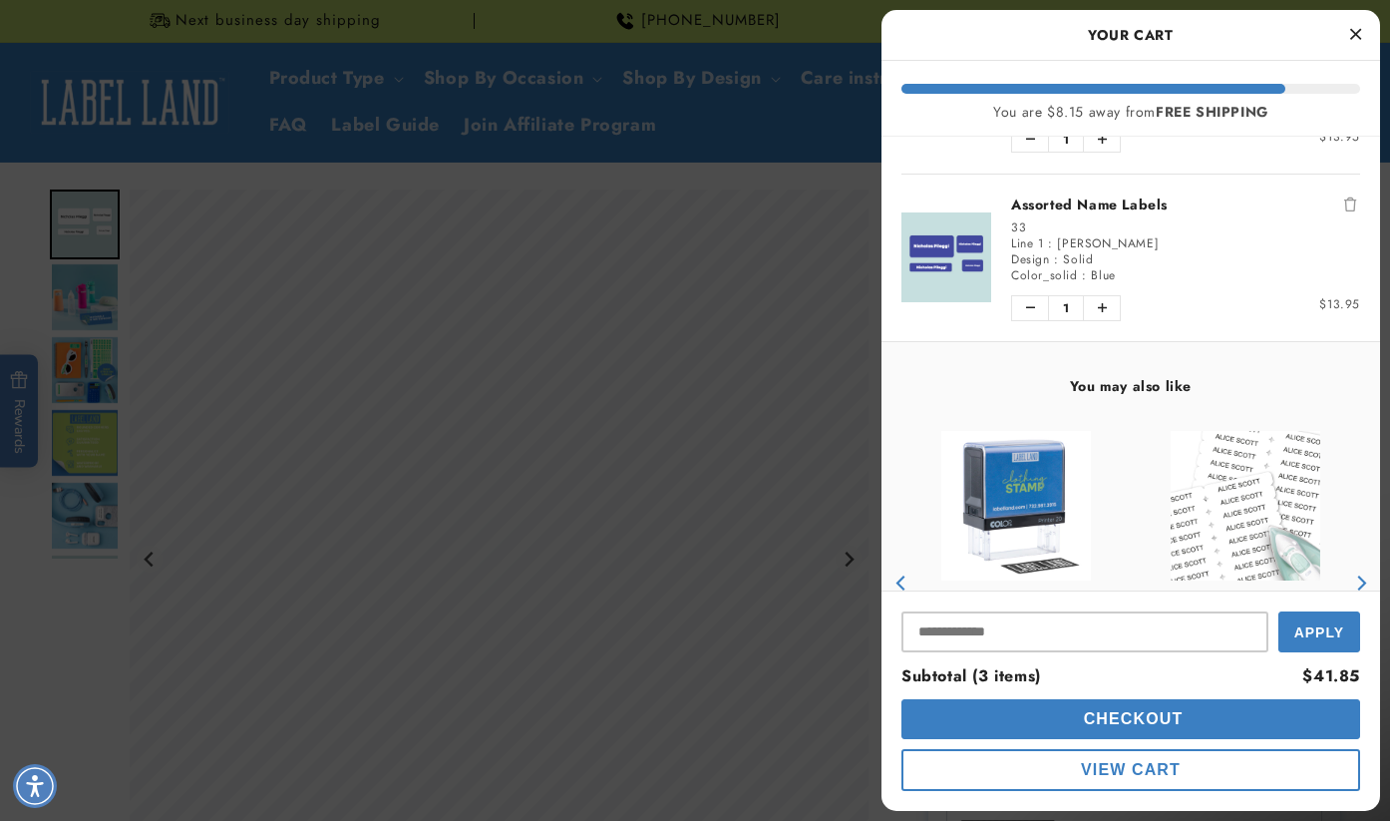
click at [1351, 214] on div "Assorted Name Labels 33 Line 1 : [PERSON_NAME] Design : Solid Color_solid : Blu…" at bounding box center [1175, 259] width 369 height 128
click at [1351, 198] on icon "Remove Assorted Name Labels" at bounding box center [1351, 204] width 12 height 14
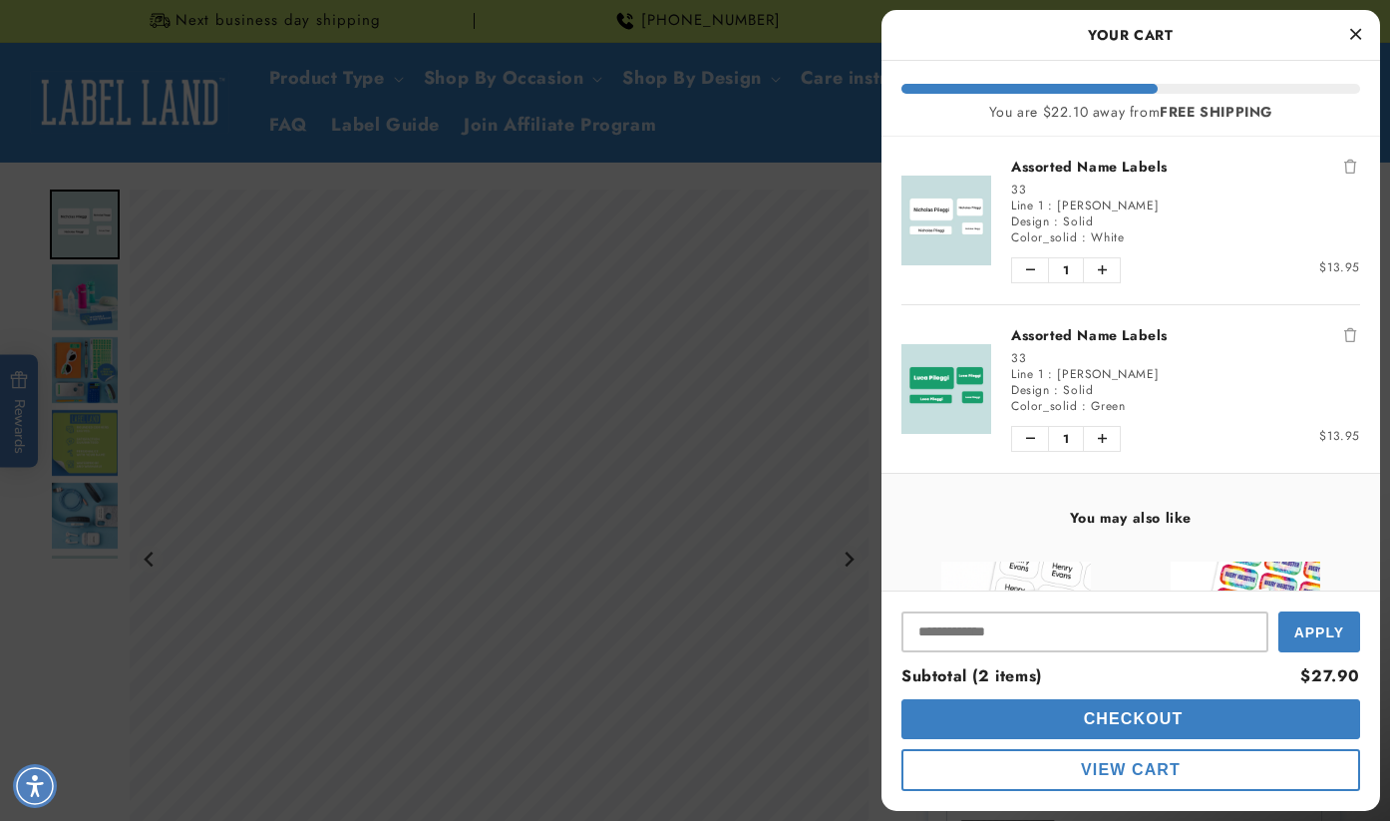
click at [1134, 706] on button "Checkout" at bounding box center [1131, 719] width 459 height 40
